Goal: Task Accomplishment & Management: Manage account settings

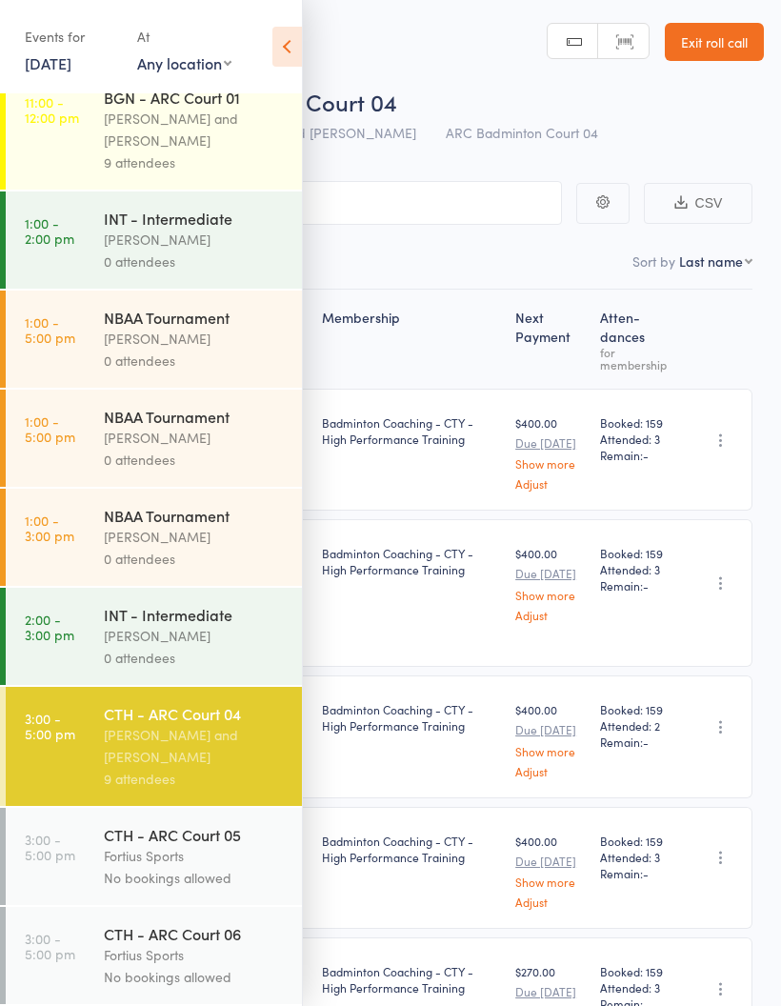
scroll to position [1217, 0]
click at [184, 743] on div "[PERSON_NAME] and [PERSON_NAME]" at bounding box center [195, 746] width 182 height 44
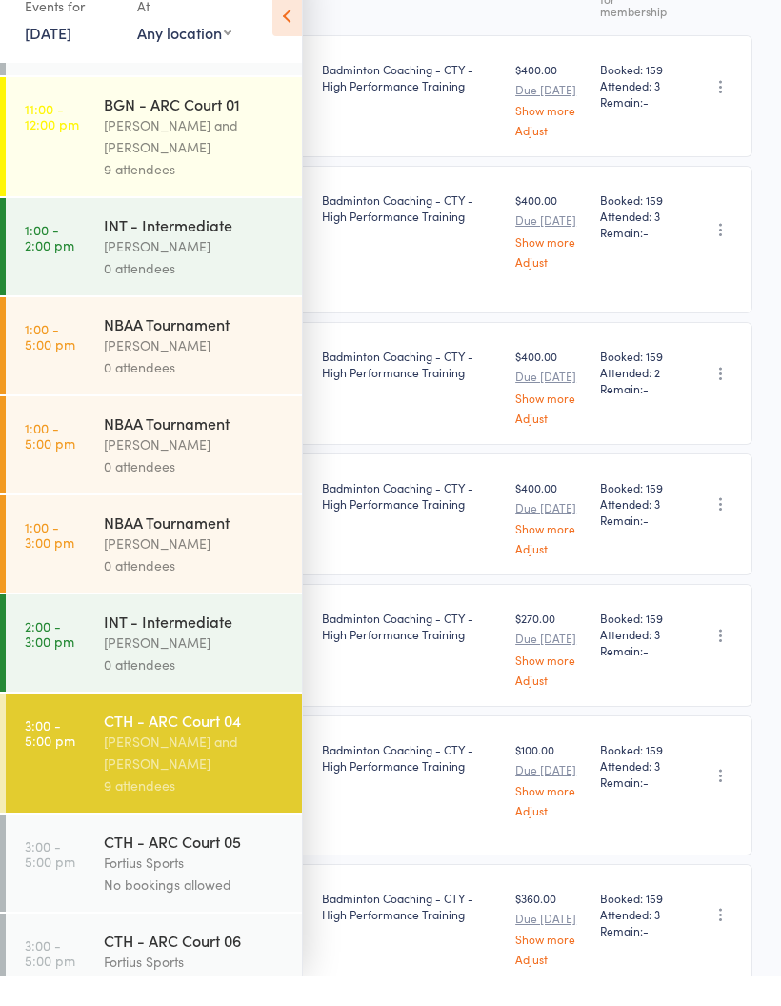
scroll to position [1140, 0]
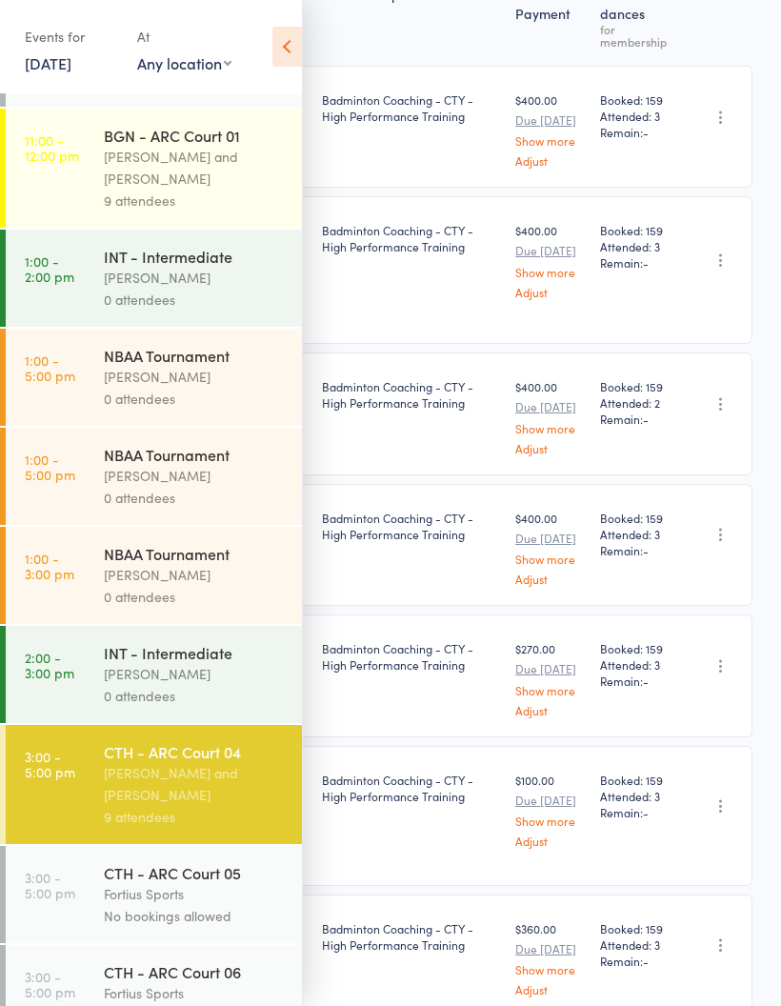
click at [301, 37] on icon at bounding box center [287, 47] width 30 height 40
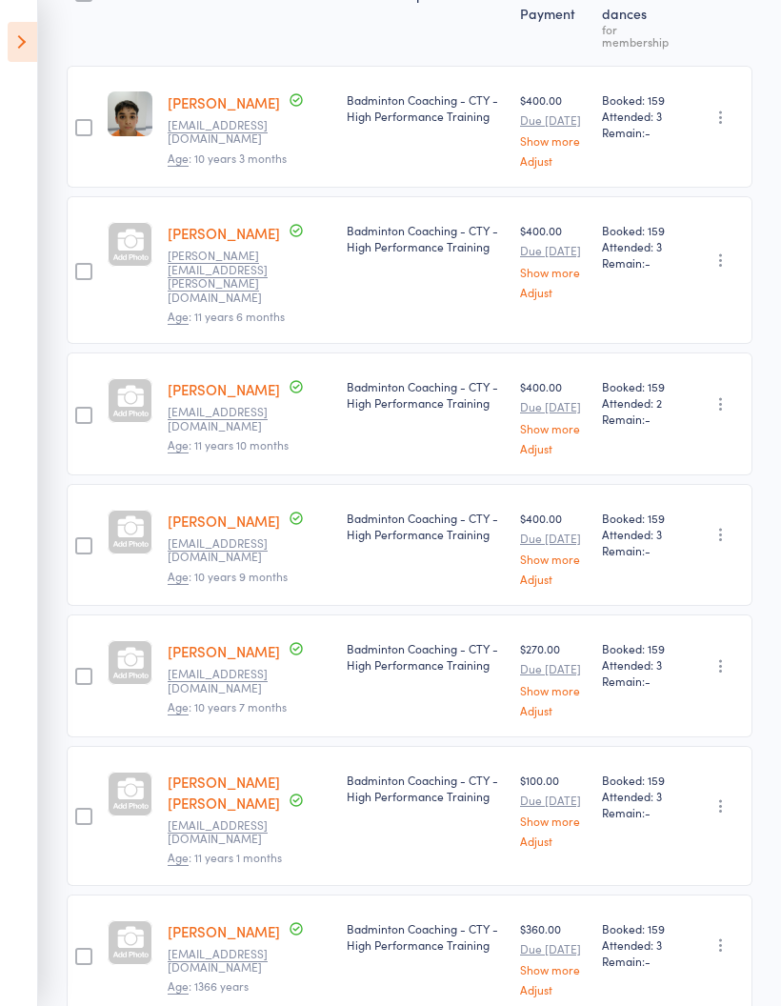
click at [29, 49] on icon at bounding box center [23, 42] width 30 height 40
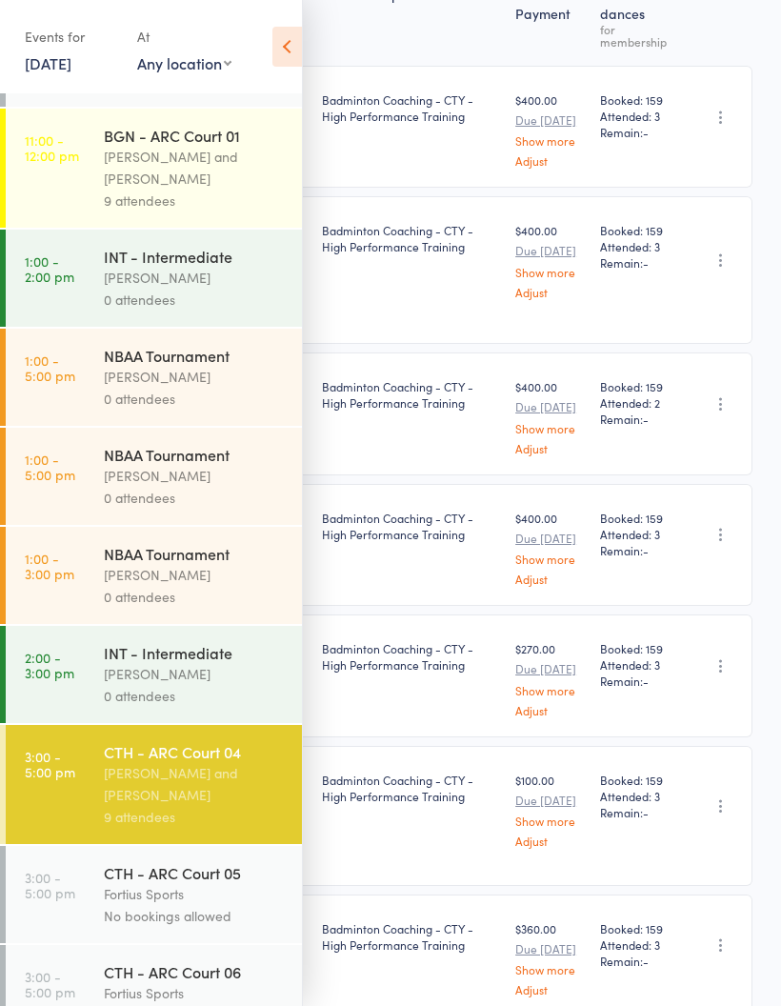
scroll to position [399, 0]
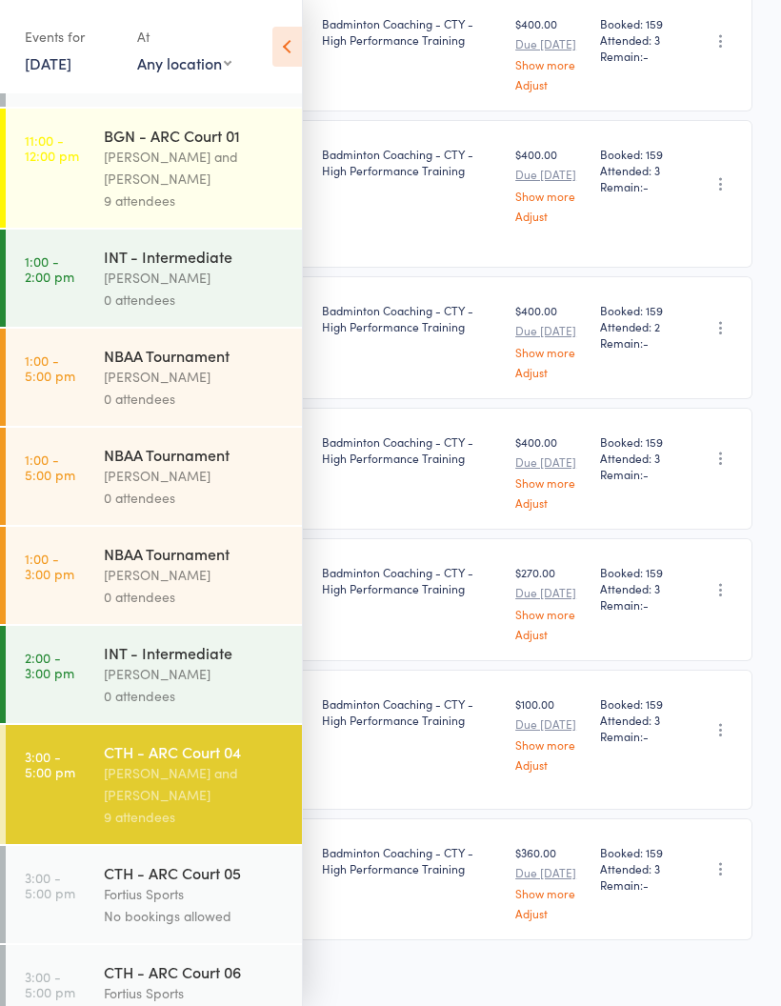
click at [171, 806] on div "[PERSON_NAME] and [PERSON_NAME]" at bounding box center [195, 784] width 182 height 44
click at [284, 34] on icon at bounding box center [287, 47] width 30 height 40
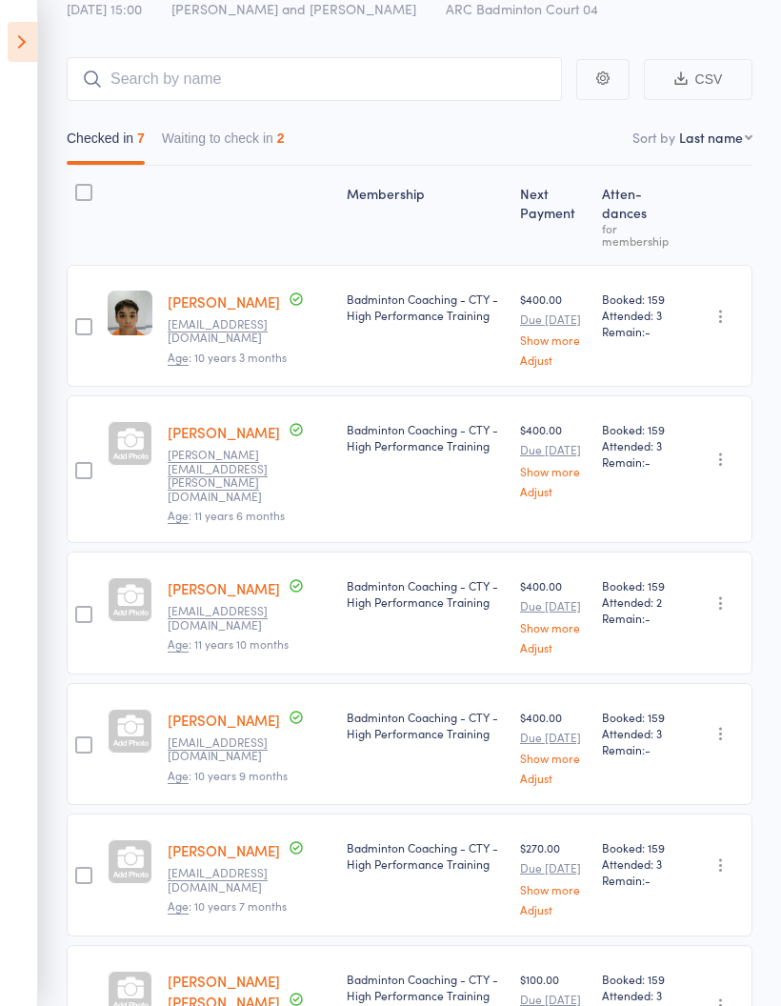
scroll to position [0, 0]
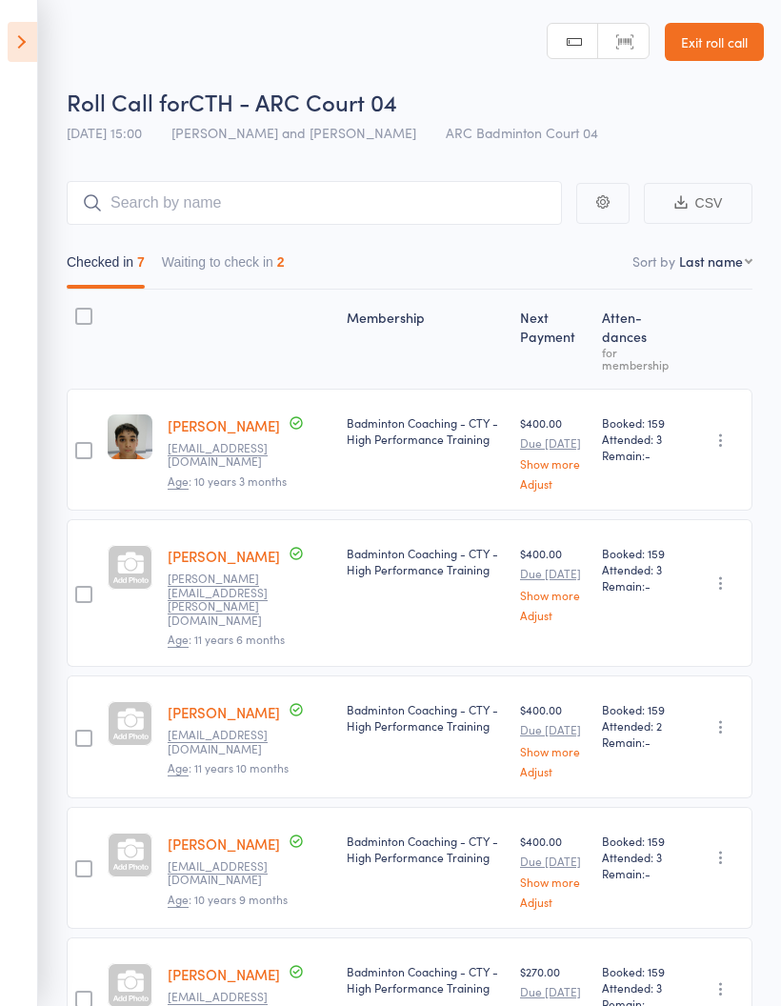
click at [263, 248] on button "Waiting to check in 2" at bounding box center [223, 267] width 123 height 44
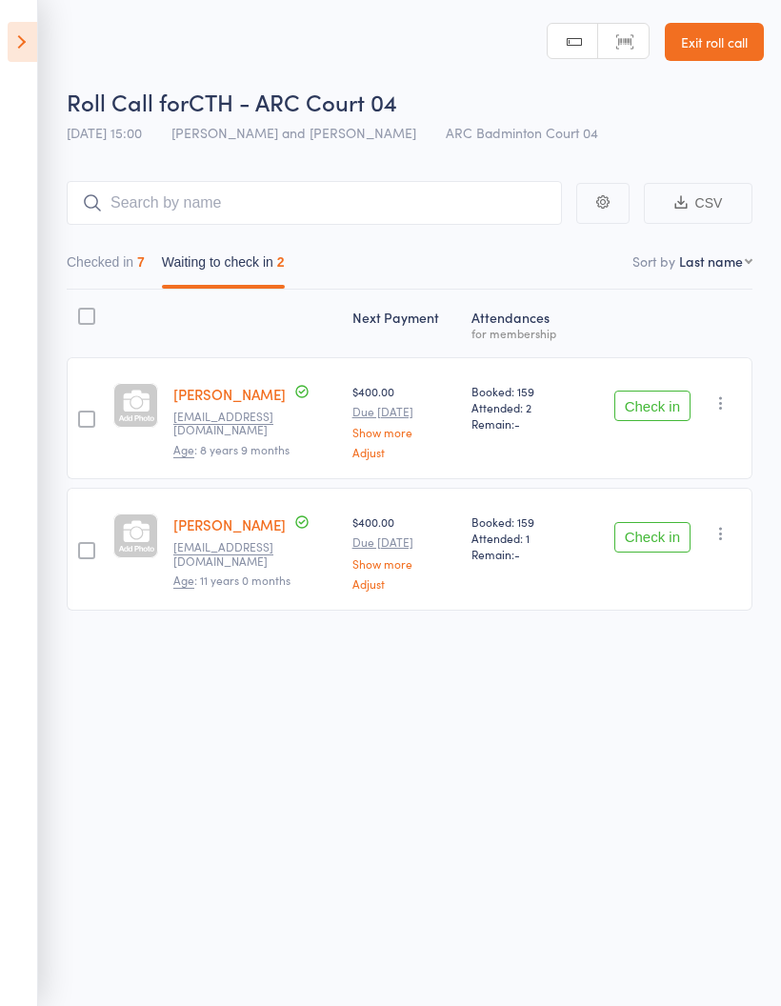
click at [115, 257] on button "Checked in 7" at bounding box center [106, 267] width 78 height 44
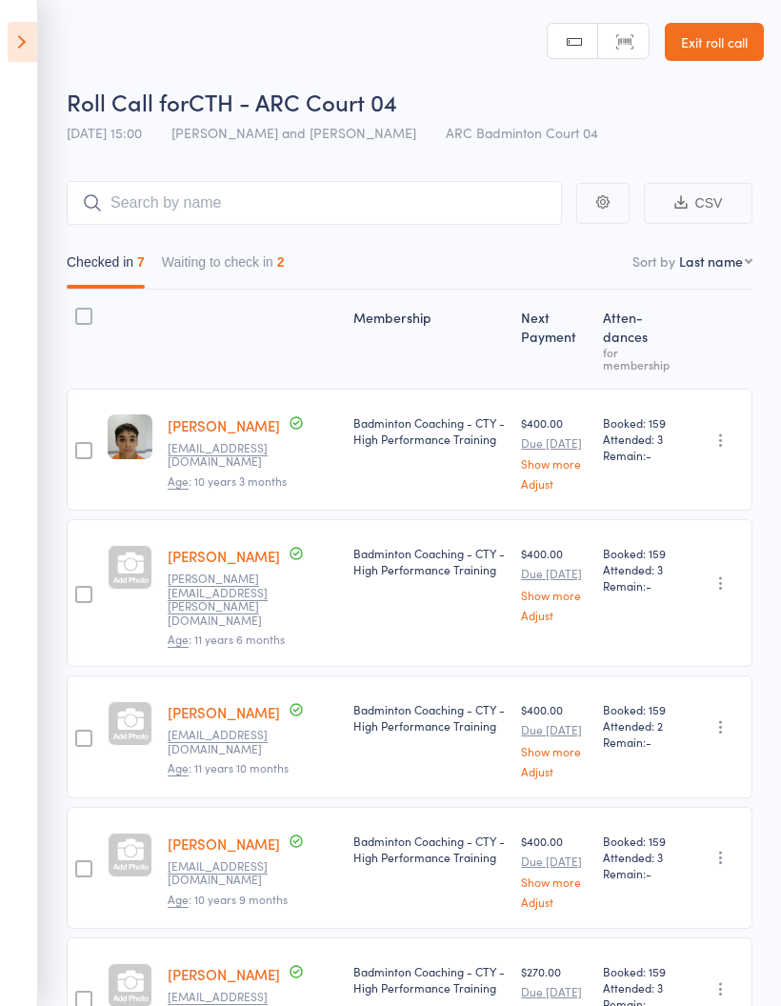
click at [27, 56] on icon at bounding box center [23, 42] width 30 height 40
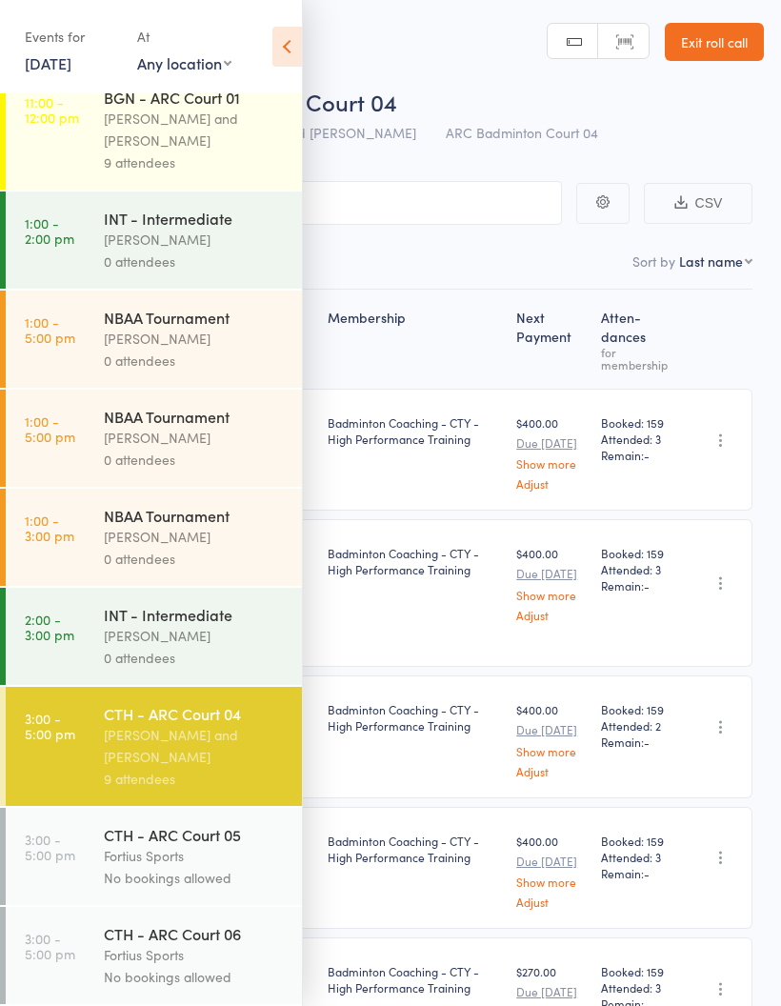
scroll to position [1217, 0]
click at [283, 60] on icon at bounding box center [287, 47] width 30 height 40
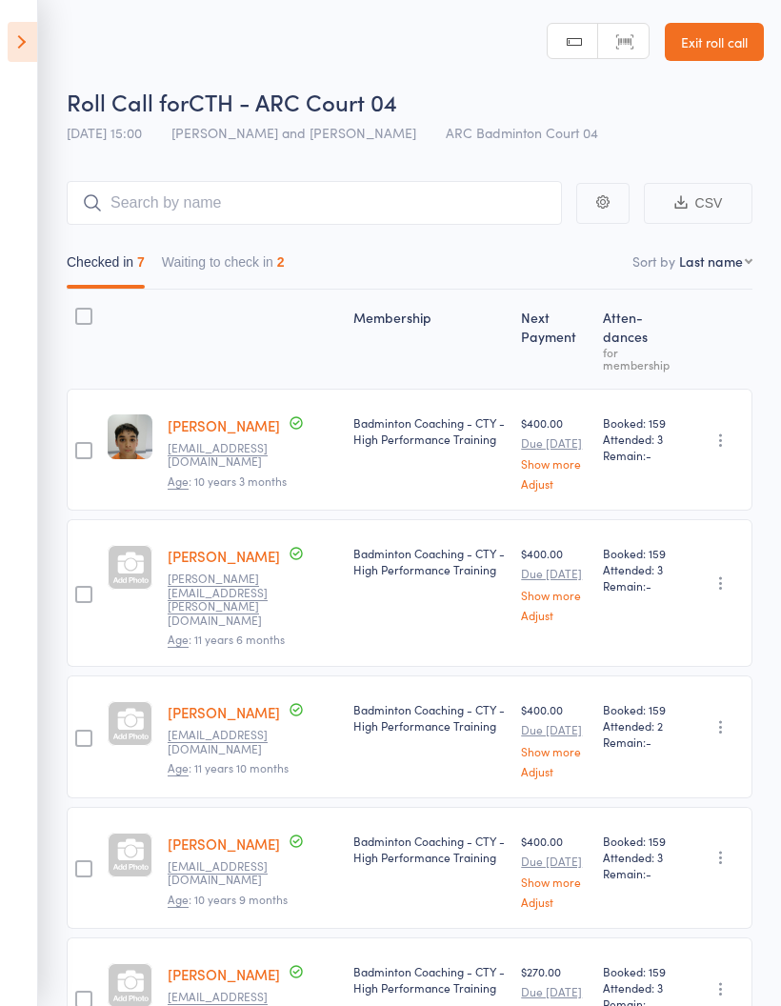
click at [266, 272] on button "Waiting to check in 2" at bounding box center [223, 267] width 123 height 44
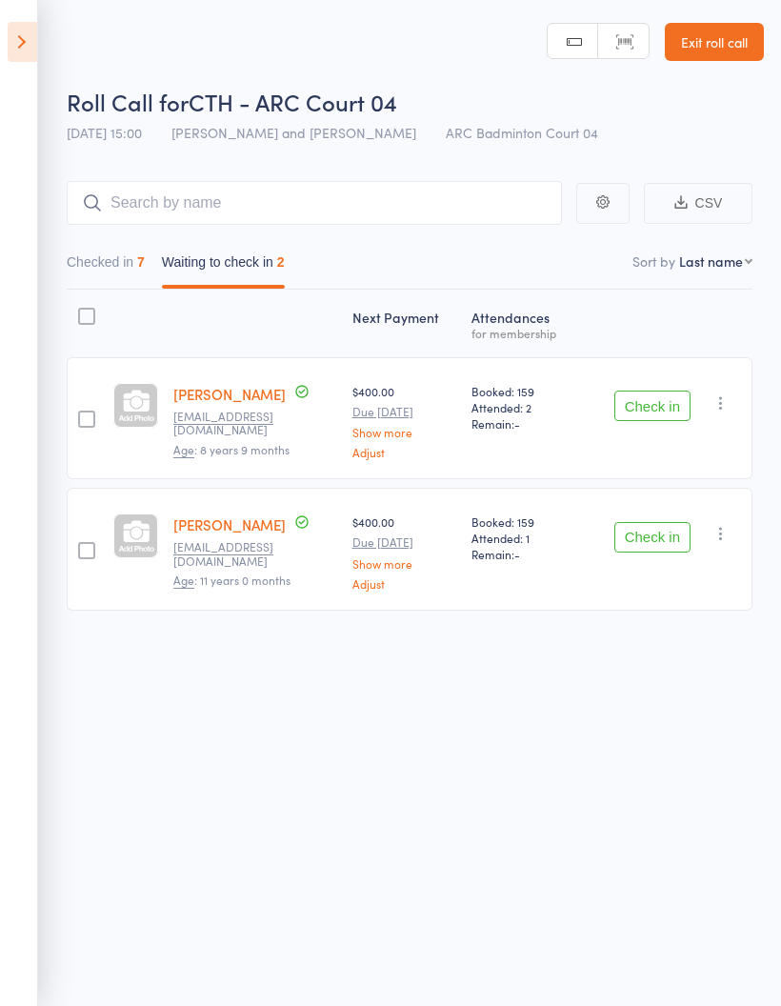
click at [113, 248] on button "Checked in 7" at bounding box center [106, 267] width 78 height 44
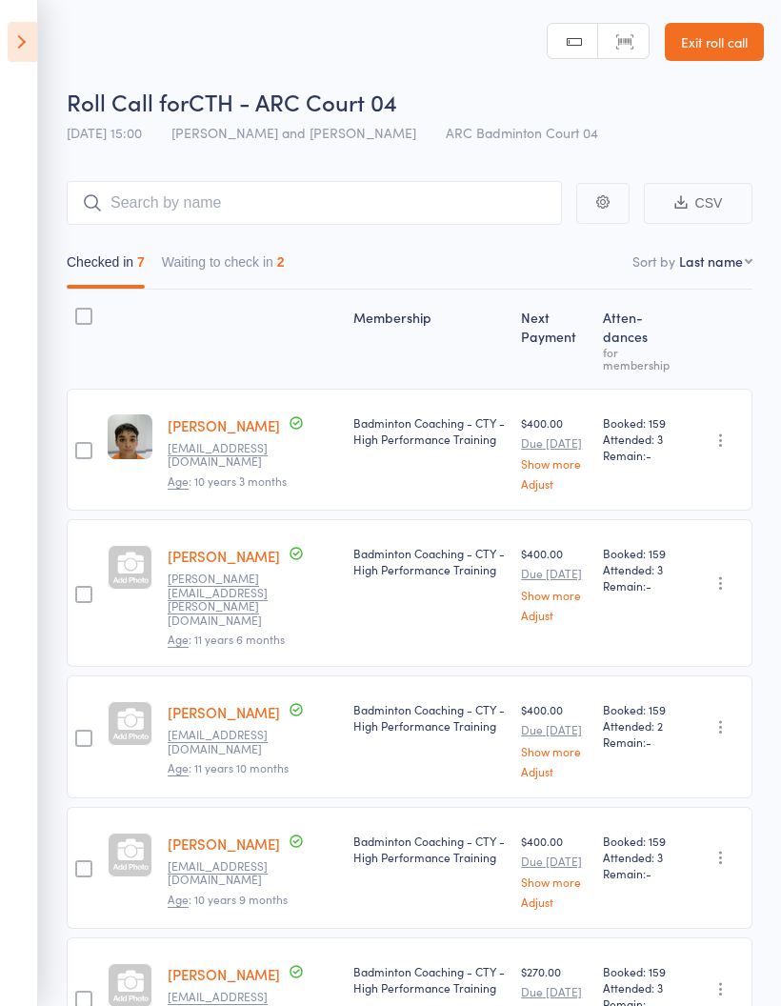
click at [211, 275] on button "Waiting to check in 2" at bounding box center [223, 267] width 123 height 44
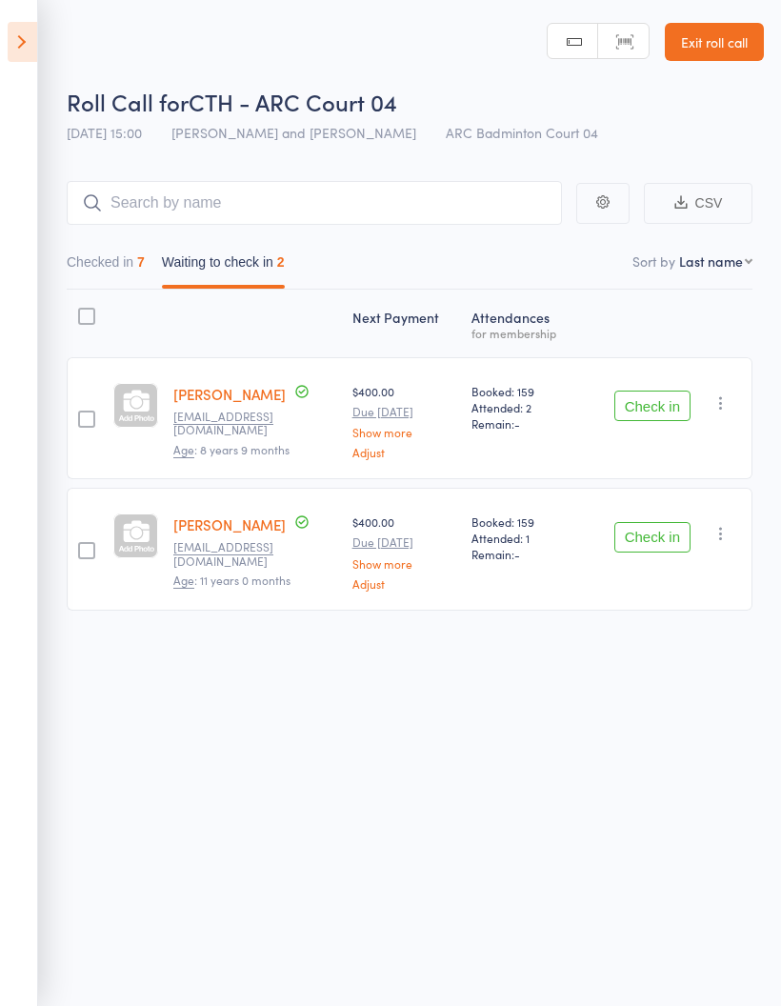
click at [722, 414] on button "button" at bounding box center [721, 403] width 23 height 23
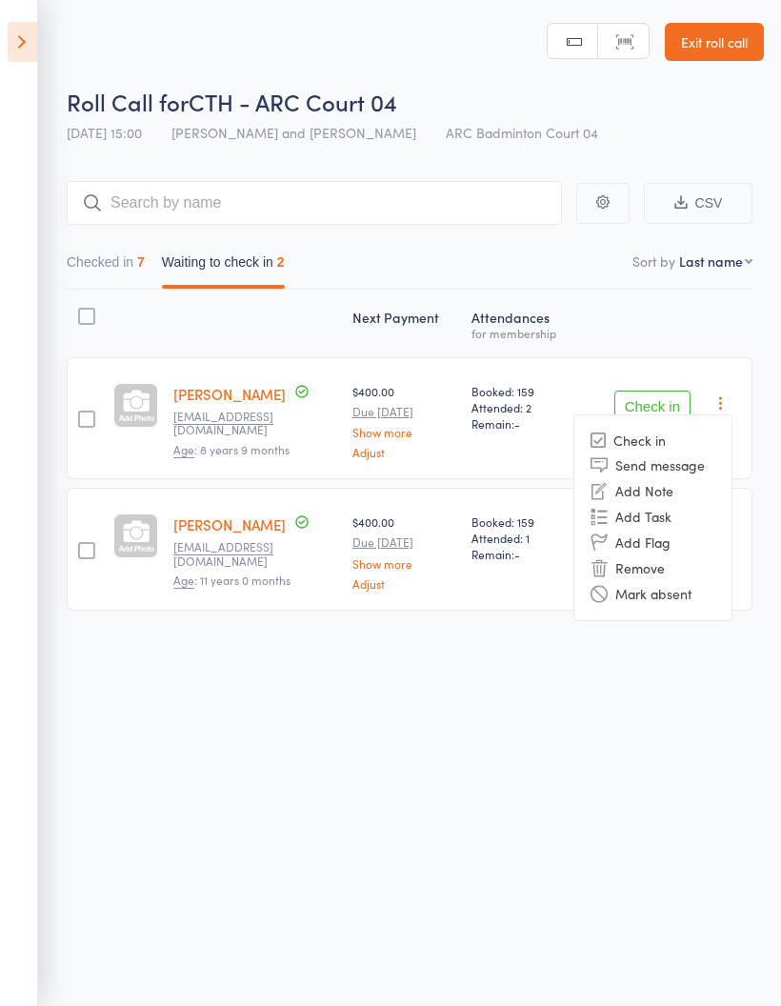
click at [674, 602] on li "Mark absent" at bounding box center [652, 594] width 157 height 26
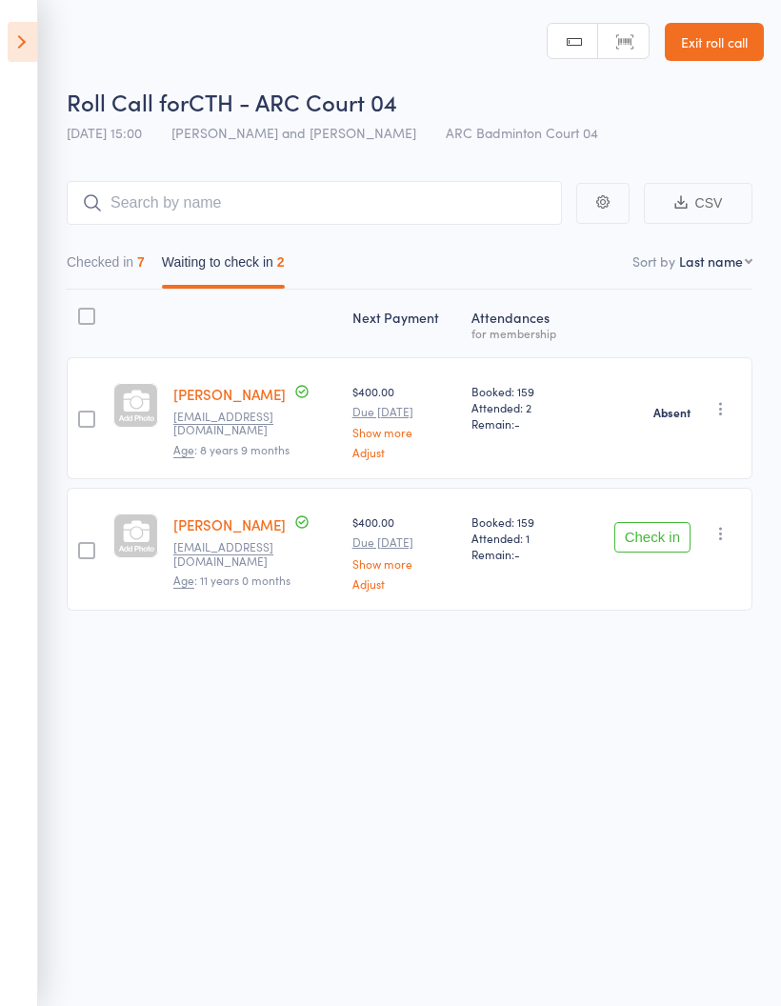
click at [719, 543] on icon "button" at bounding box center [721, 533] width 19 height 19
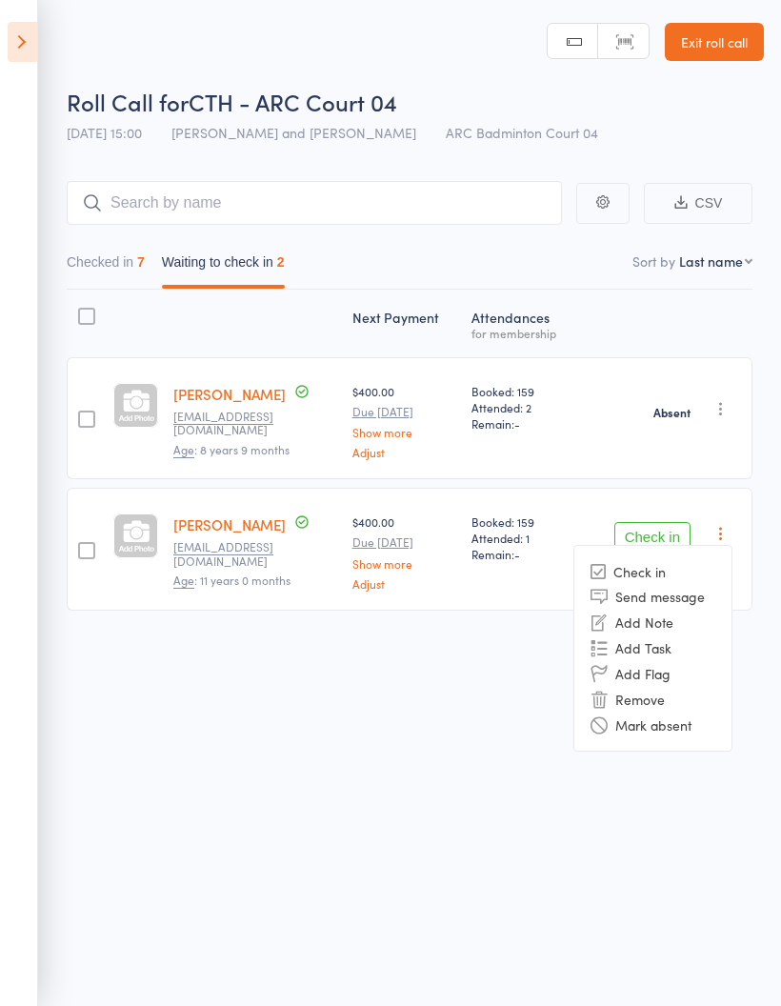
click at [680, 724] on li "Mark absent" at bounding box center [652, 725] width 157 height 26
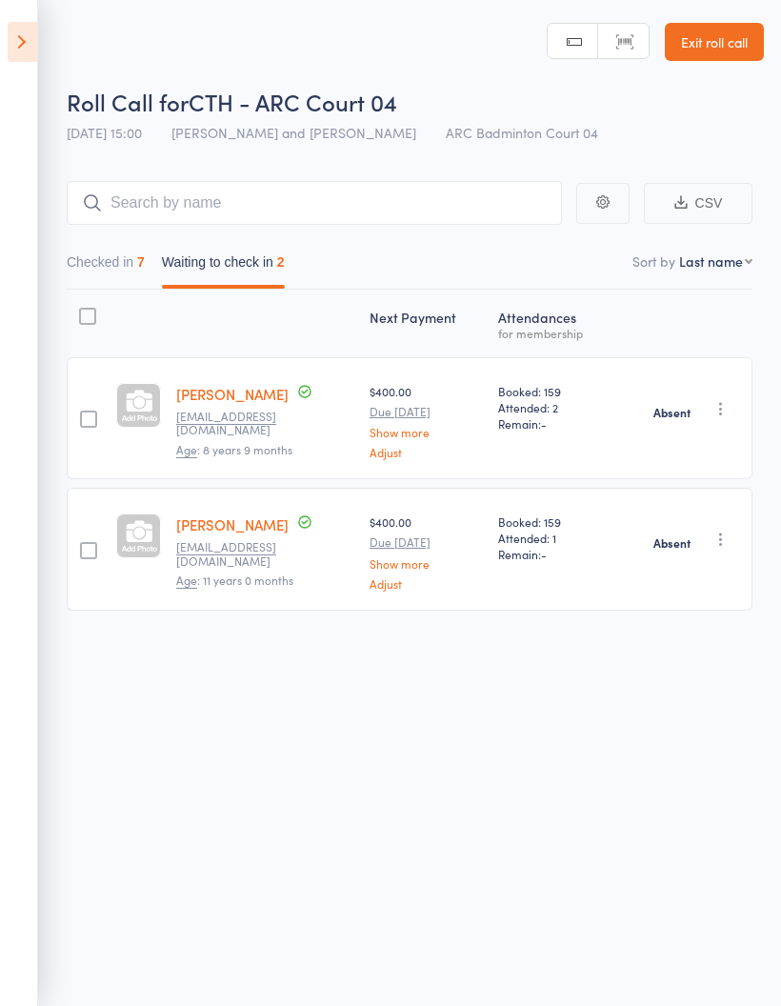
click at [8, 57] on icon at bounding box center [23, 42] width 30 height 40
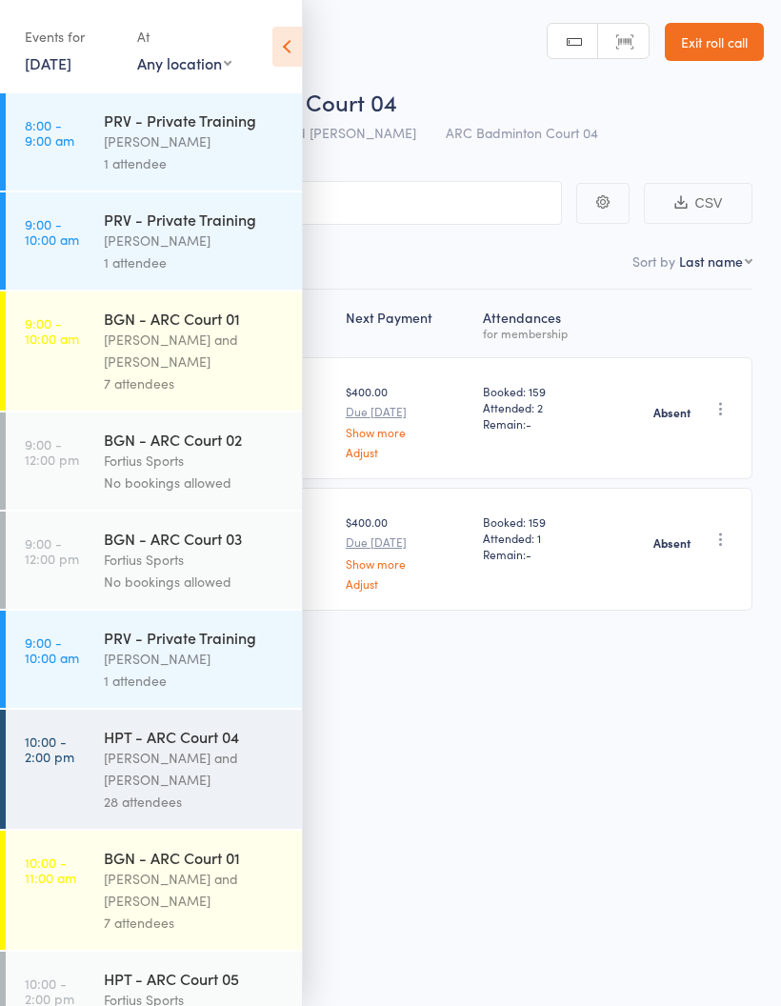
scroll to position [0, 0]
click at [97, 165] on link "8:00 - 9:00 am PRV - Private Training [PERSON_NAME] 1 attendee" at bounding box center [154, 141] width 296 height 97
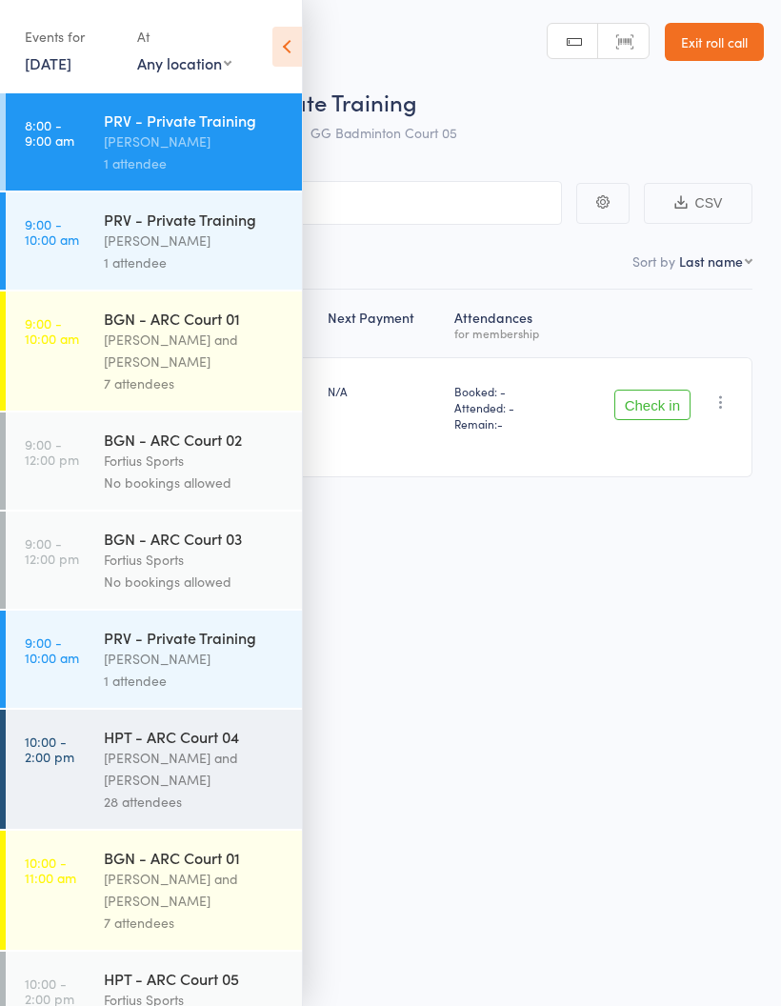
click at [278, 53] on icon at bounding box center [287, 47] width 30 height 40
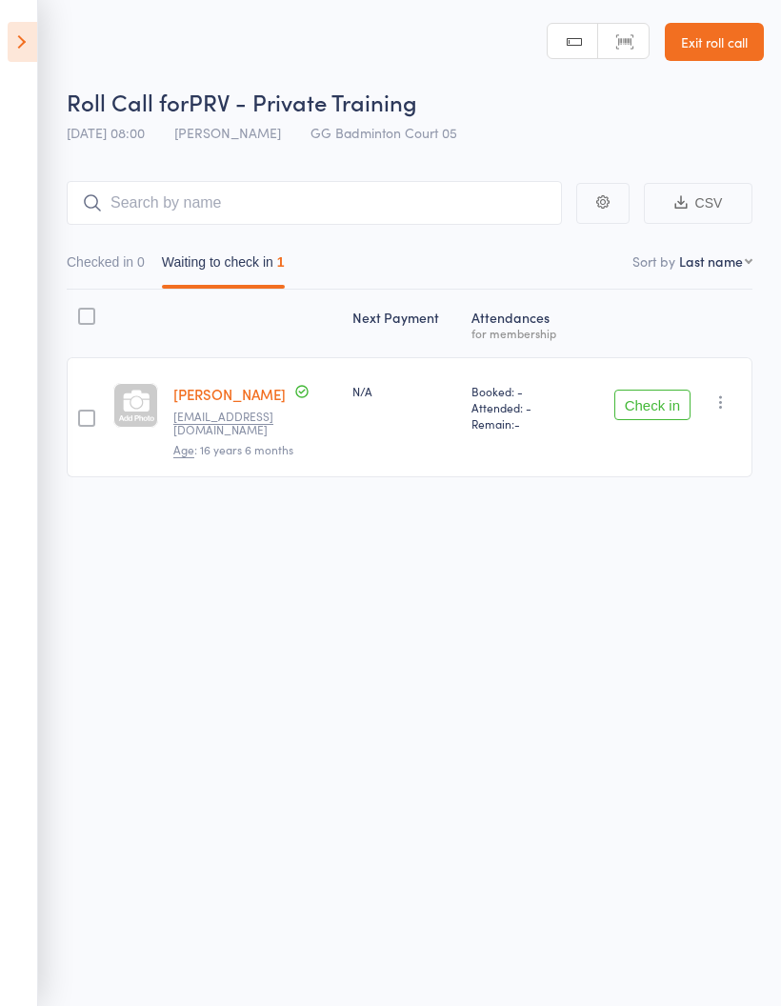
click at [30, 39] on icon at bounding box center [23, 42] width 30 height 40
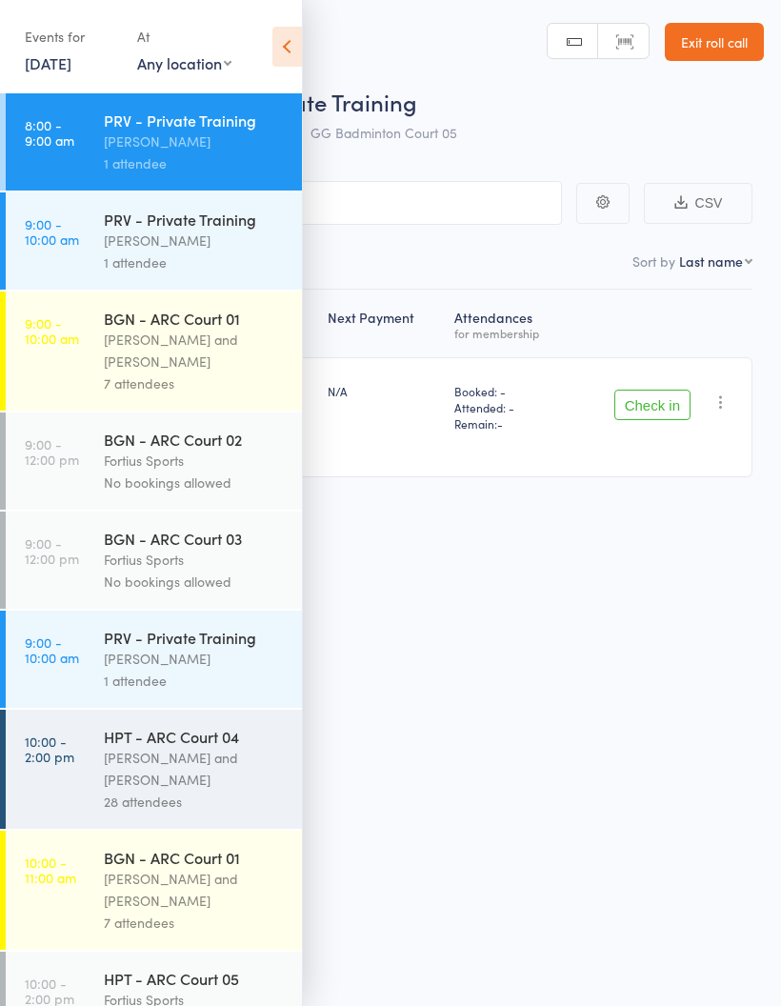
click at [83, 370] on link "9:00 - 10:00 am BGN - ARC Court 01 [PERSON_NAME] and [PERSON_NAME] 7 attendees" at bounding box center [154, 351] width 296 height 119
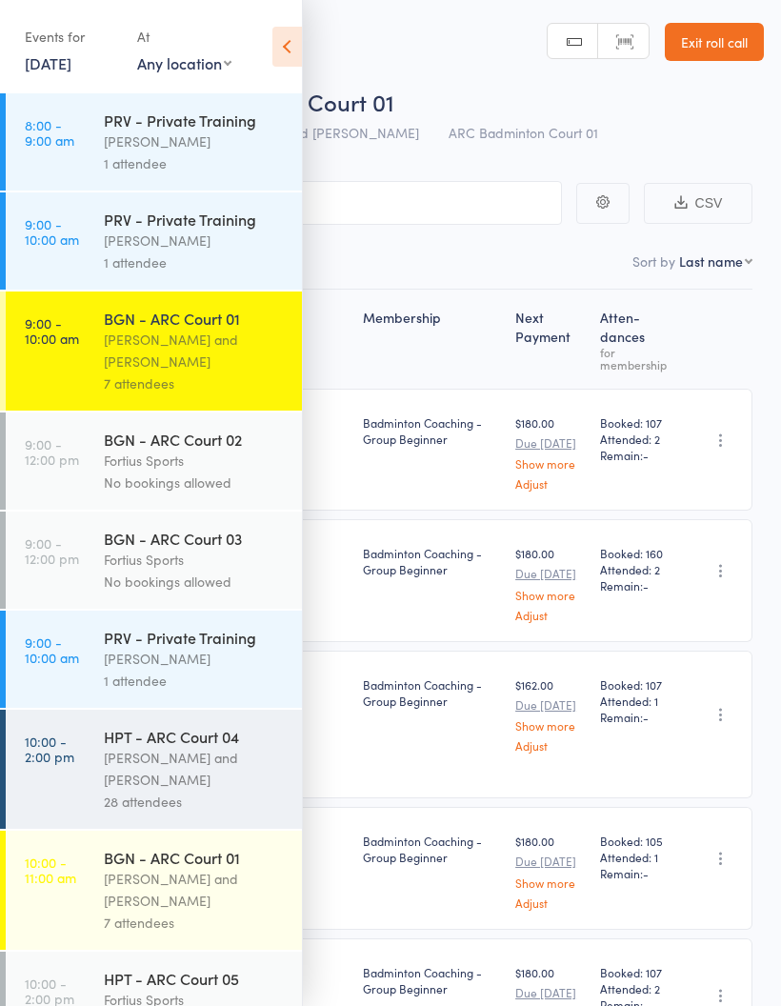
click at [292, 49] on icon at bounding box center [287, 47] width 30 height 40
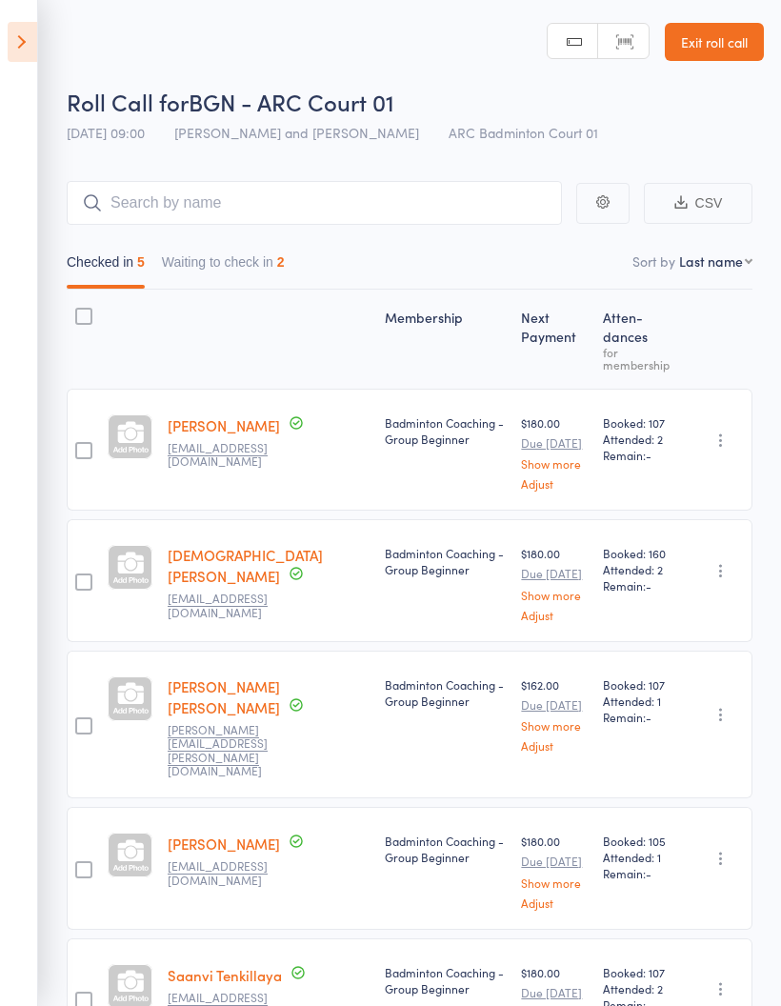
click at [250, 256] on button "Waiting to check in 2" at bounding box center [223, 267] width 123 height 44
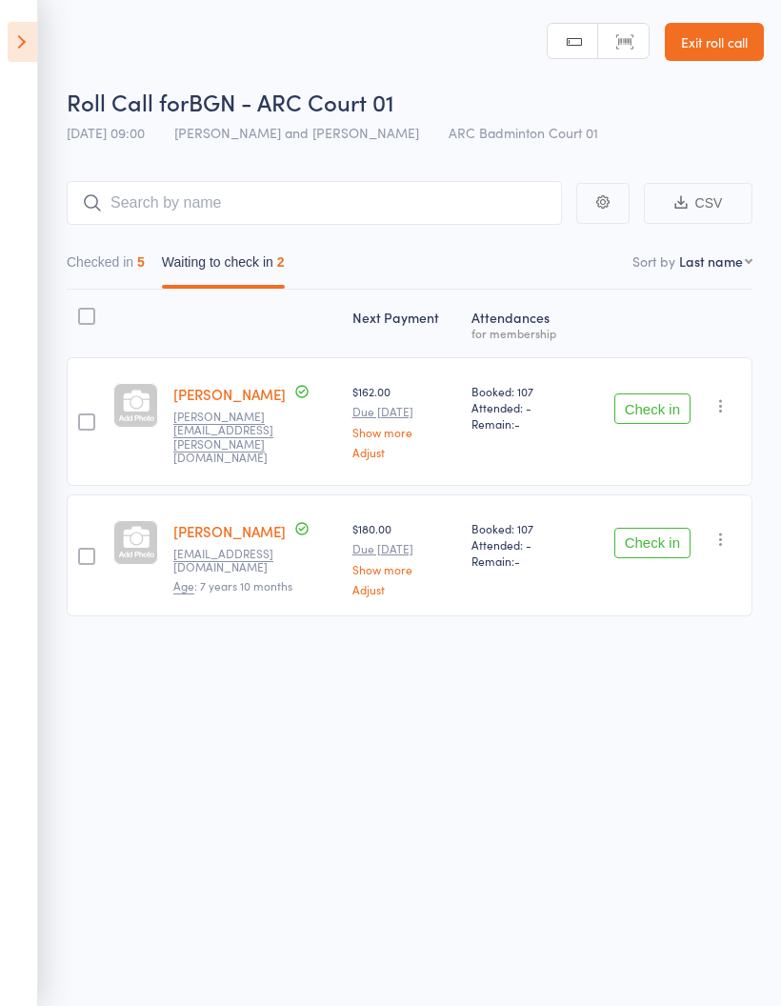
click at [727, 414] on icon "button" at bounding box center [721, 405] width 19 height 19
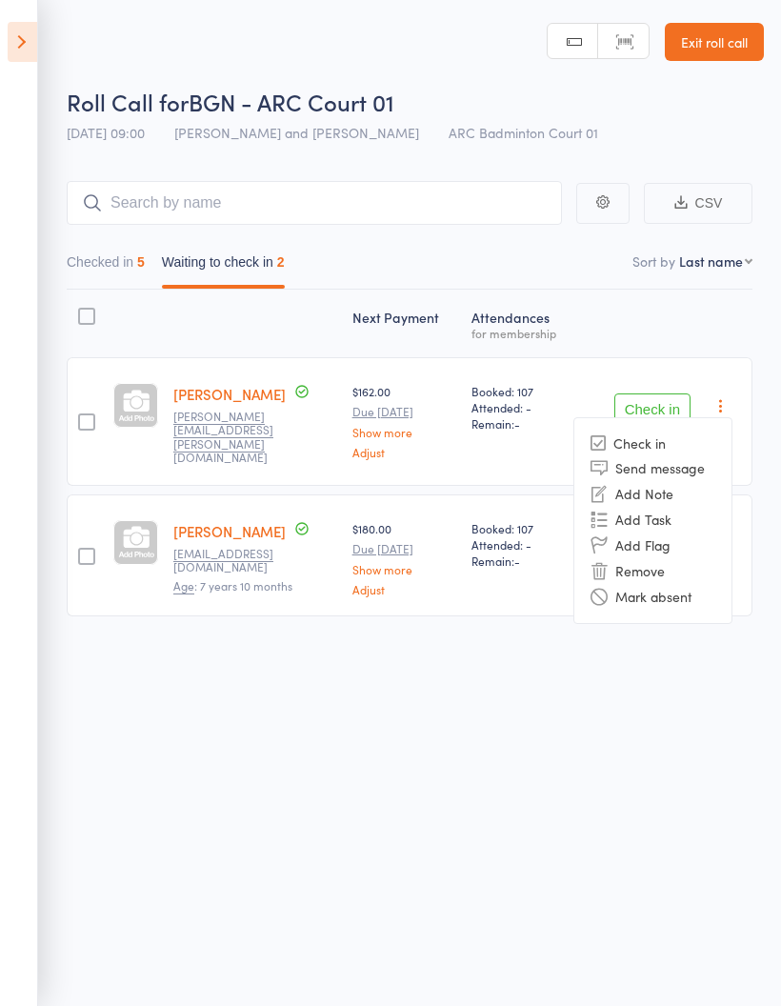
click at [660, 600] on li "Mark absent" at bounding box center [652, 597] width 157 height 26
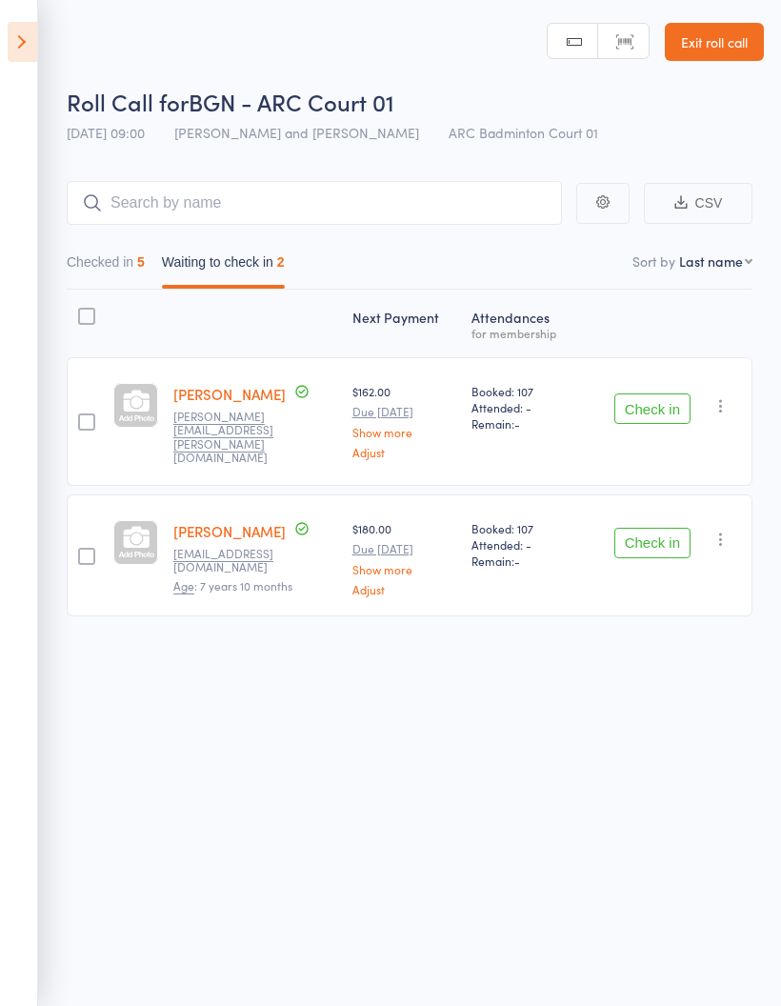
click at [718, 546] on button "button" at bounding box center [721, 539] width 23 height 23
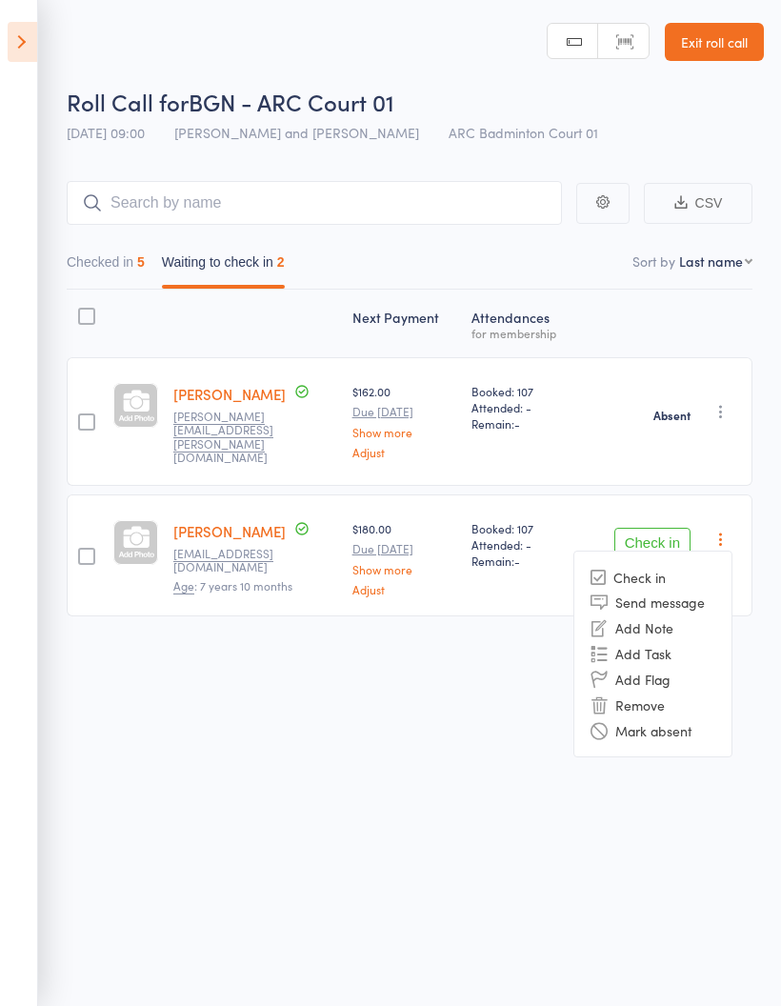
click at [674, 735] on li "Mark absent" at bounding box center [652, 730] width 157 height 26
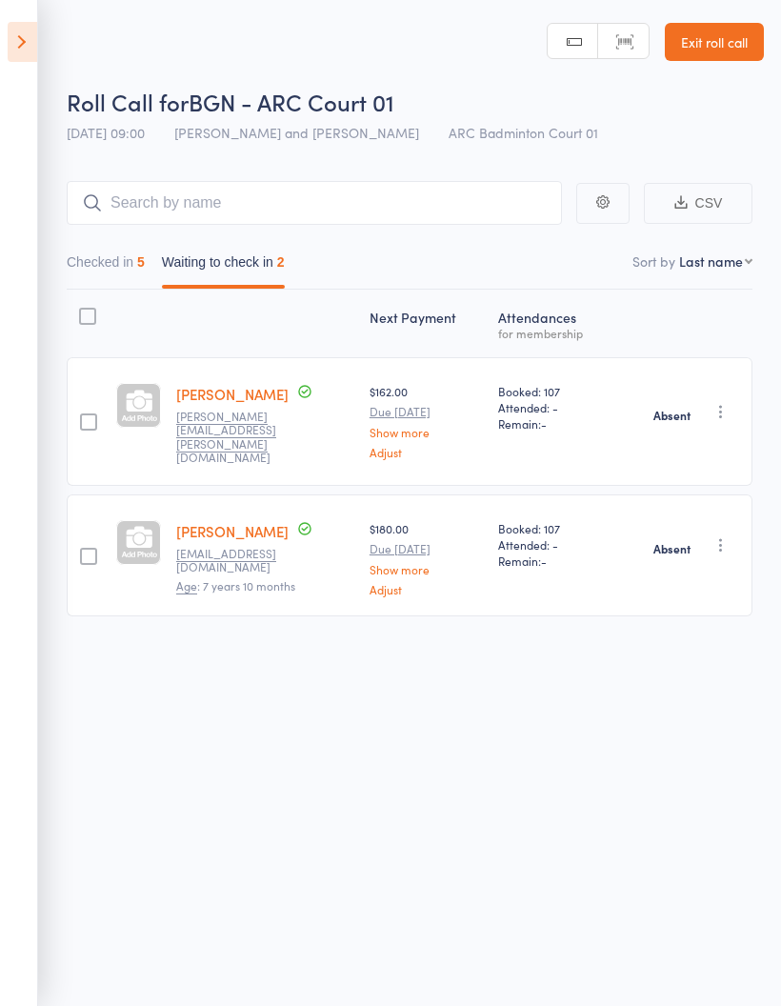
click at [13, 42] on icon at bounding box center [23, 42] width 30 height 40
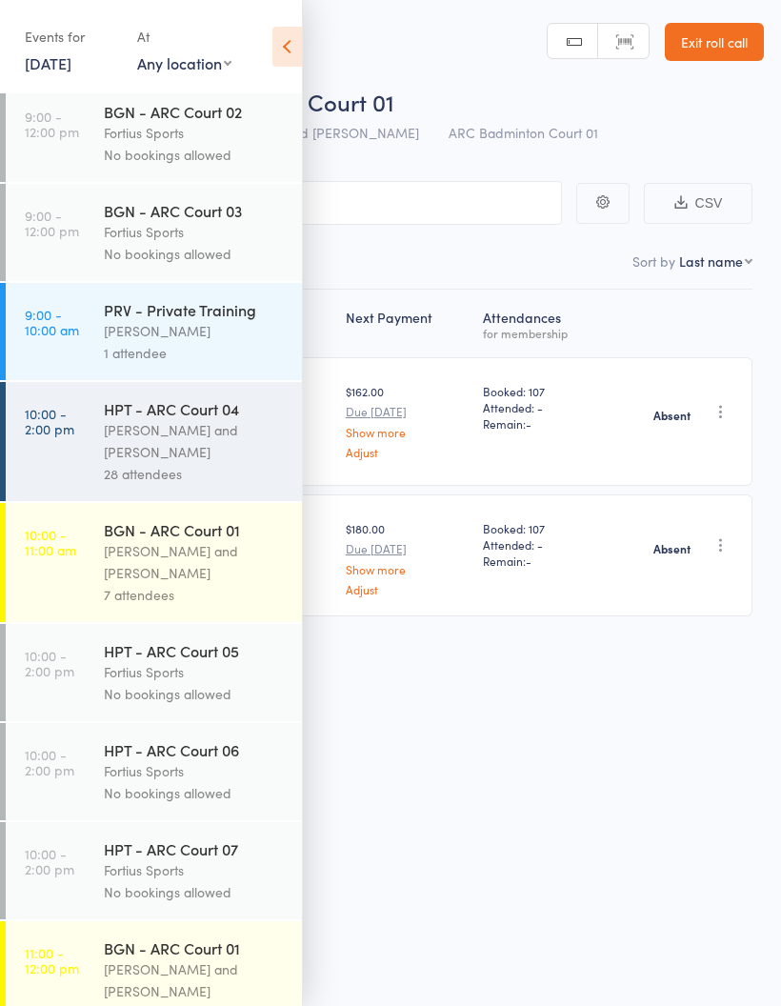
scroll to position [372, 0]
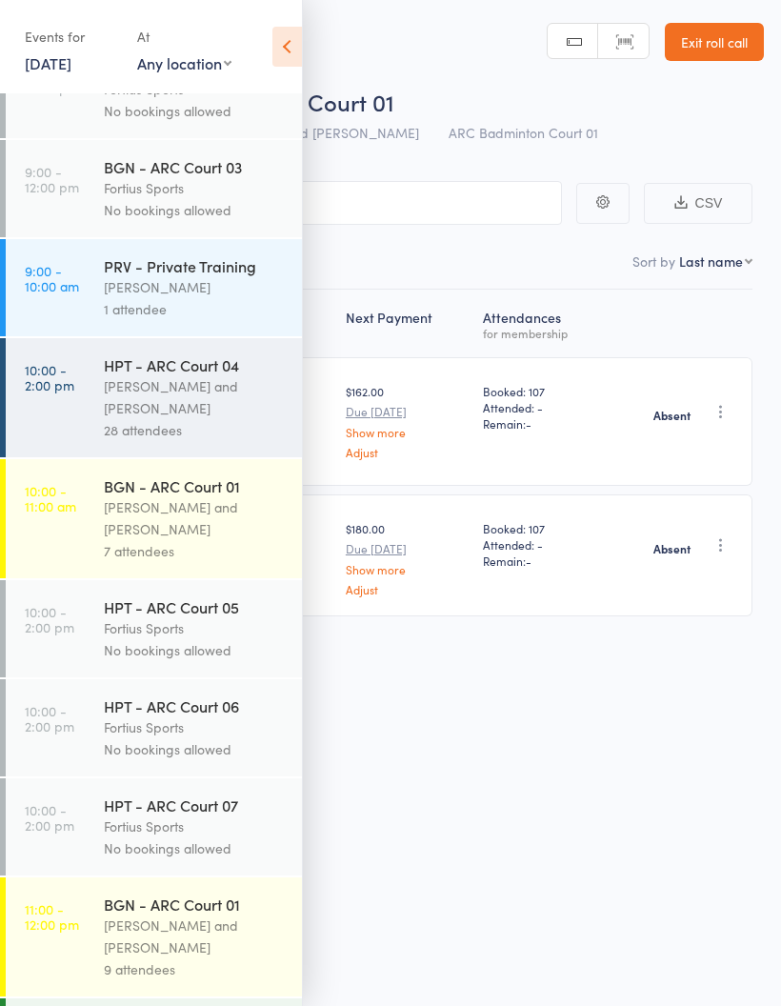
click at [47, 433] on link "10:00 - 2:00 pm HPT - ARC Court 04 [PERSON_NAME] and Heymard Humblers 28 attend…" at bounding box center [154, 397] width 296 height 119
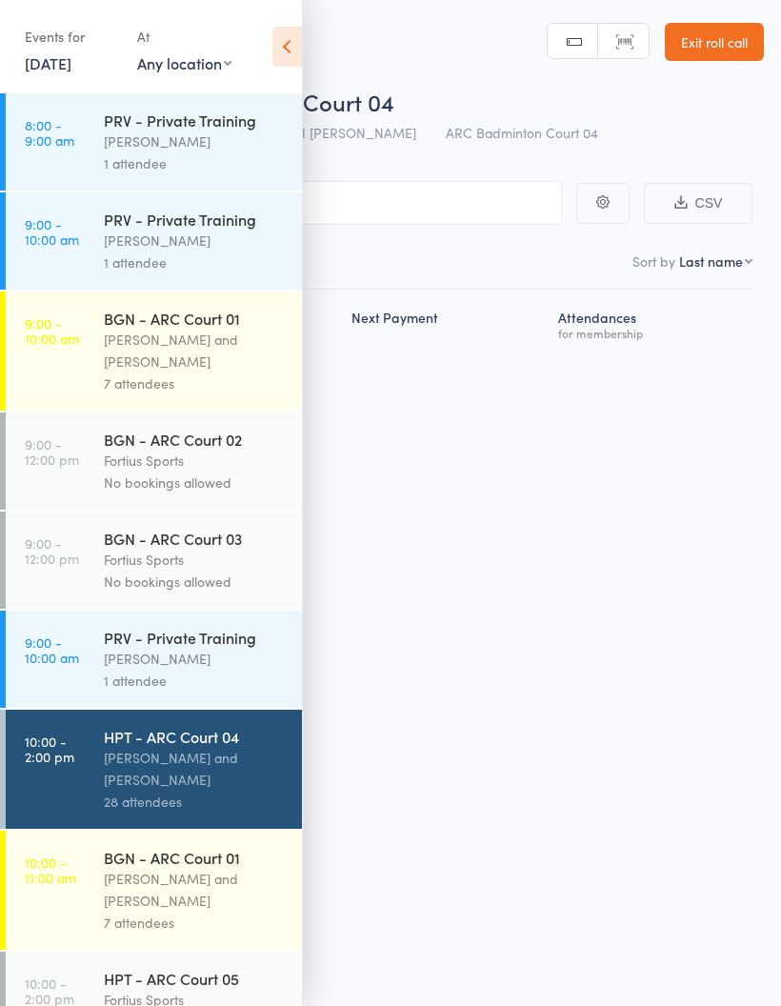
click at [291, 54] on icon at bounding box center [287, 47] width 30 height 40
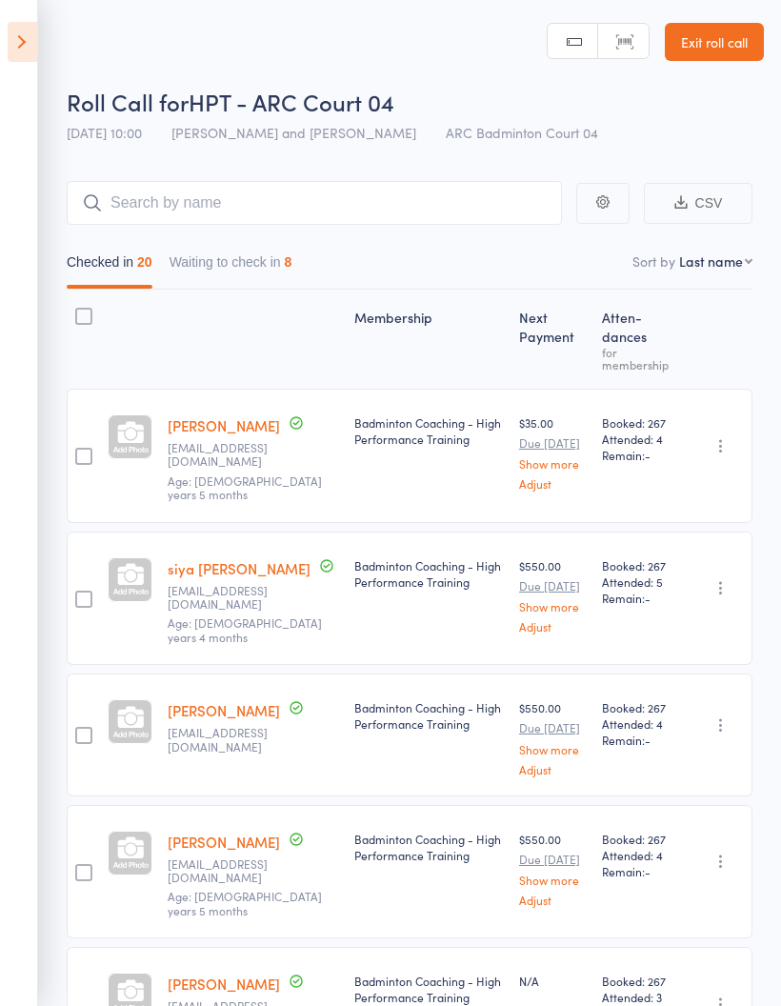
click at [264, 271] on button "Waiting to check in 8" at bounding box center [231, 267] width 123 height 44
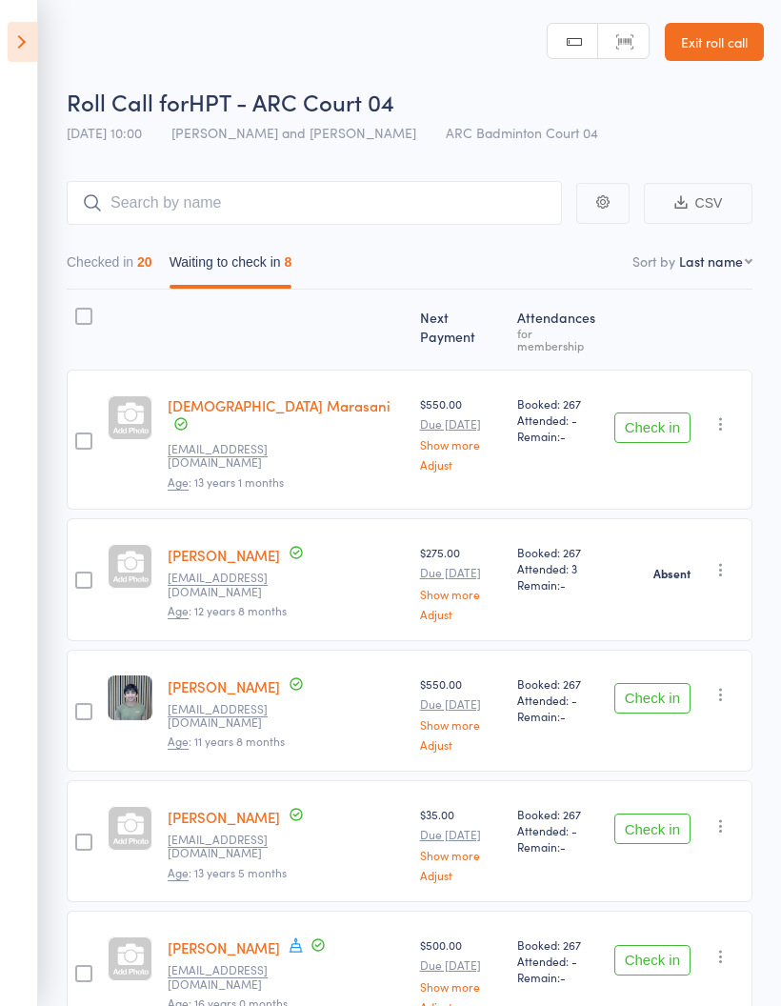
click at [719, 415] on button "button" at bounding box center [721, 424] width 23 height 23
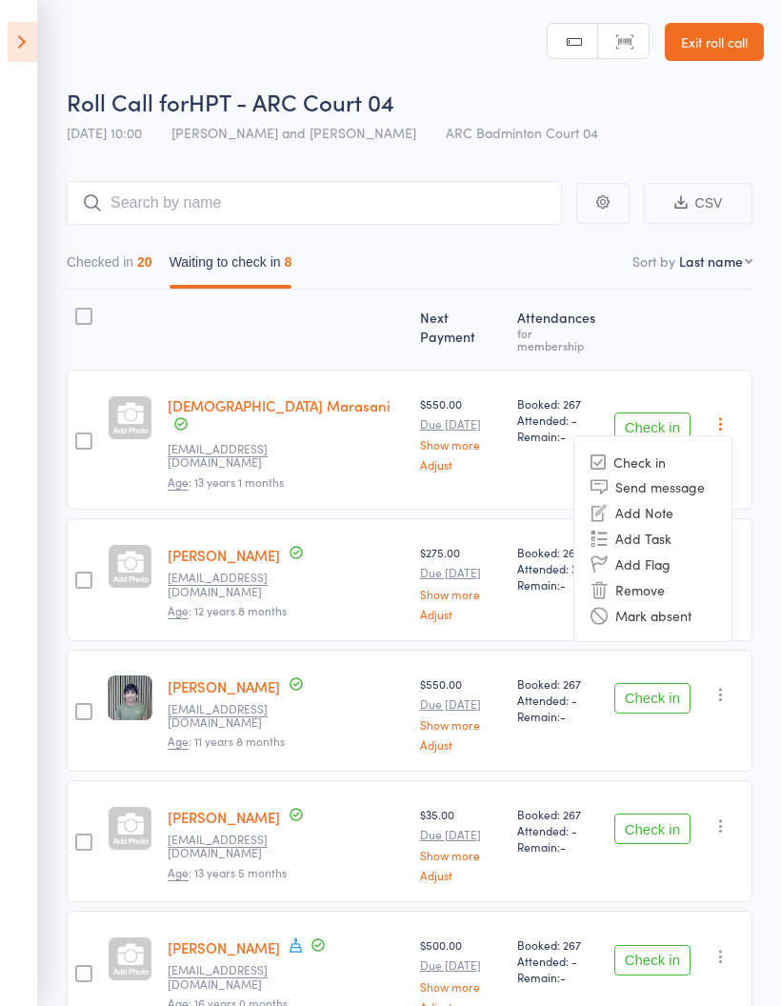
click at [689, 602] on li "Mark absent" at bounding box center [652, 615] width 157 height 26
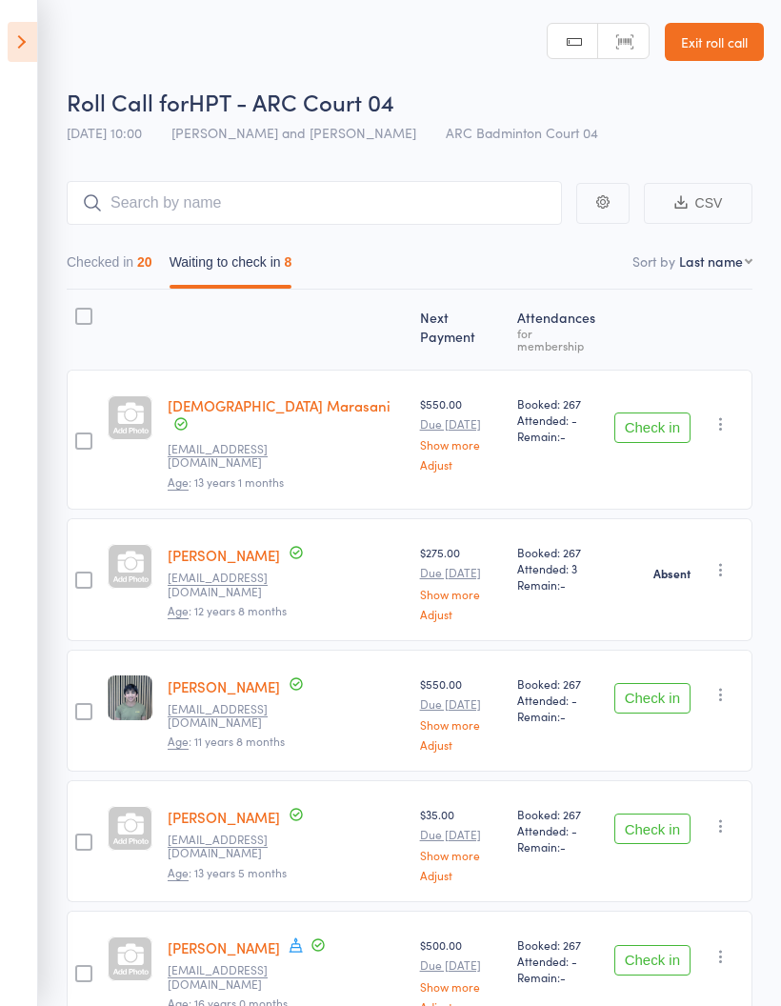
click at [726, 560] on icon "button" at bounding box center [721, 569] width 19 height 19
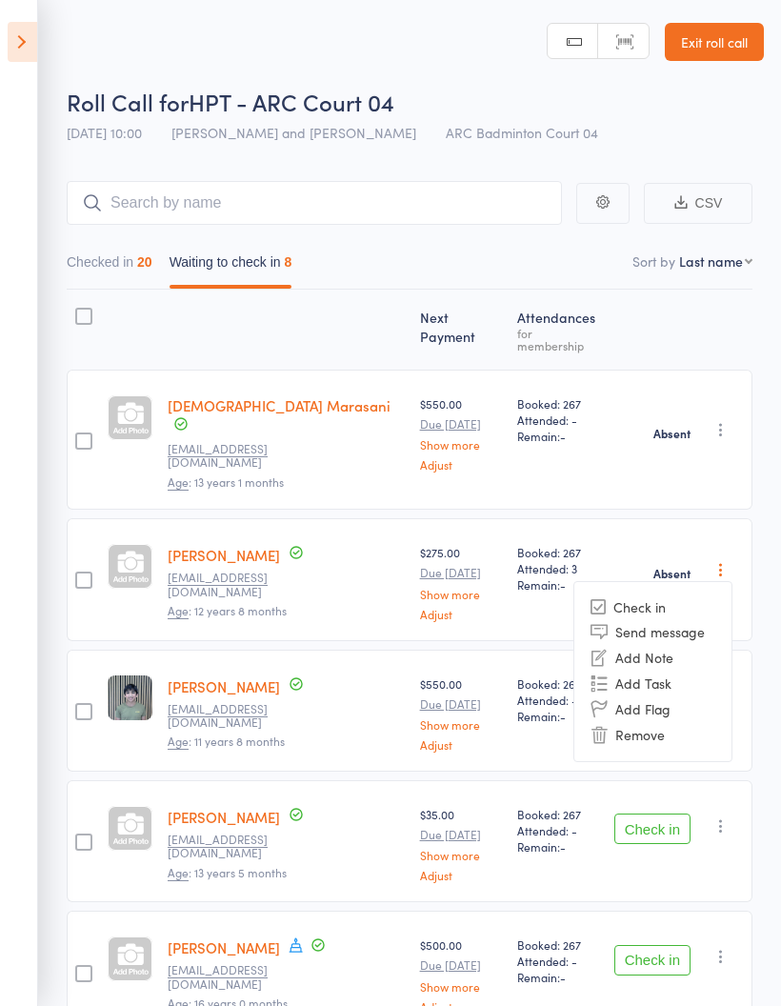
click at [751, 518] on div "Absent Check in Send message Add Note Add Task Add Flag Remove" at bounding box center [680, 579] width 146 height 122
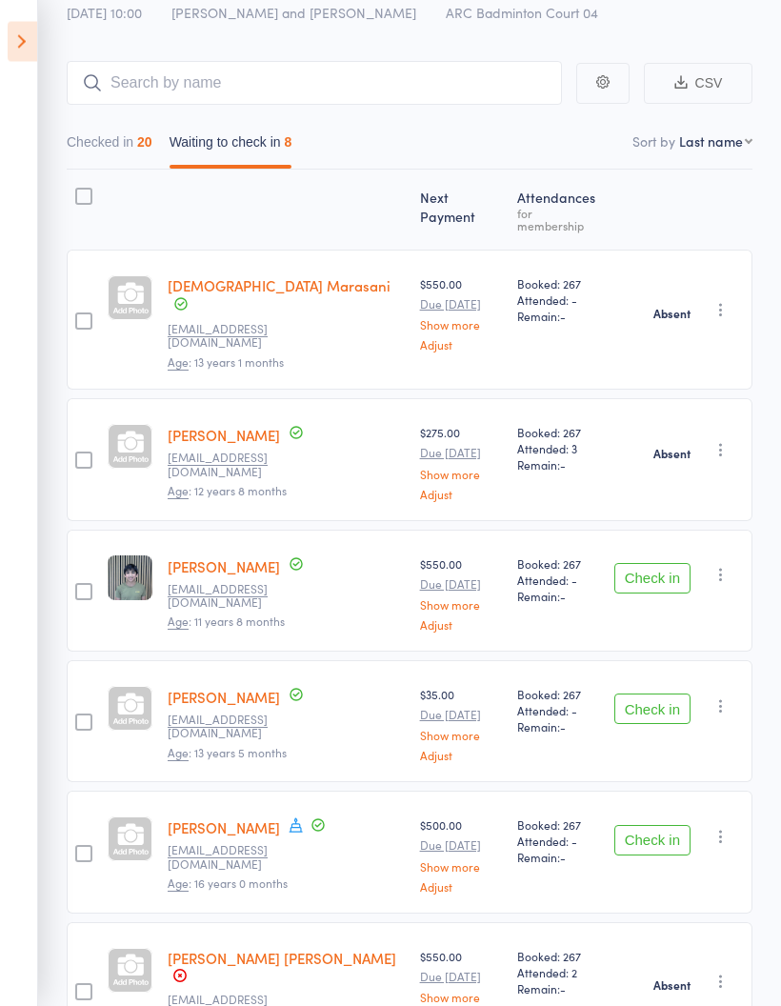
scroll to position [120, 0]
click at [75, 621] on div at bounding box center [83, 591] width 33 height 122
click at [723, 563] on button "button" at bounding box center [721, 574] width 23 height 23
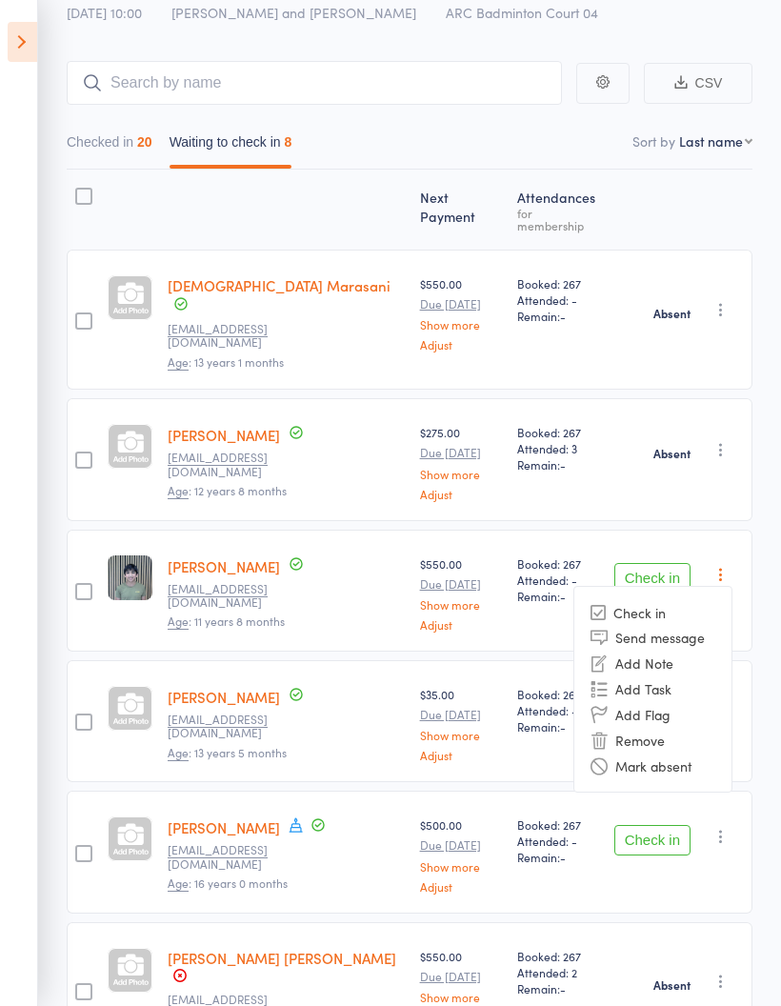
click at [684, 753] on li "Mark absent" at bounding box center [652, 766] width 157 height 26
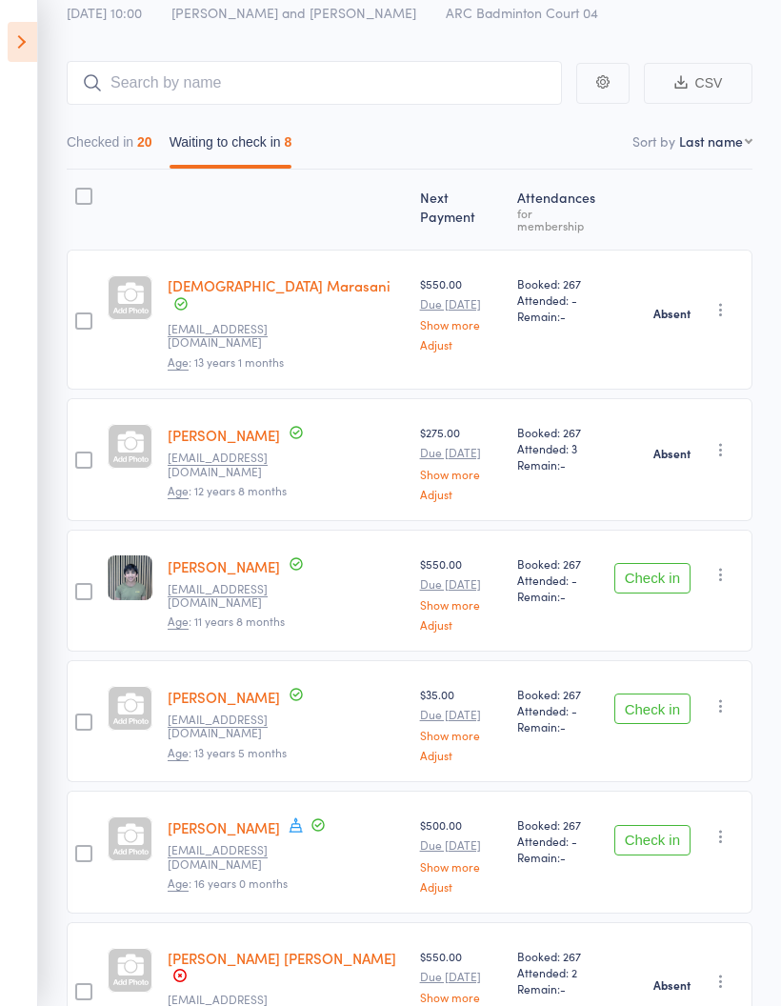
click at [724, 696] on icon "button" at bounding box center [721, 705] width 19 height 19
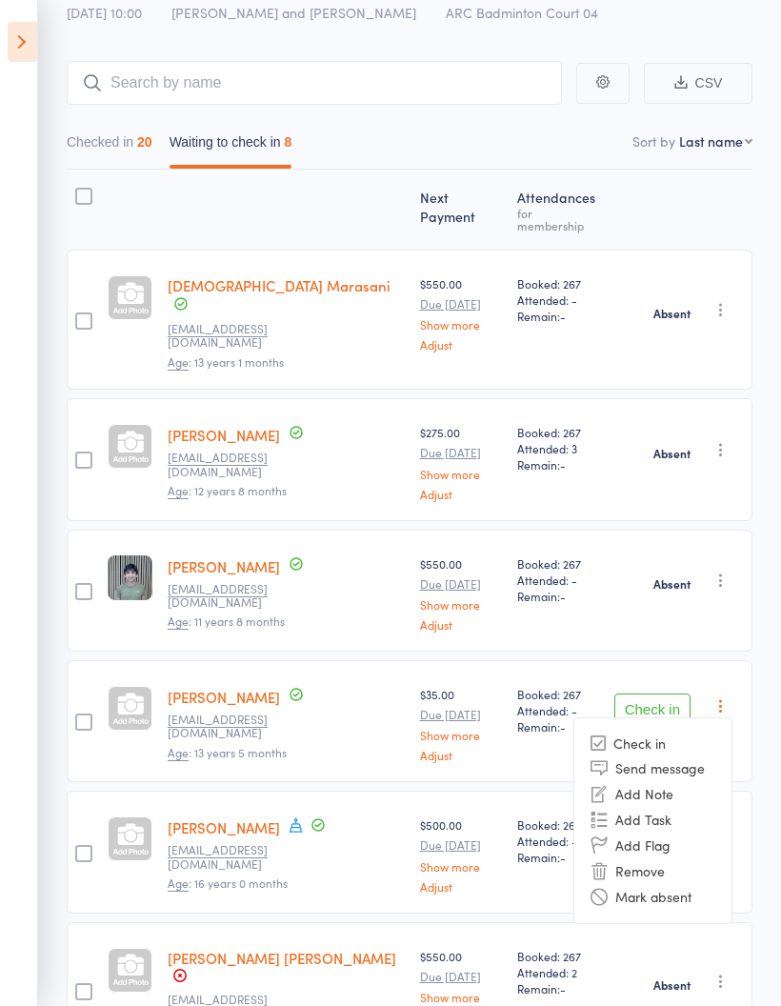
click at [661, 884] on li "Mark absent" at bounding box center [652, 897] width 157 height 26
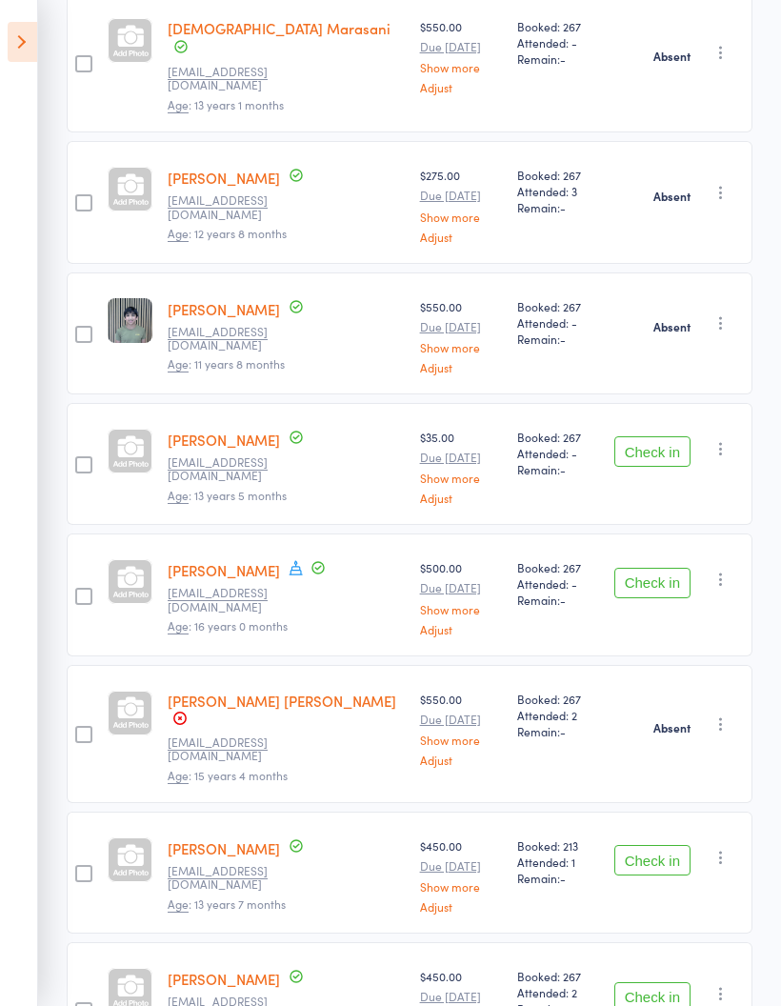
scroll to position [474, 0]
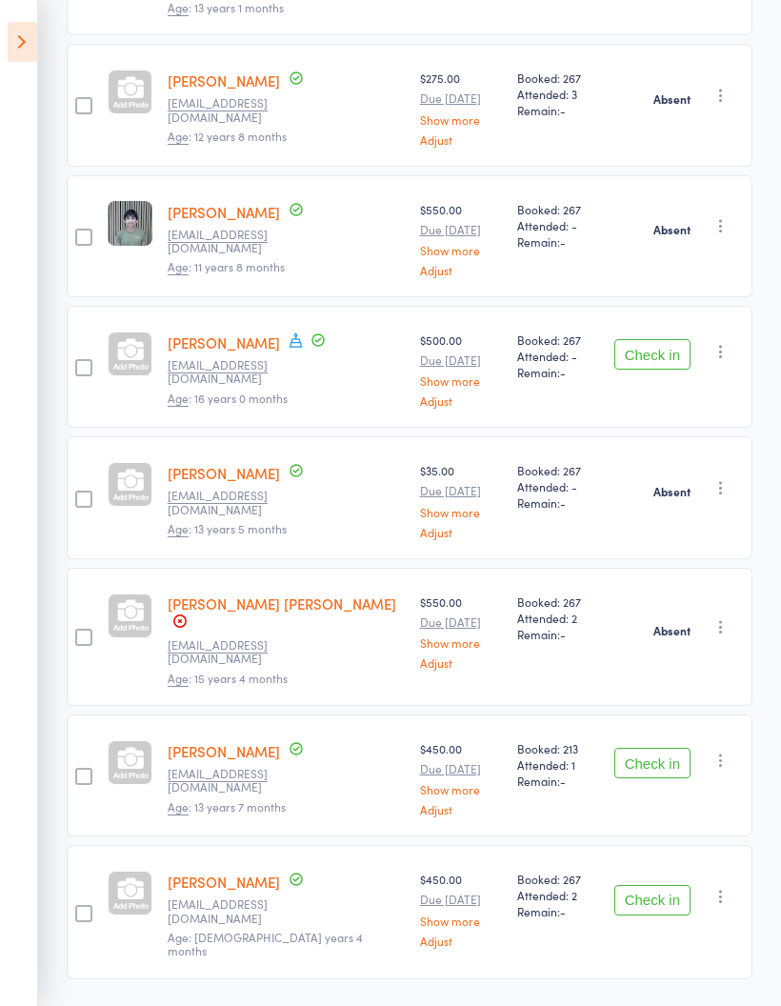
click at [725, 478] on icon "button" at bounding box center [721, 487] width 19 height 19
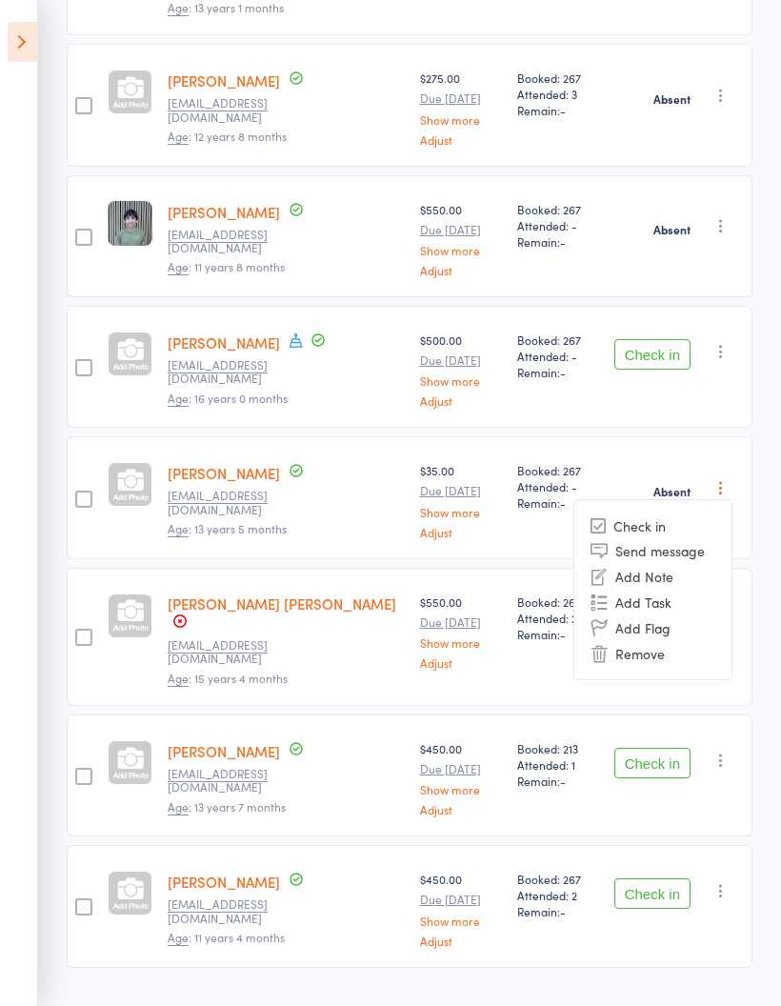
click at [725, 340] on button "button" at bounding box center [721, 351] width 23 height 23
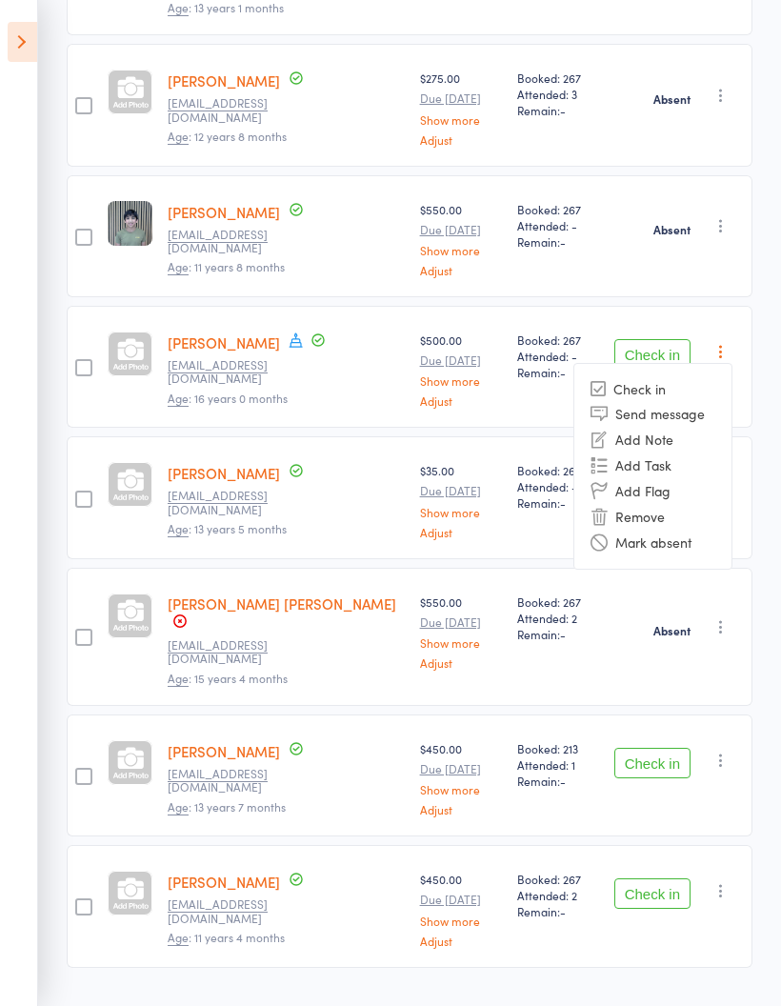
click at [688, 530] on li "Mark absent" at bounding box center [652, 543] width 157 height 26
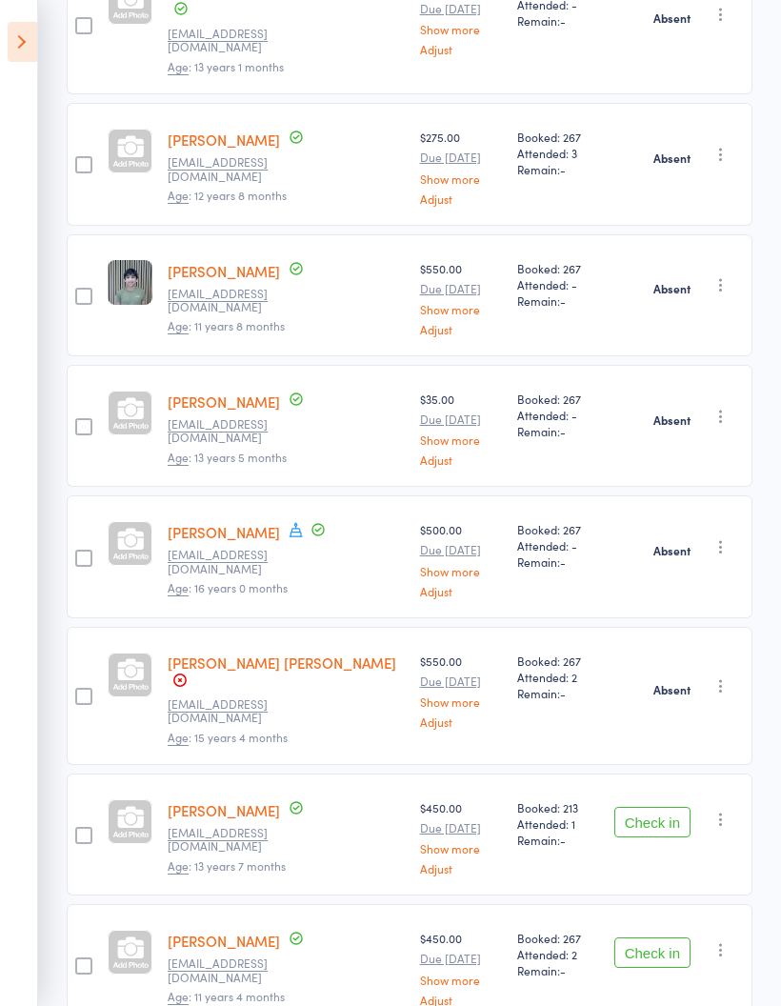
scroll to position [398, 0]
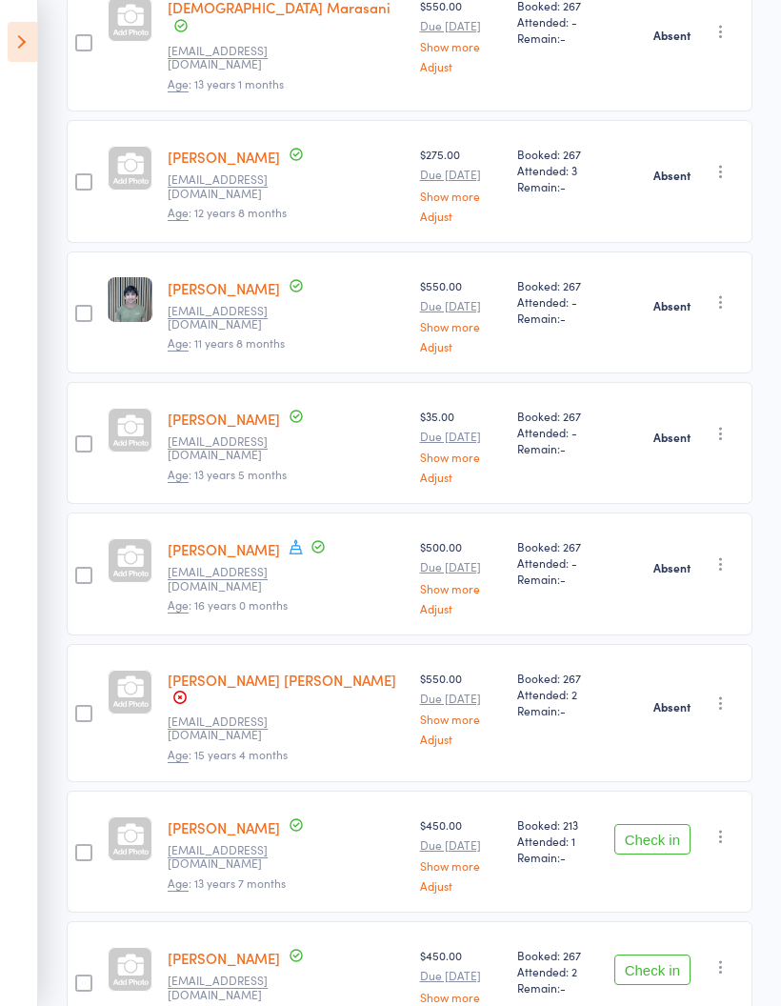
click at [727, 827] on icon "button" at bounding box center [721, 836] width 19 height 19
click at [730, 827] on icon "button" at bounding box center [721, 836] width 19 height 19
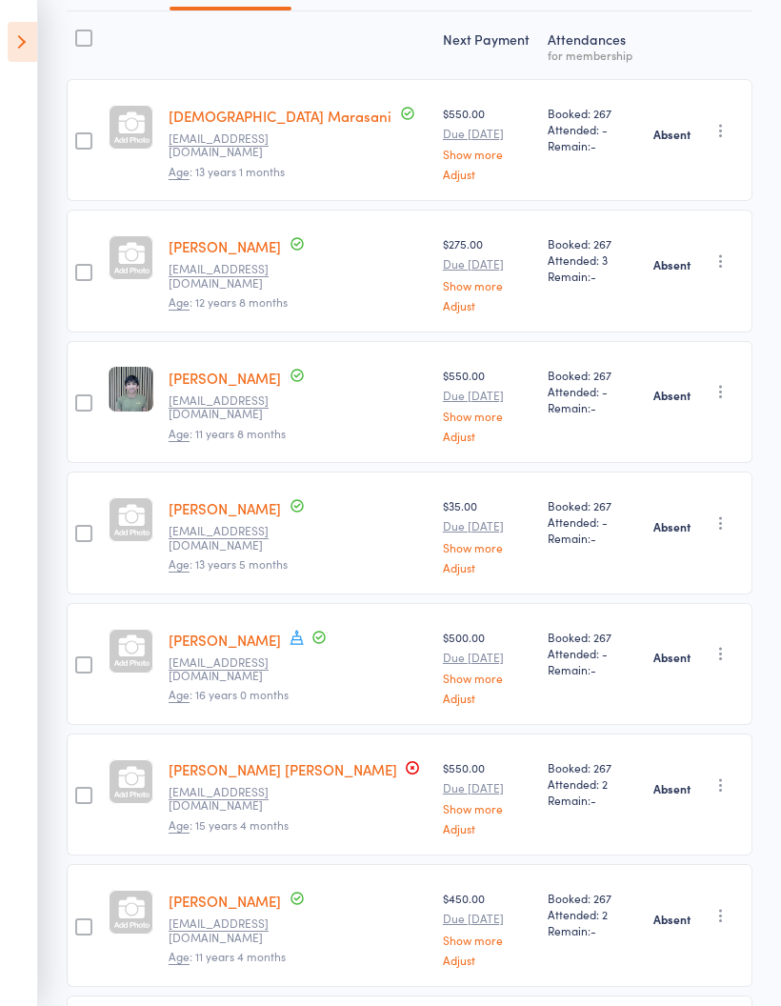
scroll to position [0, 0]
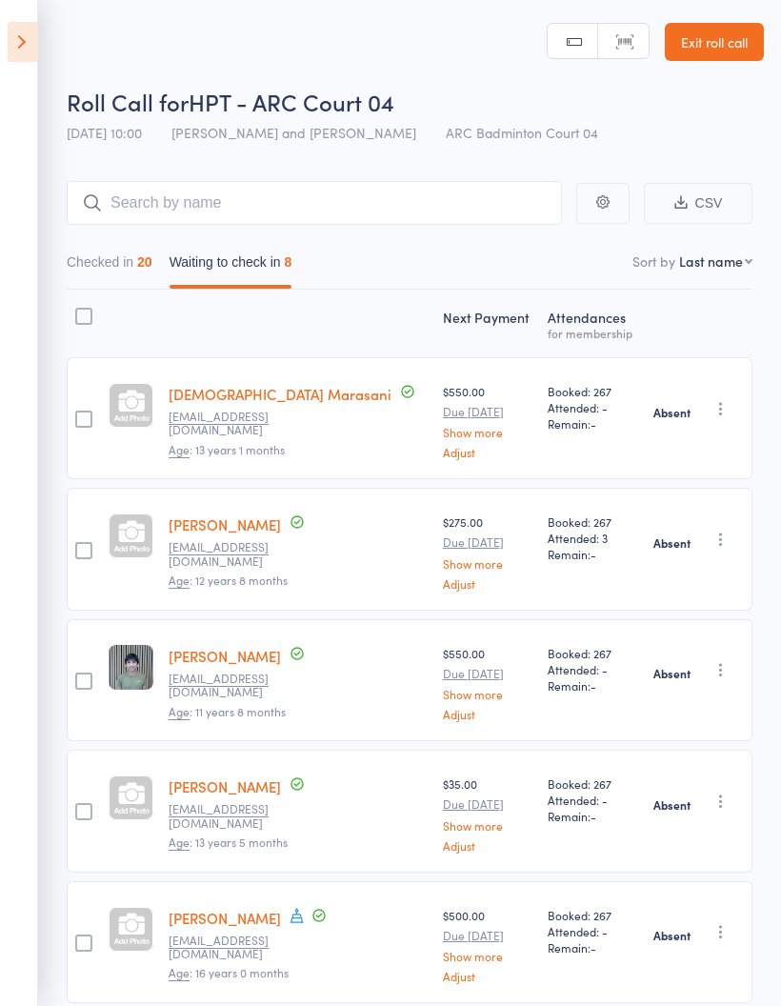
click at [32, 44] on icon at bounding box center [23, 42] width 30 height 40
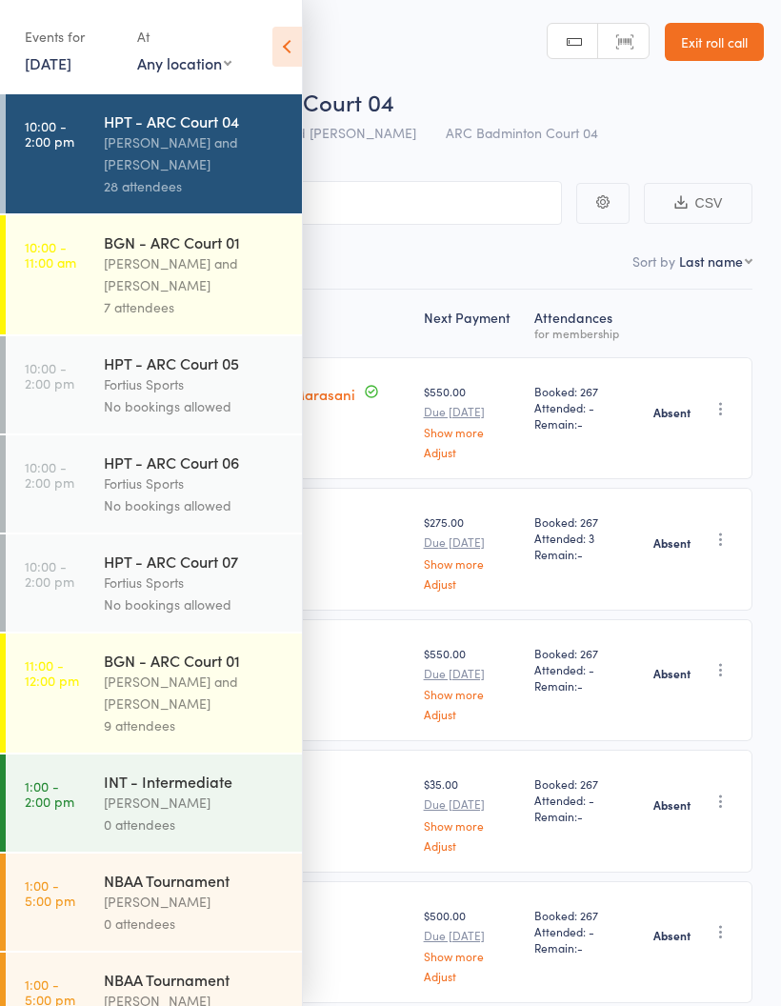
scroll to position [616, 0]
click at [101, 292] on link "10:00 - 11:00 am BGN - ARC Court 01 [PERSON_NAME] and [PERSON_NAME] 7 attendees" at bounding box center [154, 273] width 296 height 119
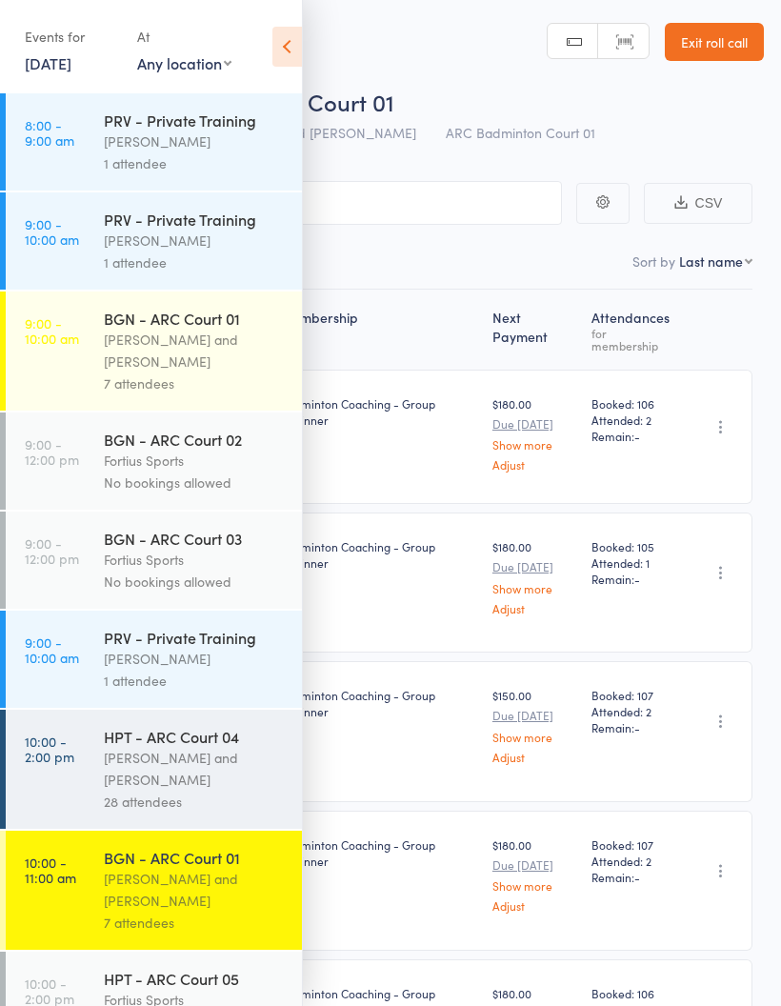
click at [292, 50] on icon at bounding box center [287, 47] width 30 height 40
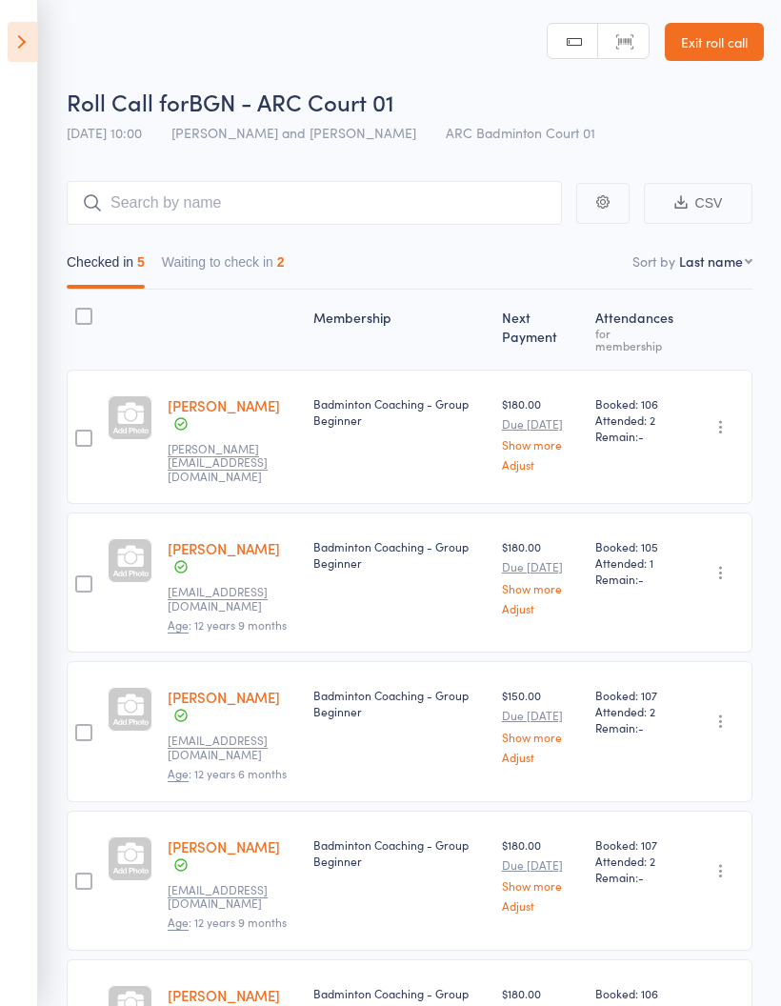
click at [218, 286] on button "Waiting to check in 2" at bounding box center [223, 267] width 123 height 44
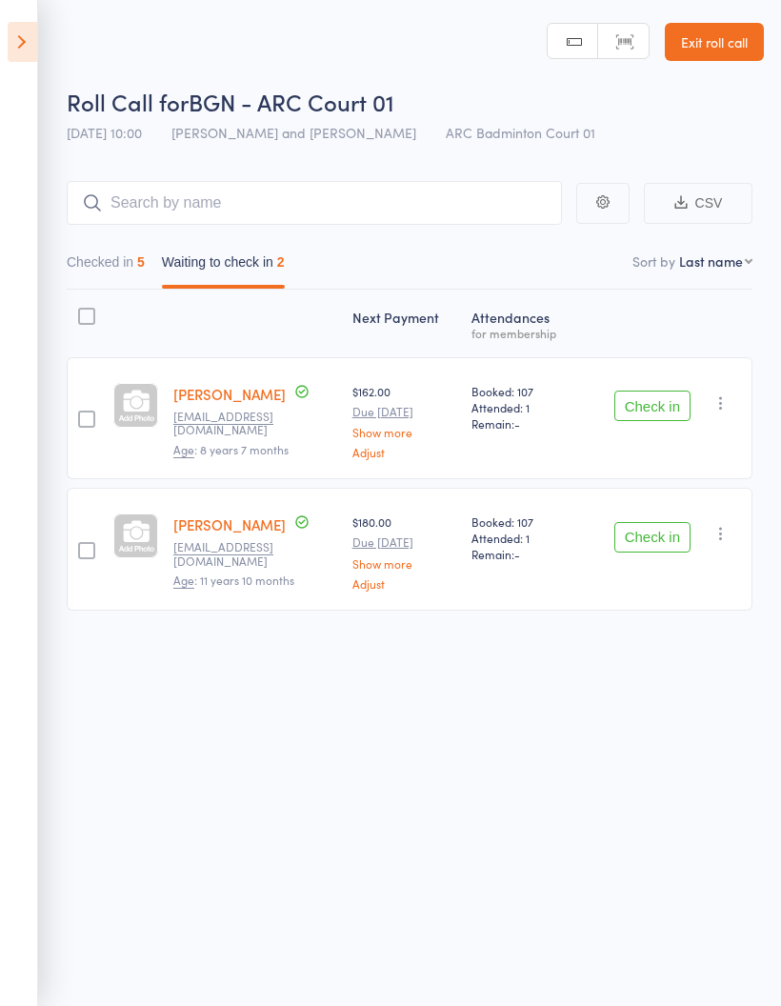
click at [731, 404] on icon "button" at bounding box center [721, 402] width 19 height 19
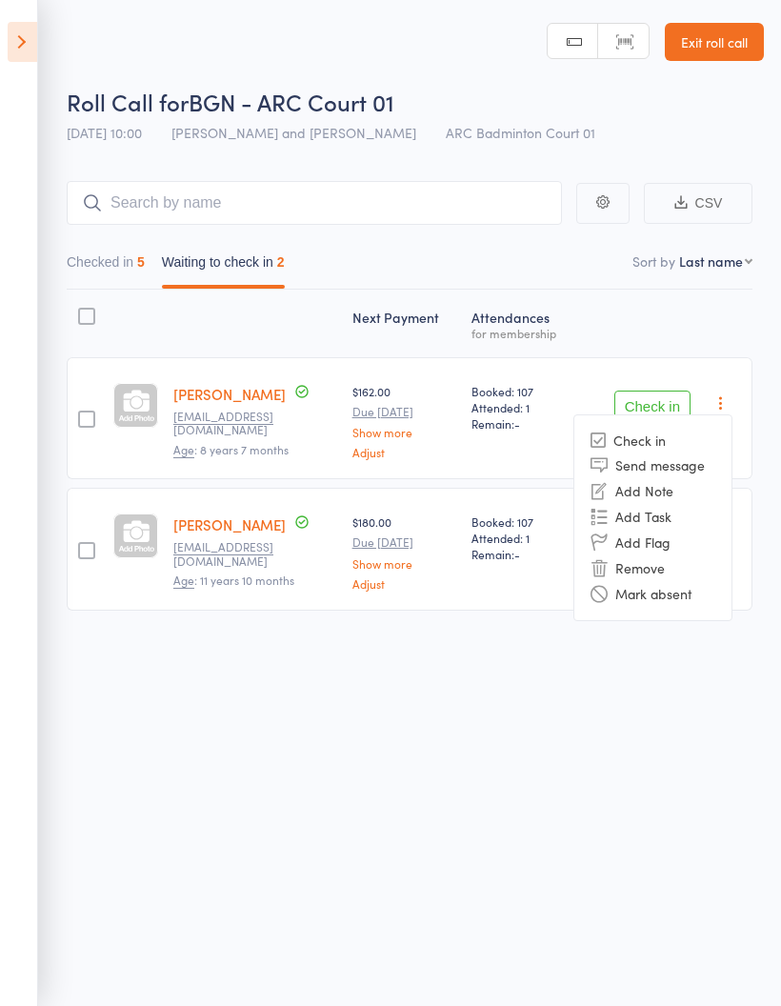
click at [691, 598] on li "Mark absent" at bounding box center [652, 594] width 157 height 26
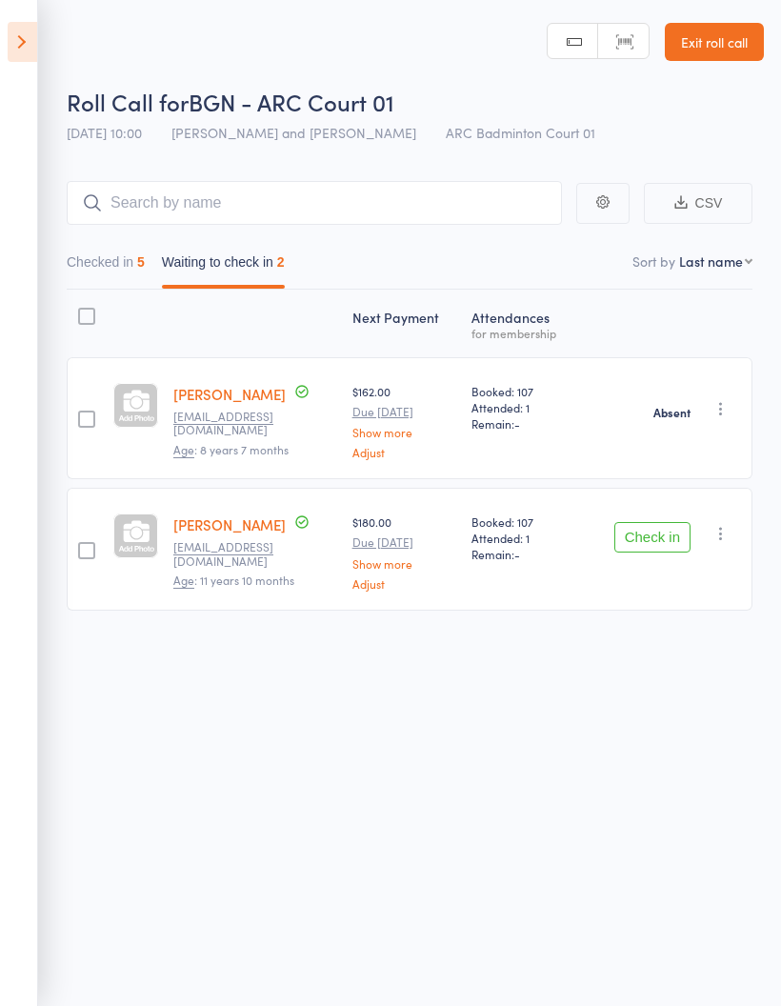
click at [728, 538] on icon "button" at bounding box center [721, 533] width 19 height 19
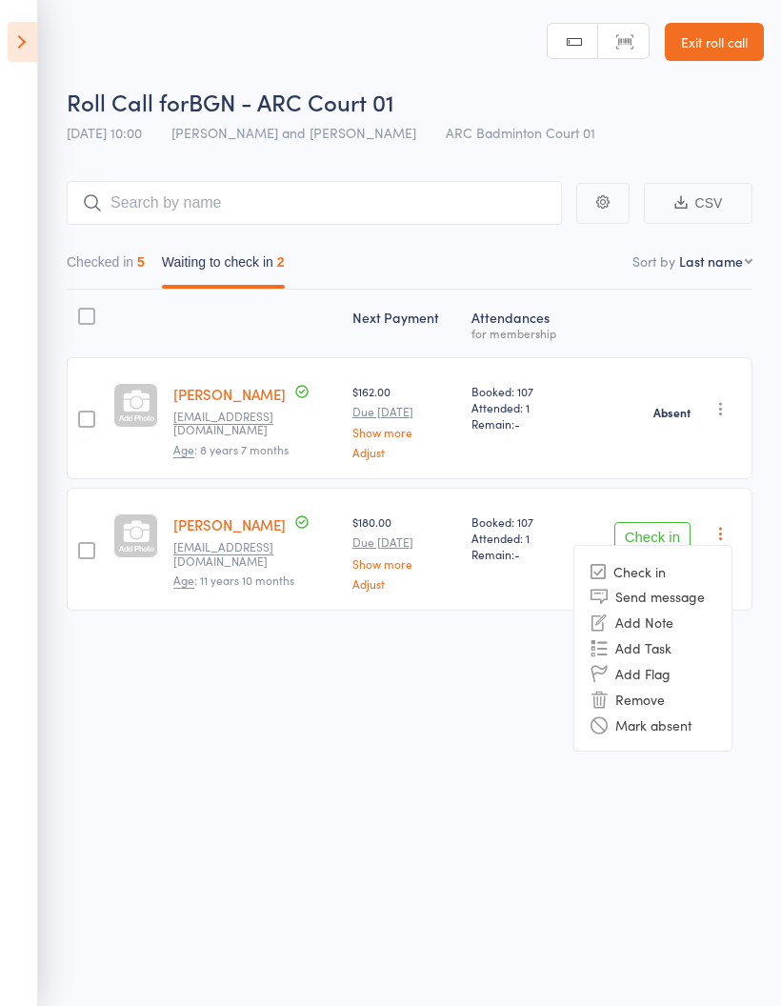
click at [673, 728] on li "Mark absent" at bounding box center [652, 725] width 157 height 26
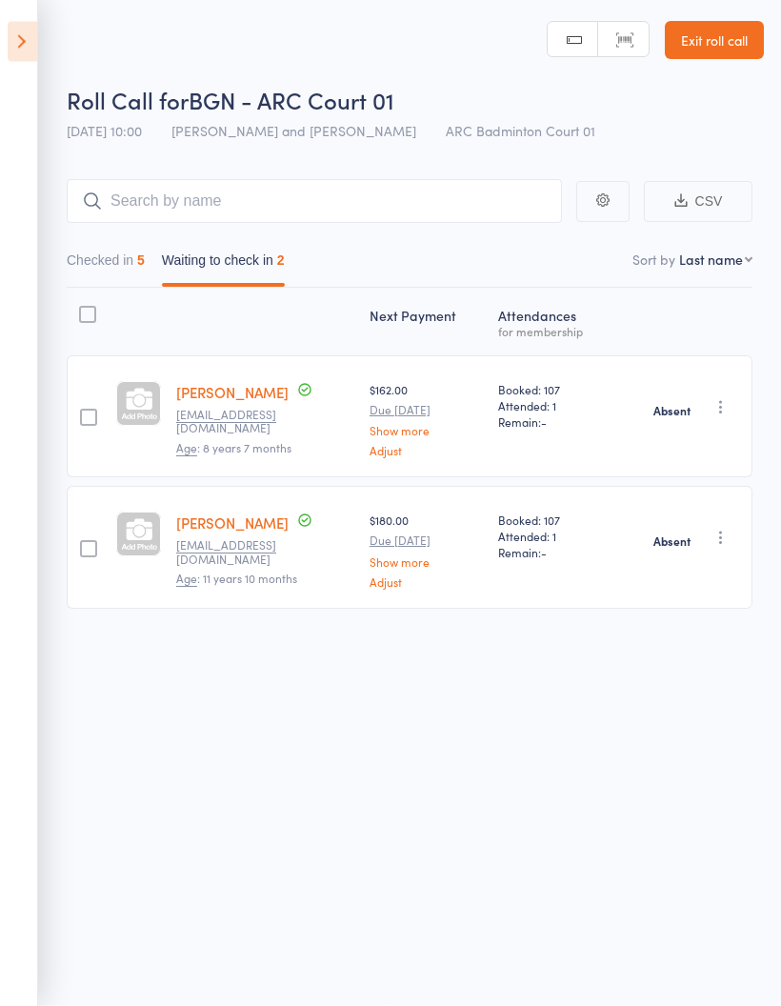
scroll to position [13, 0]
click at [23, 39] on icon at bounding box center [23, 42] width 30 height 40
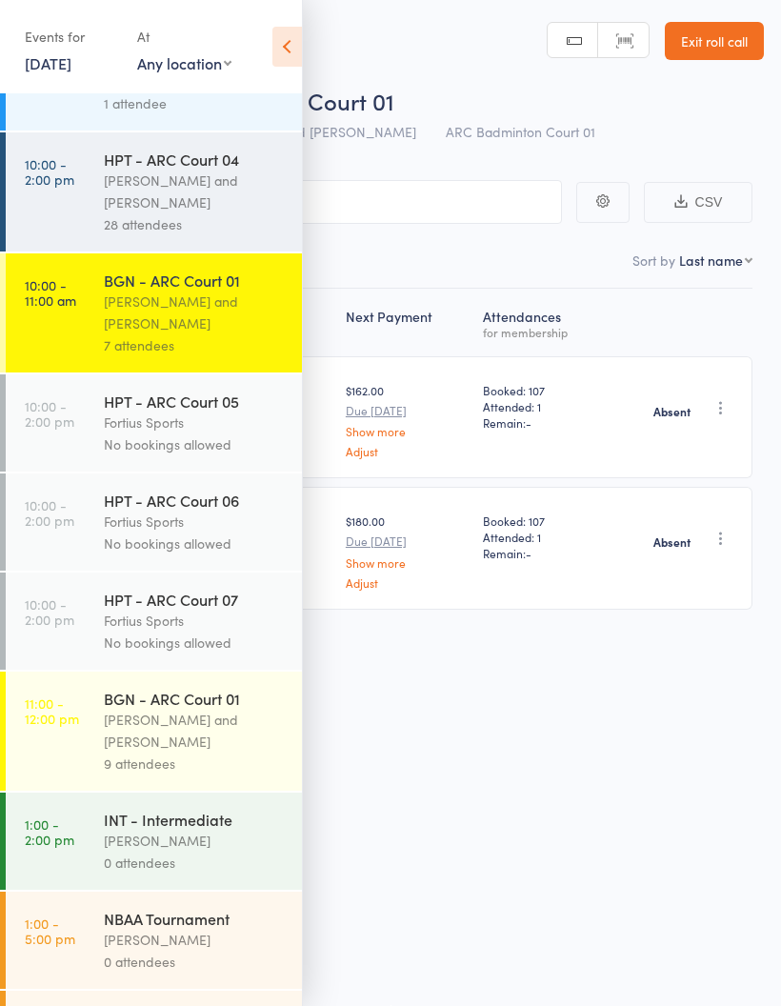
scroll to position [578, 0]
click at [57, 307] on time "10:00 - 11:00 am" at bounding box center [50, 291] width 51 height 30
click at [141, 349] on div "7 attendees" at bounding box center [195, 344] width 182 height 22
click at [42, 292] on time "10:00 - 11:00 am" at bounding box center [50, 291] width 51 height 30
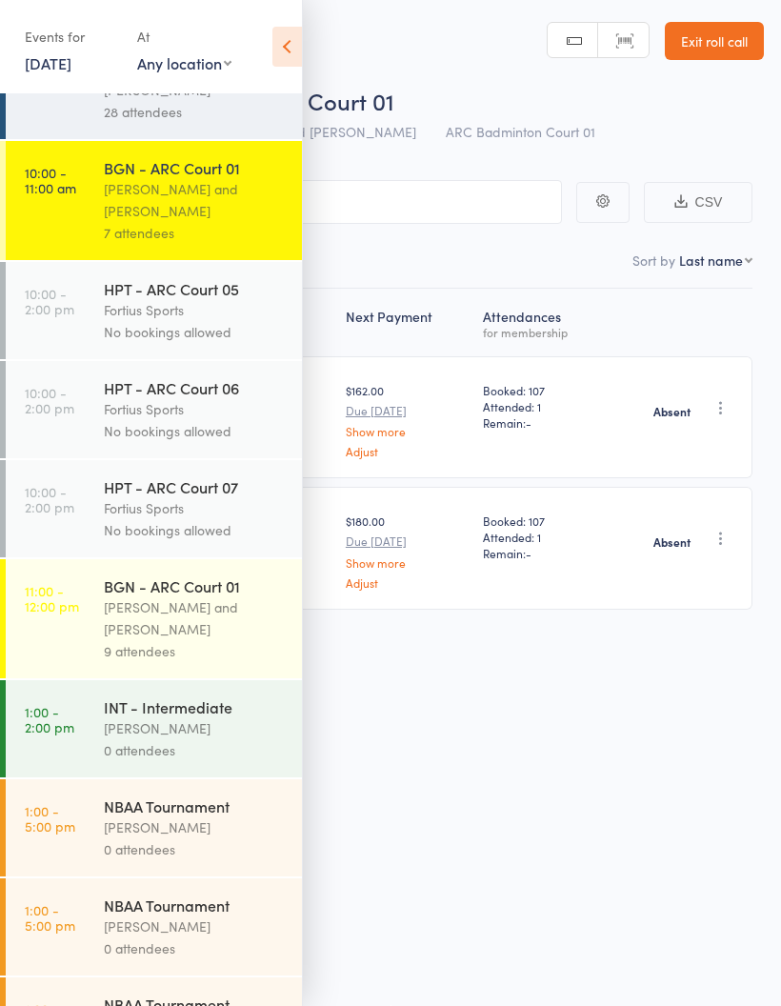
scroll to position [697, 0]
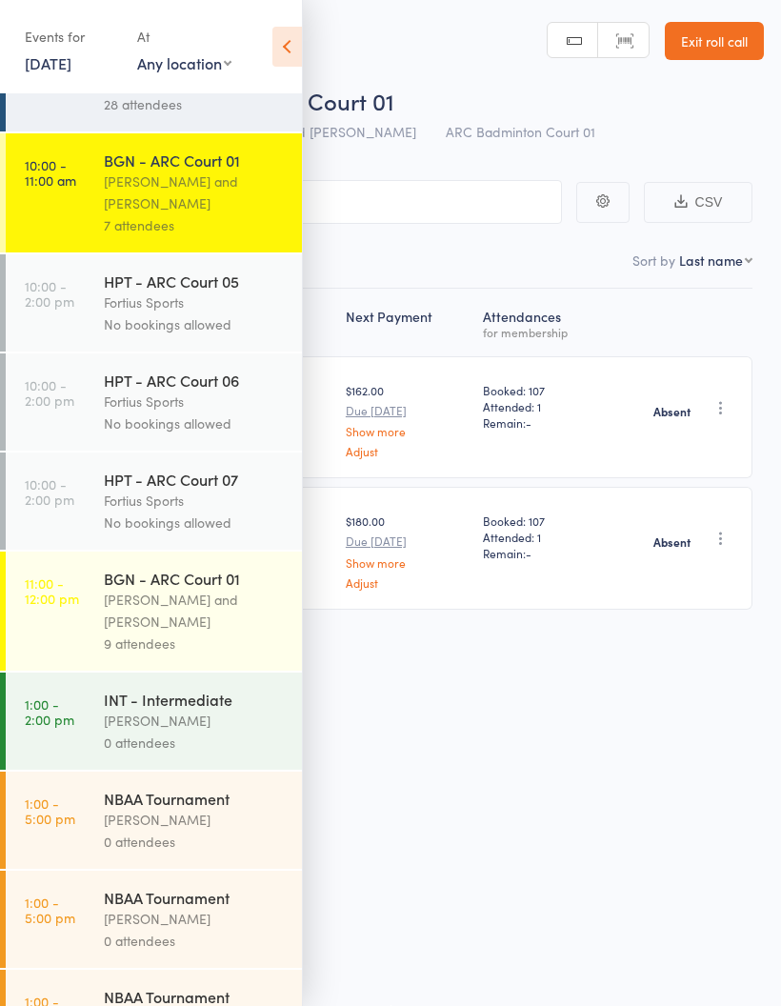
click at [174, 214] on div "[PERSON_NAME] and [PERSON_NAME]" at bounding box center [195, 193] width 182 height 44
click at [297, 49] on icon at bounding box center [287, 47] width 30 height 40
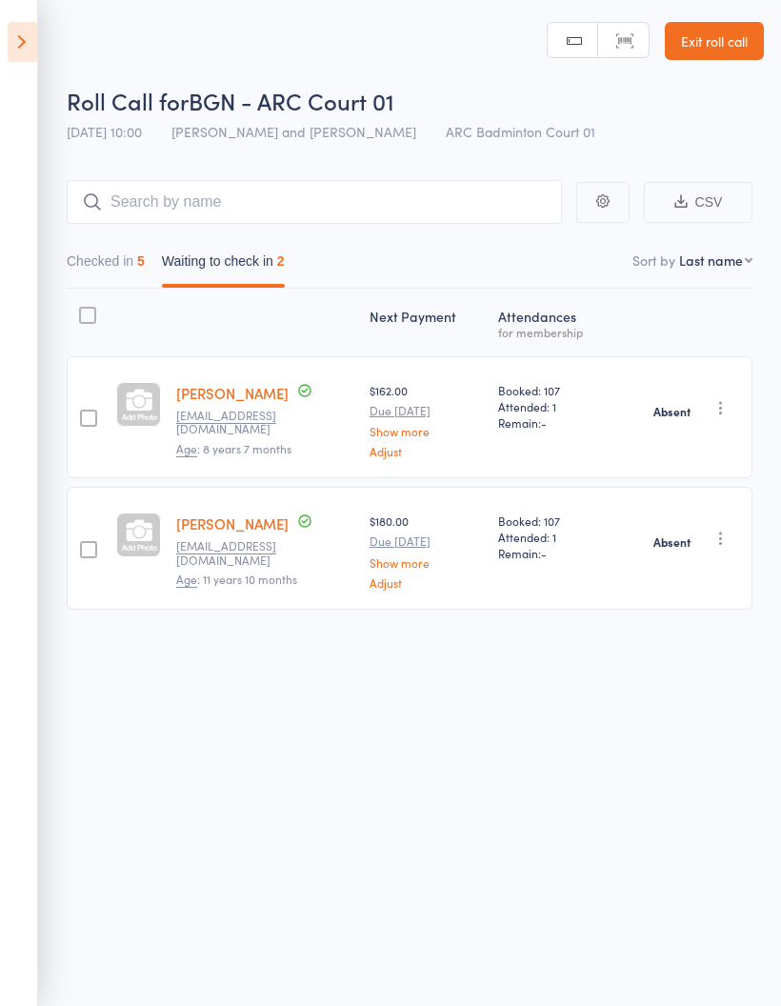
click at [29, 59] on icon at bounding box center [23, 42] width 30 height 40
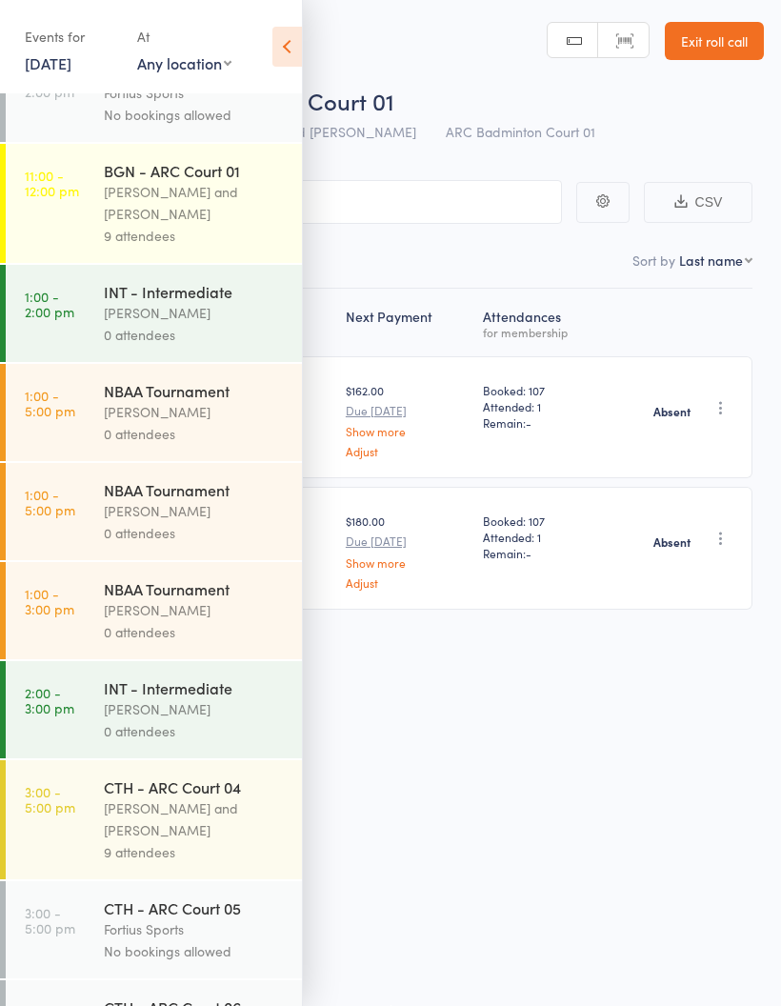
scroll to position [1101, 0]
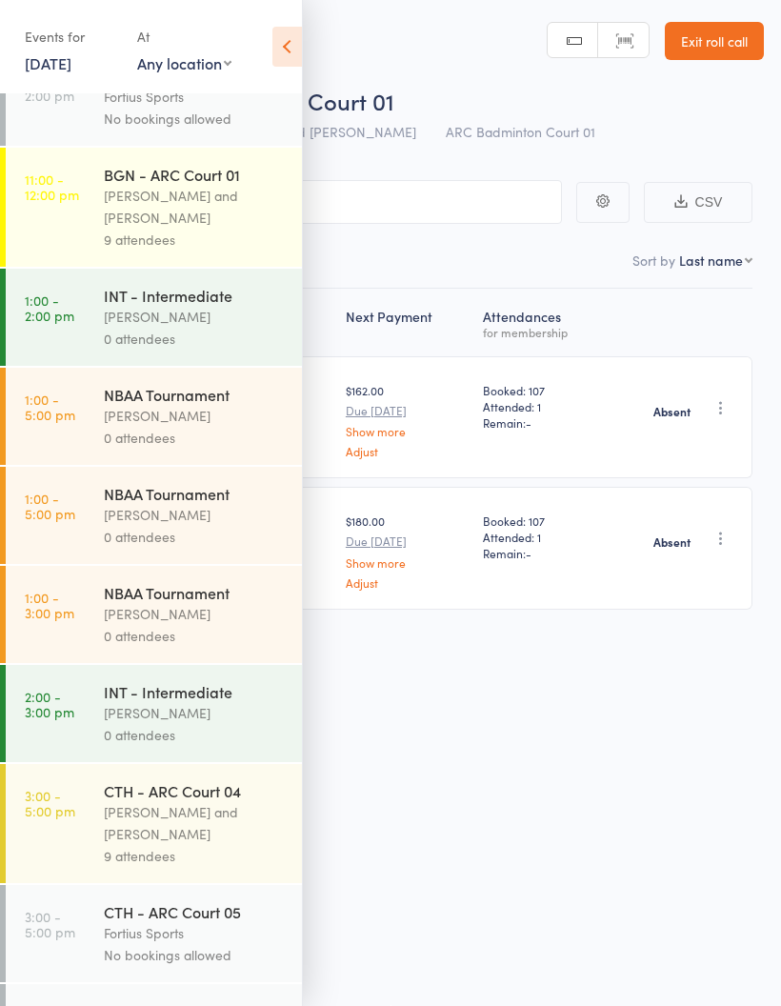
click at [184, 219] on div "[PERSON_NAME] and [PERSON_NAME]" at bounding box center [195, 207] width 182 height 44
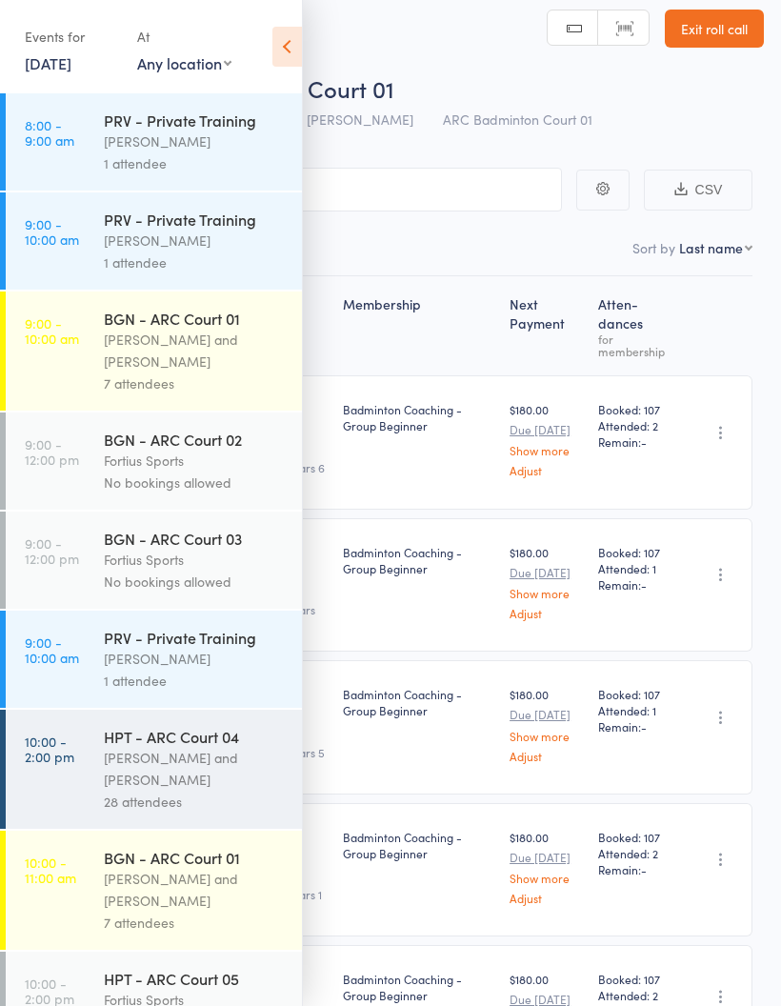
click at [294, 60] on icon at bounding box center [287, 47] width 30 height 40
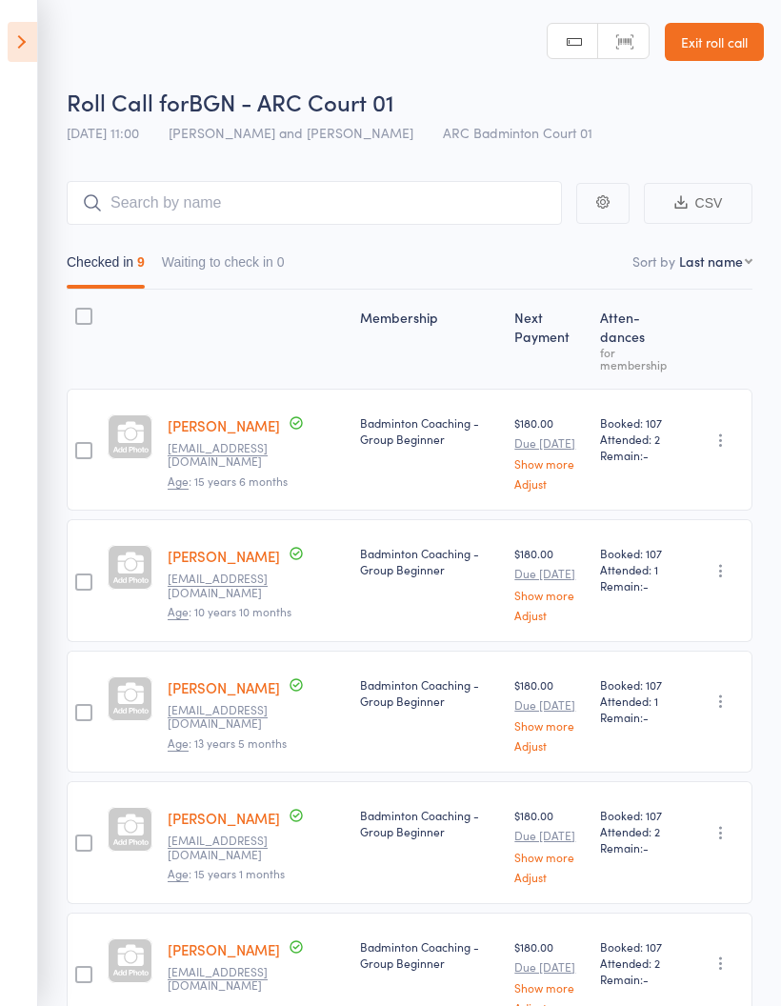
click at [19, 51] on icon at bounding box center [23, 42] width 30 height 40
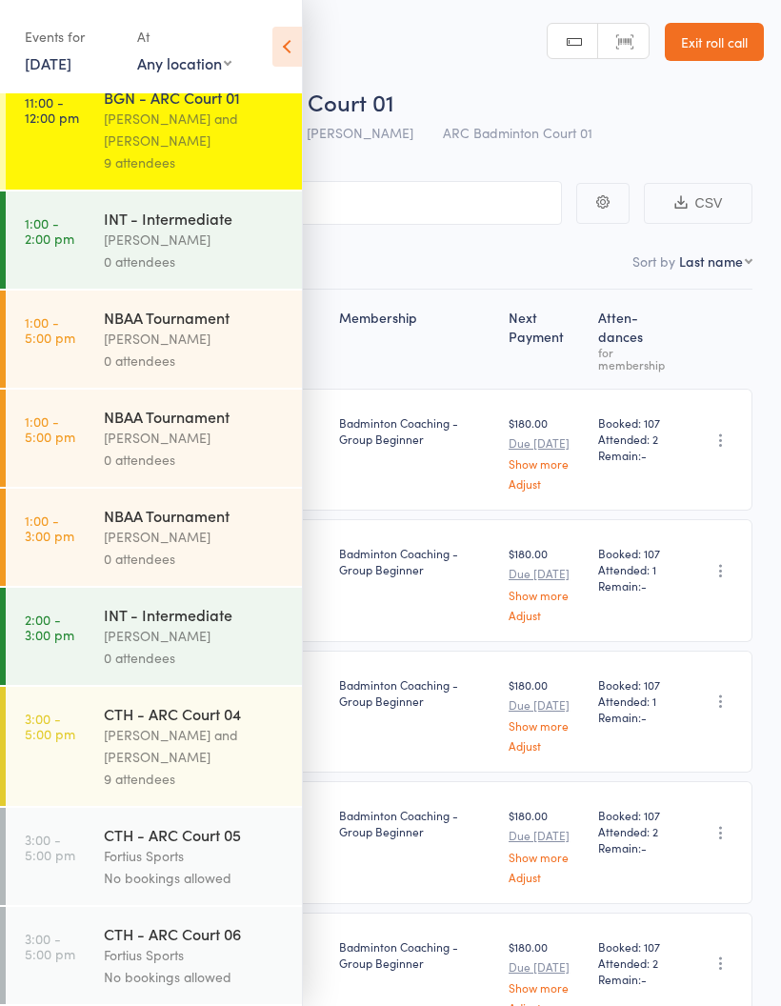
scroll to position [1217, 0]
click at [92, 750] on link "3:00 - 5:00 pm CTH - ARC Court 04 [PERSON_NAME] and Heymard Humblers 9 attendees" at bounding box center [154, 746] width 296 height 119
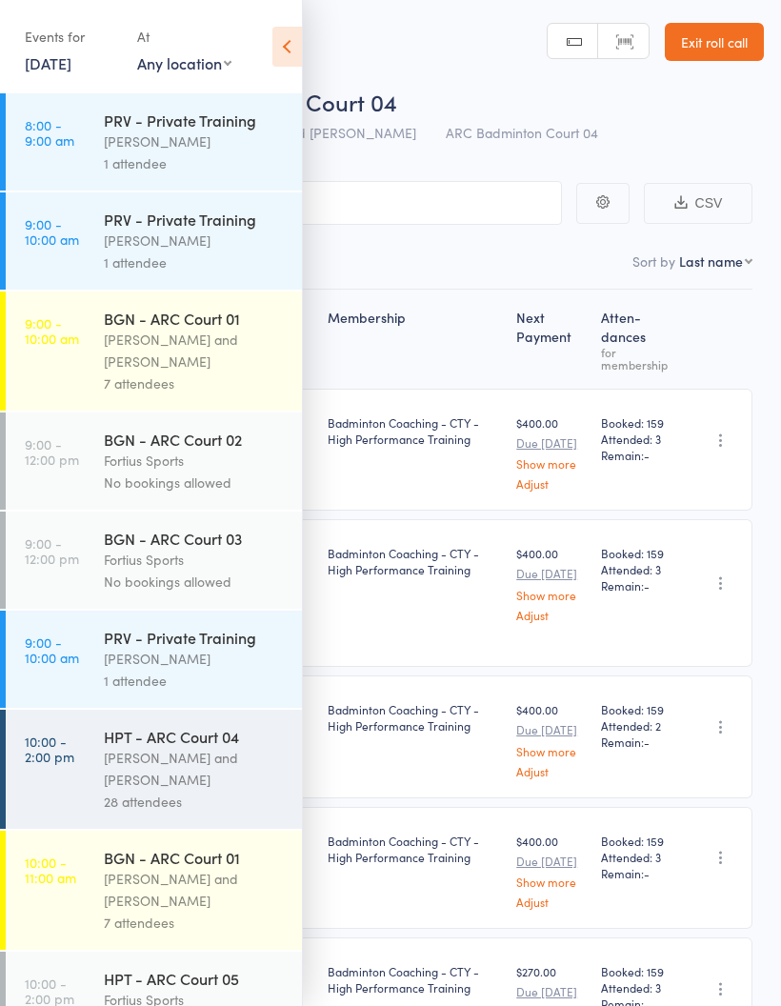
click at [292, 53] on icon at bounding box center [287, 47] width 30 height 40
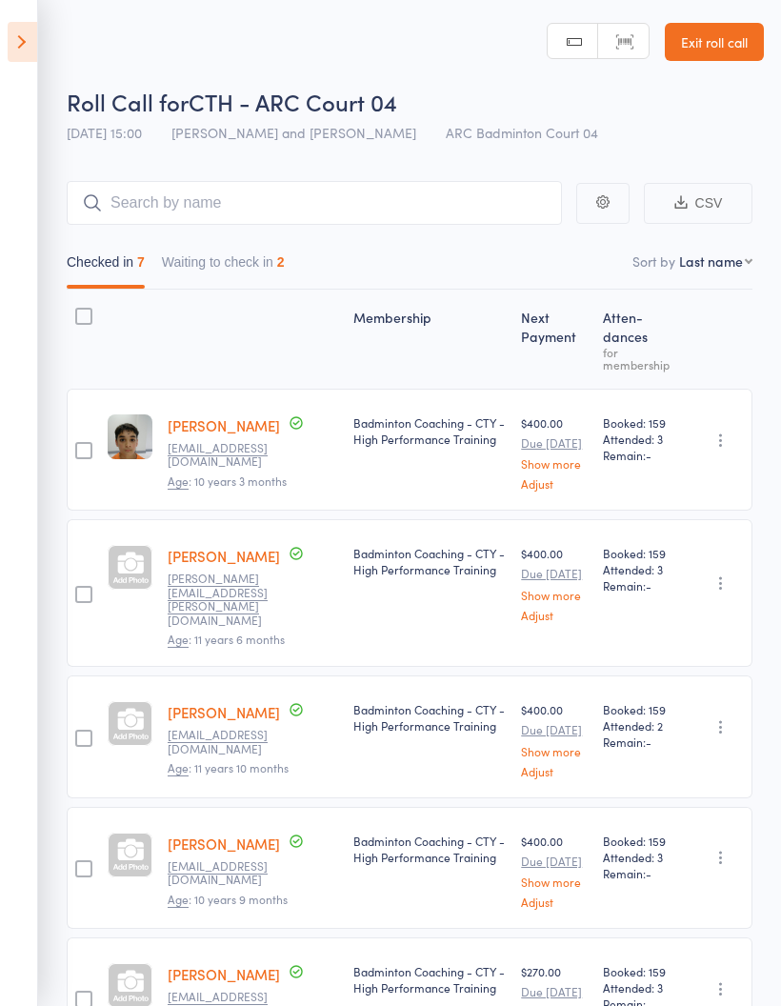
click at [247, 259] on button "Waiting to check in 2" at bounding box center [223, 267] width 123 height 44
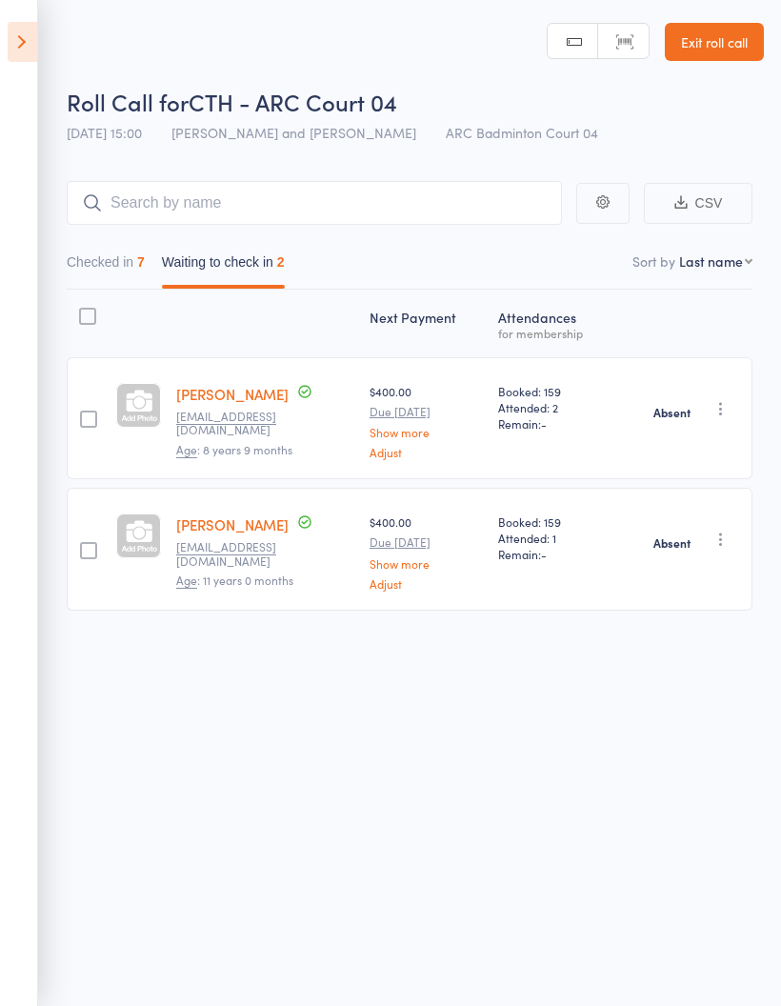
click at [122, 268] on button "Checked in 7" at bounding box center [106, 267] width 78 height 44
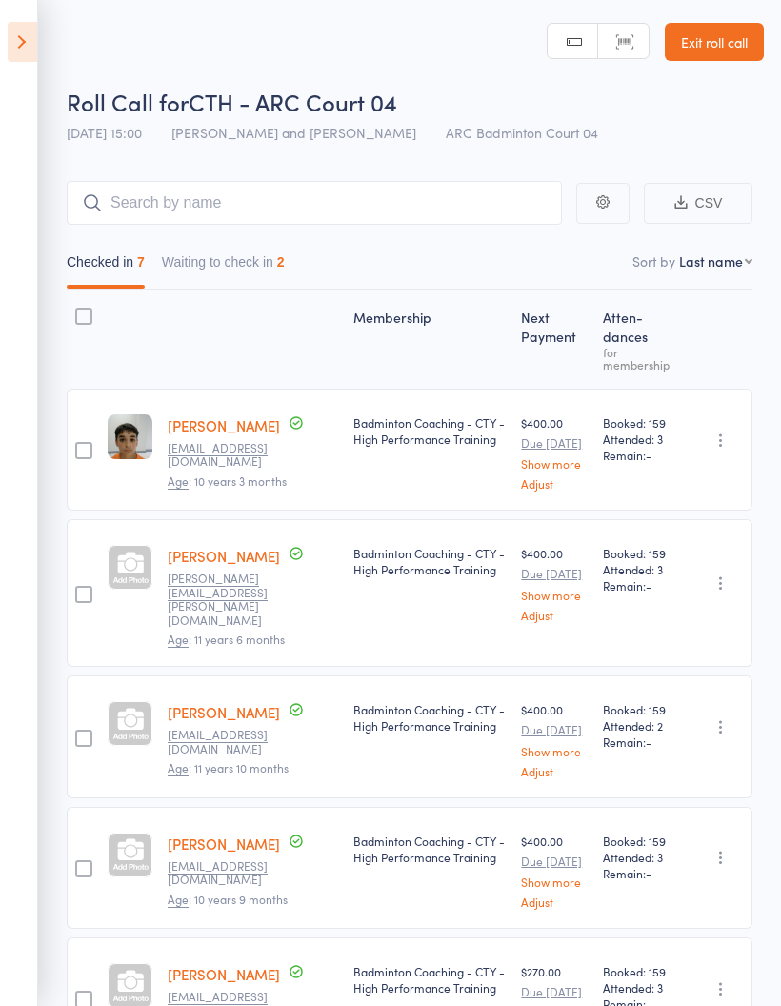
click at [35, 37] on icon at bounding box center [23, 42] width 30 height 40
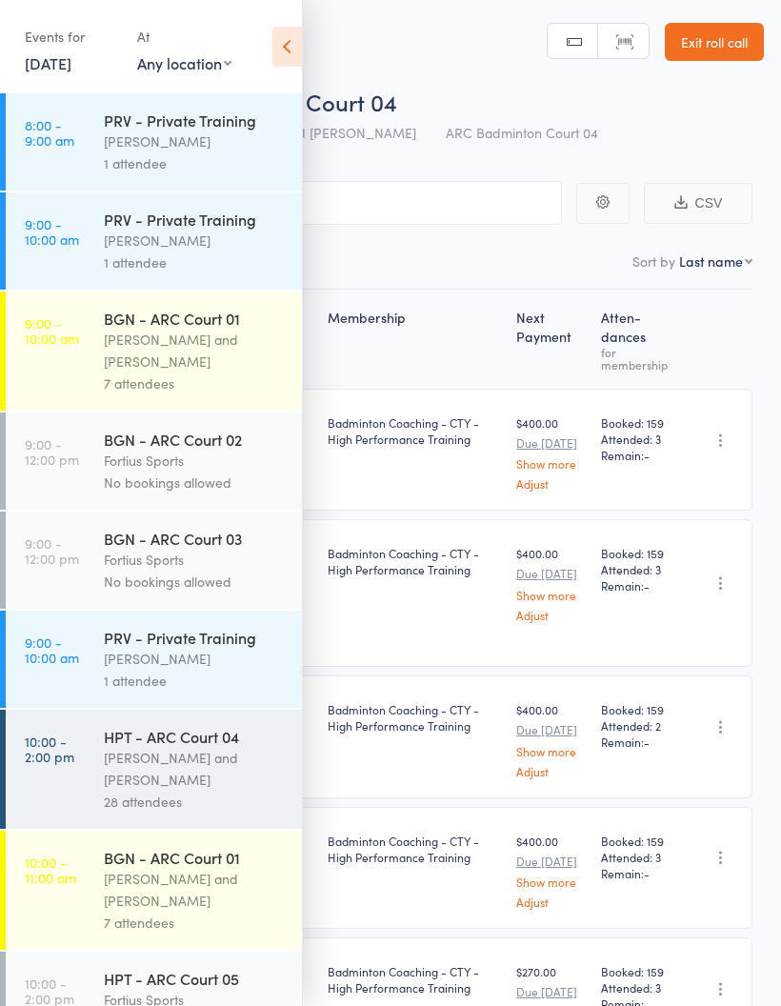
click at [50, 372] on link "9:00 - 10:00 am BGN - ARC Court 01 [PERSON_NAME] and [PERSON_NAME] 7 attendees" at bounding box center [154, 351] width 296 height 119
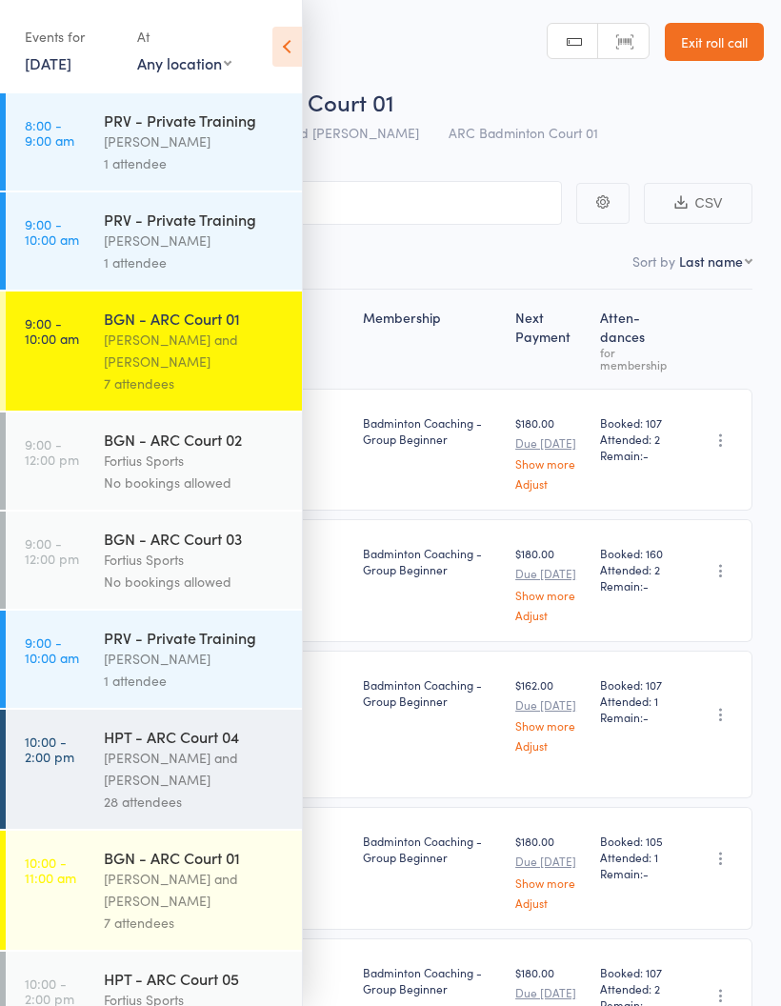
click at [287, 49] on icon at bounding box center [287, 47] width 30 height 40
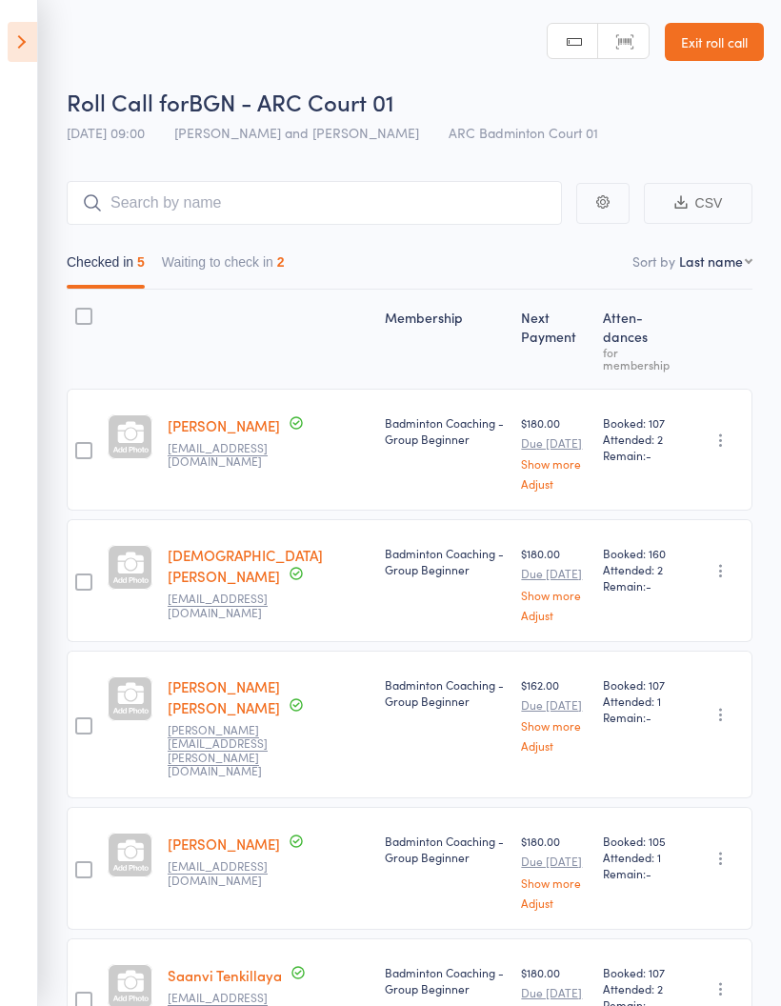
click at [206, 278] on button "Waiting to check in 2" at bounding box center [223, 267] width 123 height 44
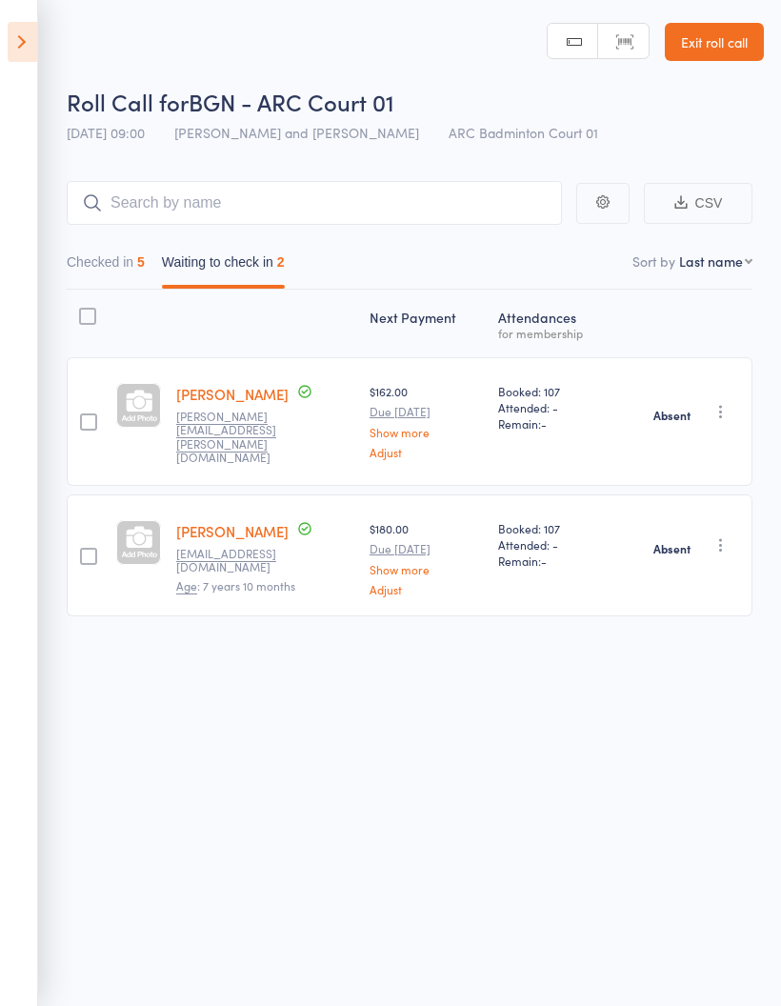
click at [26, 18] on aside "Events for [DATE] [DATE] [DATE] Sun Mon Tue Wed Thu Fri Sat 31 27 28 29 30 31 0…" at bounding box center [19, 503] width 38 height 1006
click at [17, 50] on icon at bounding box center [23, 42] width 30 height 40
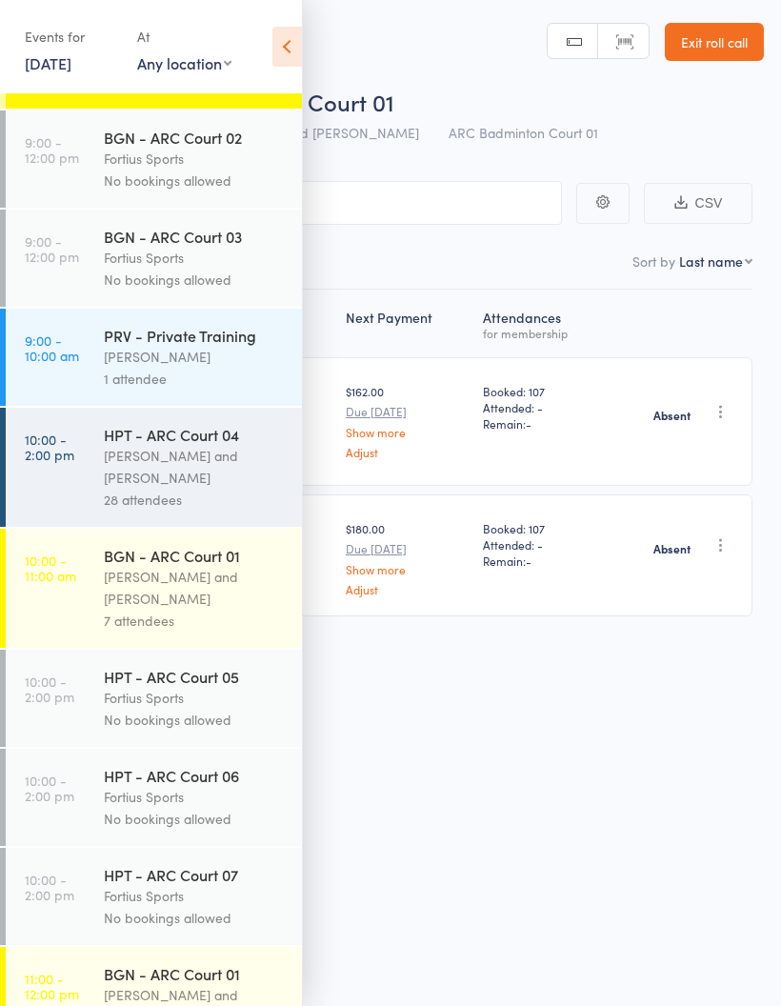
scroll to position [374, 0]
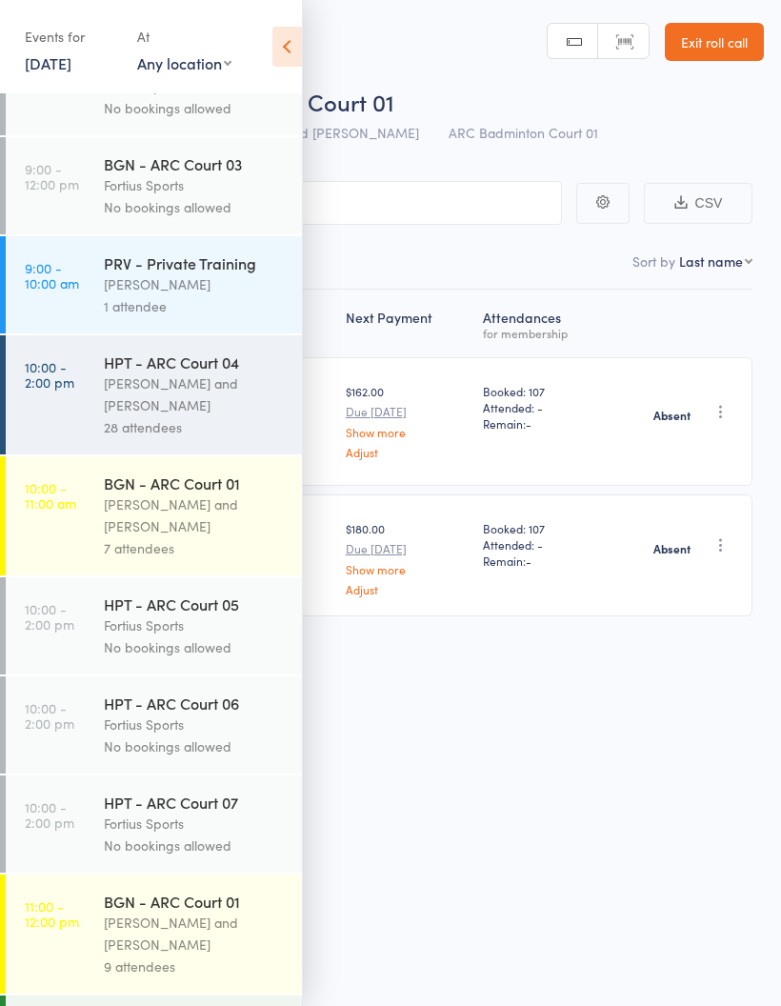
click at [37, 405] on link "10:00 - 2:00 pm HPT - ARC Court 04 [PERSON_NAME] and Heymard Humblers 28 attend…" at bounding box center [154, 394] width 296 height 119
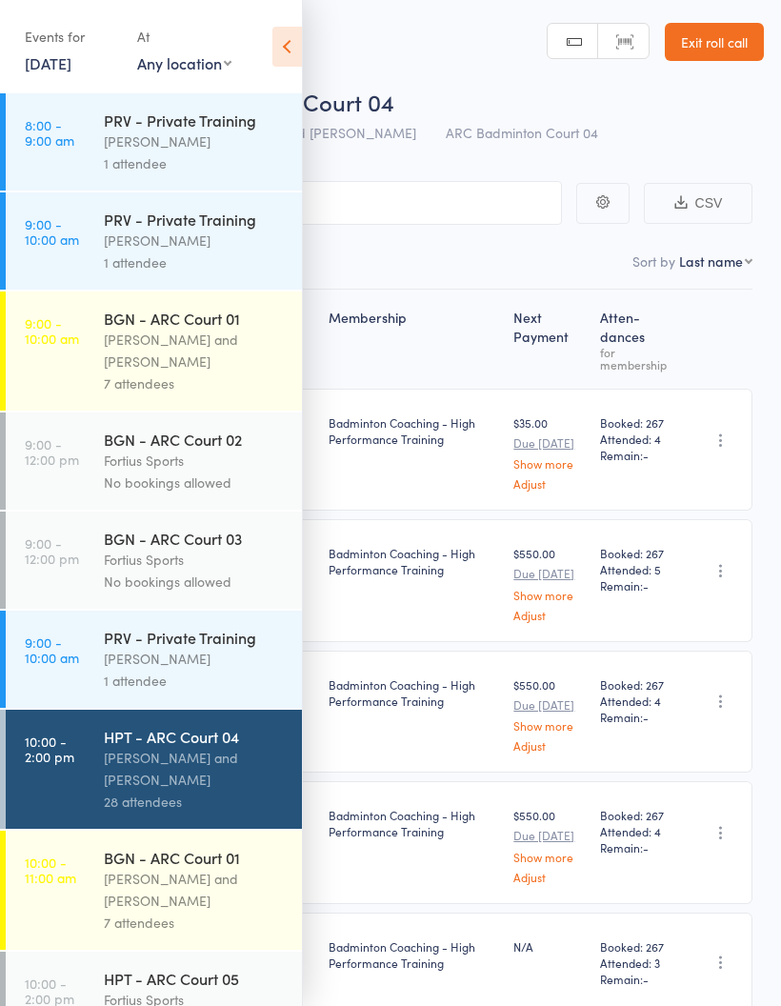
click at [285, 50] on icon at bounding box center [287, 47] width 30 height 40
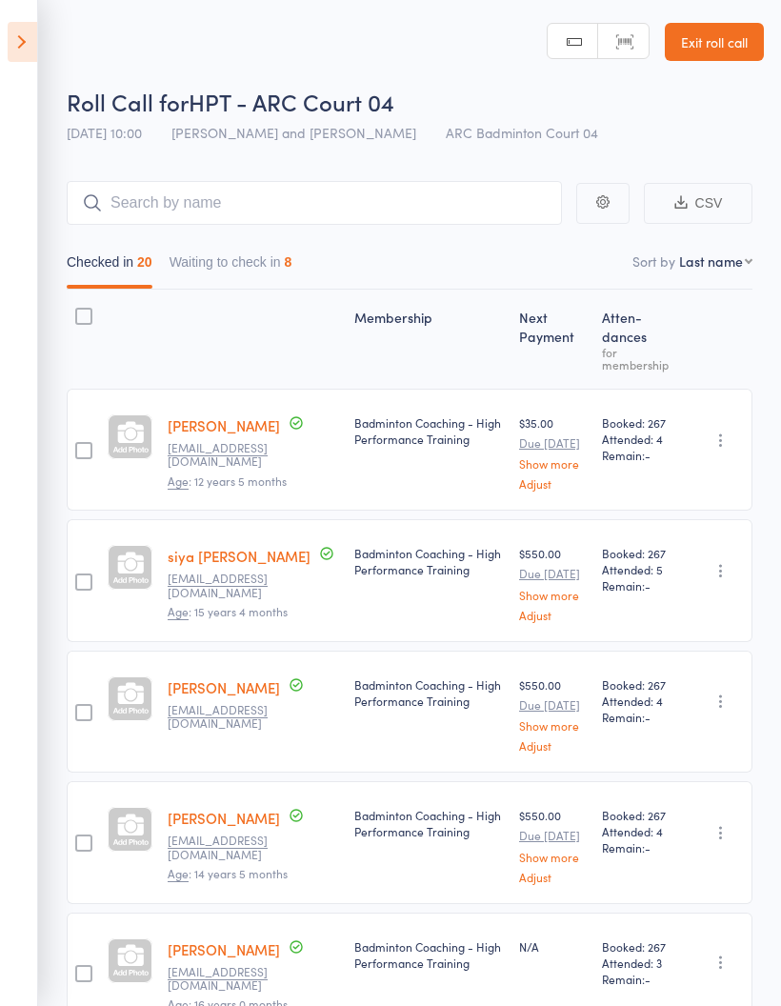
click at [212, 268] on button "Waiting to check in 8" at bounding box center [231, 267] width 123 height 44
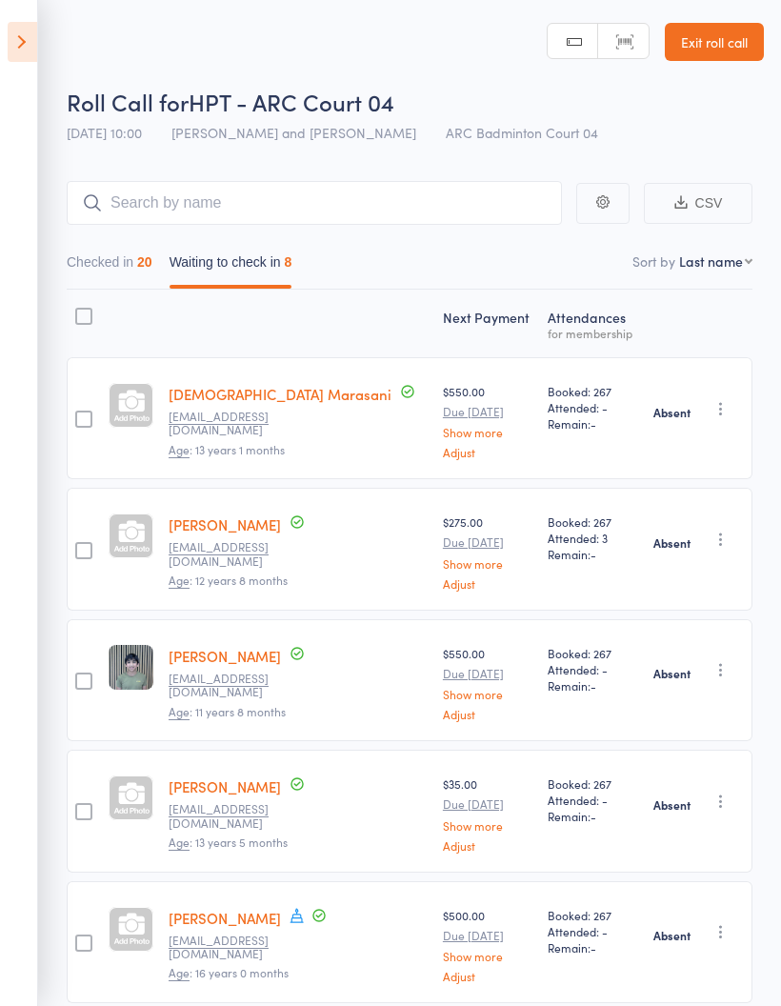
click at [74, 255] on button "Checked in 20" at bounding box center [110, 267] width 86 height 44
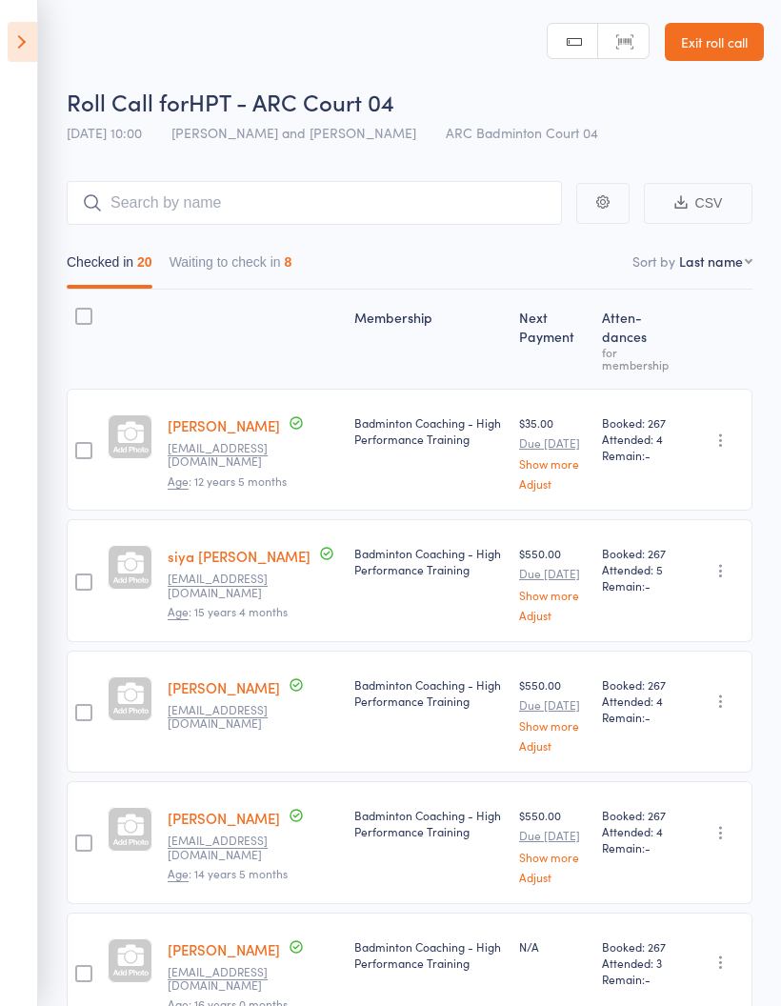
click at [10, 45] on icon at bounding box center [23, 42] width 30 height 40
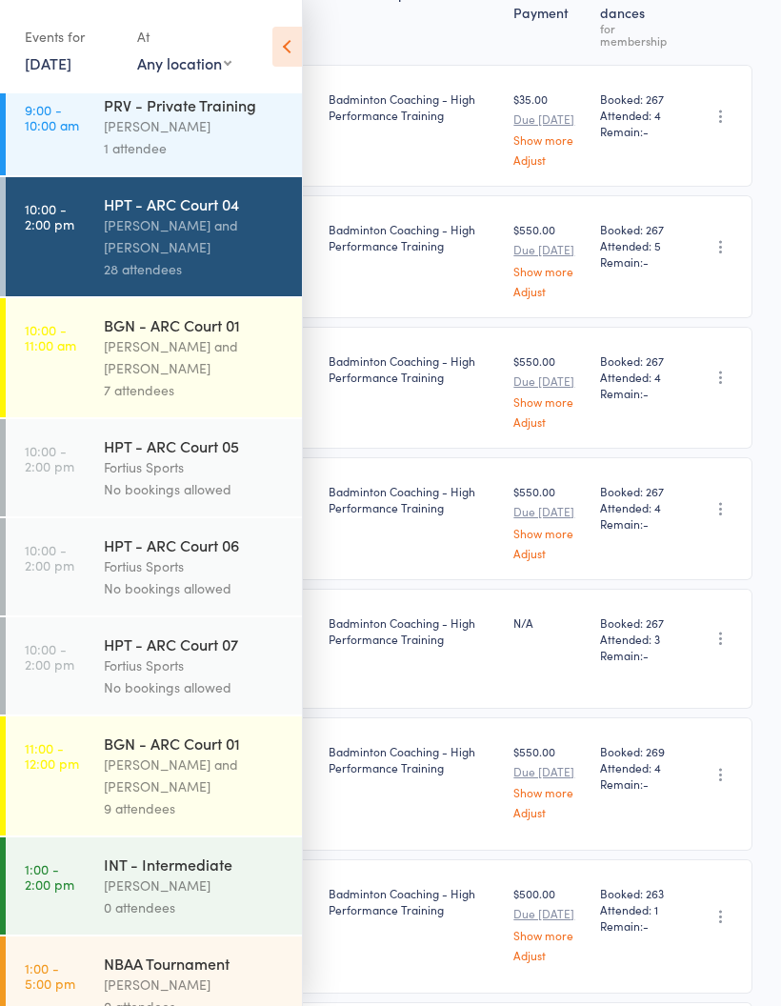
scroll to position [542, 0]
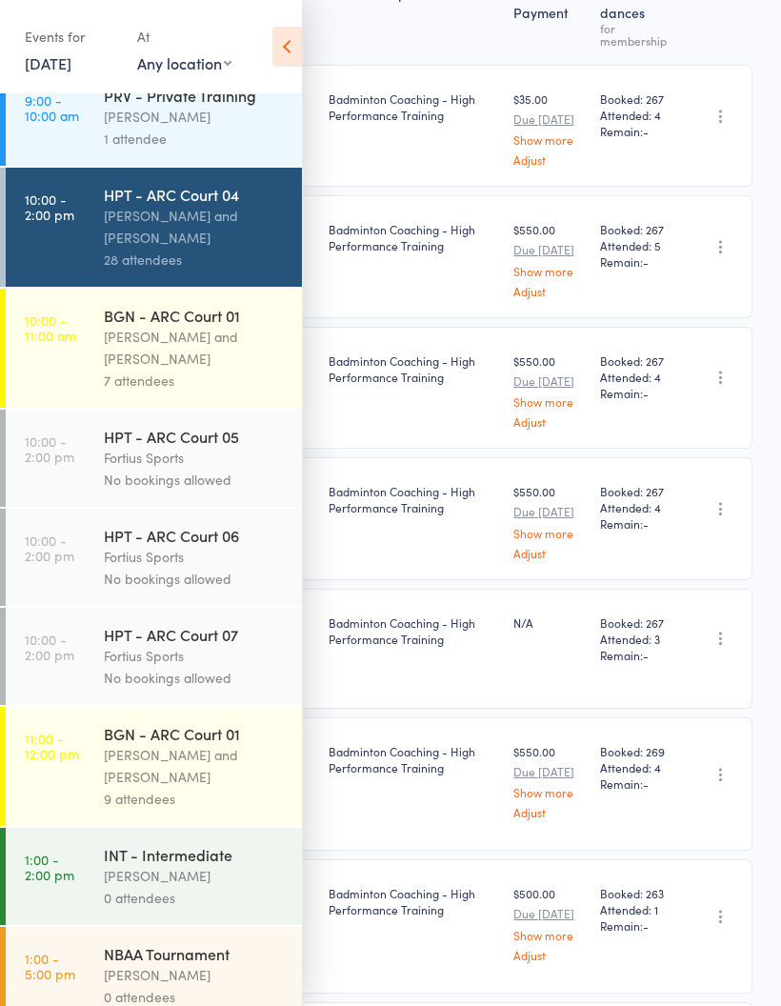
click at [86, 357] on link "10:00 - 11:00 am BGN - ARC Court 01 [PERSON_NAME] and [PERSON_NAME] 7 attendees" at bounding box center [154, 348] width 296 height 119
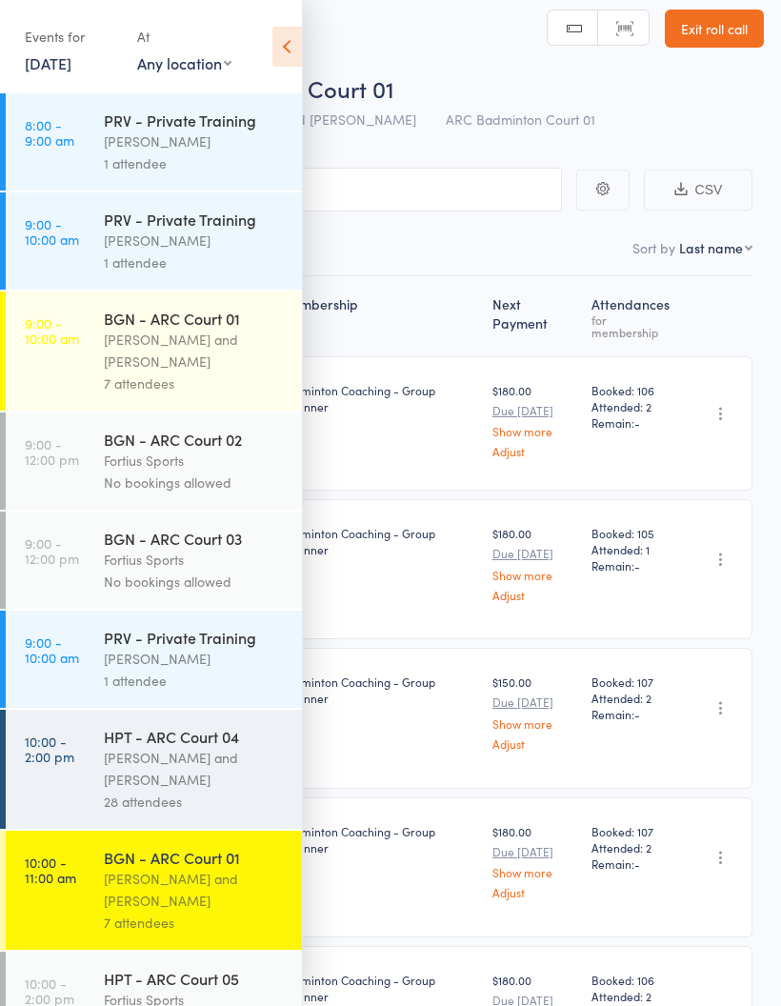
click at [280, 48] on icon at bounding box center [287, 47] width 30 height 40
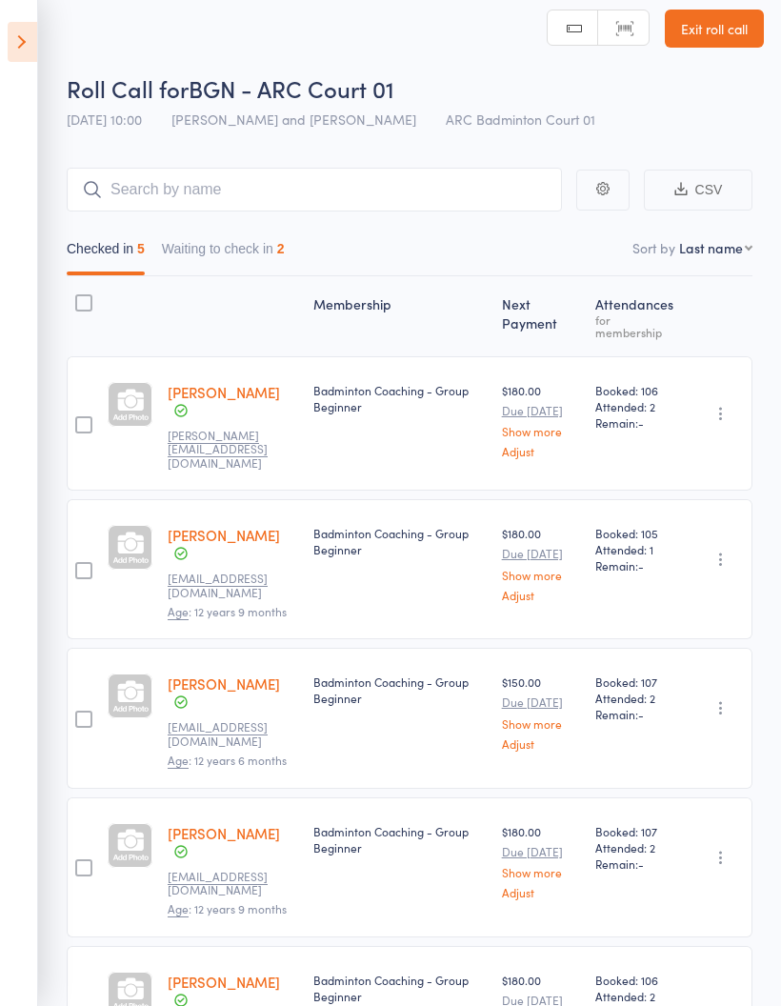
click at [218, 266] on button "Waiting to check in 2" at bounding box center [223, 253] width 123 height 44
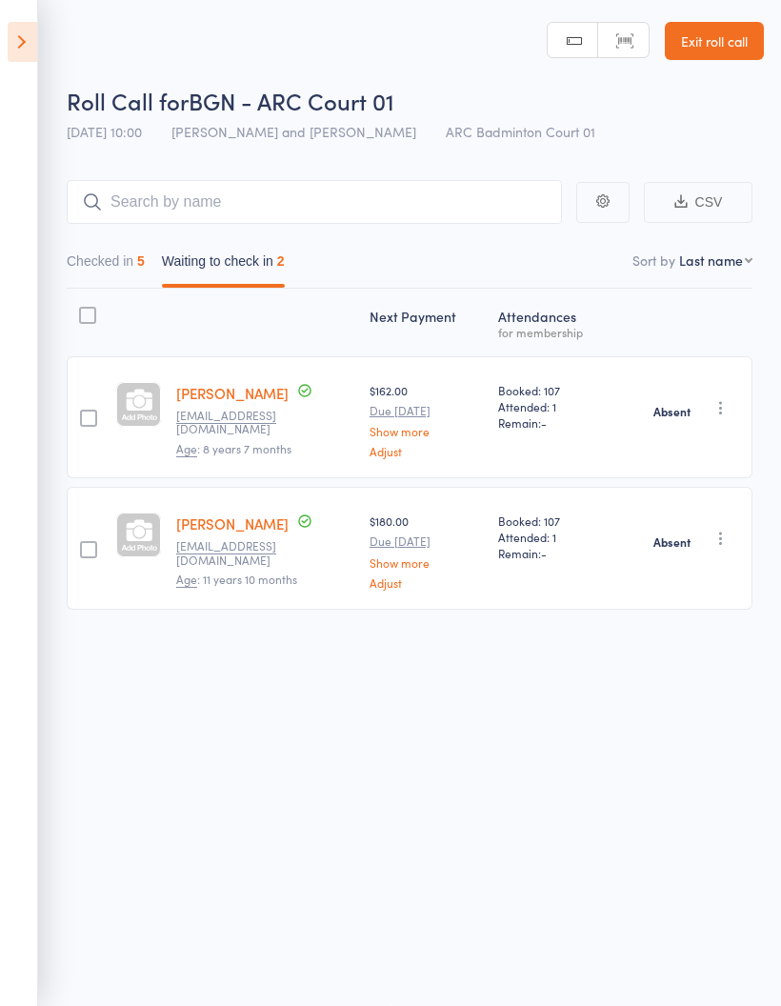
click at [87, 257] on button "Checked in 5" at bounding box center [106, 266] width 78 height 44
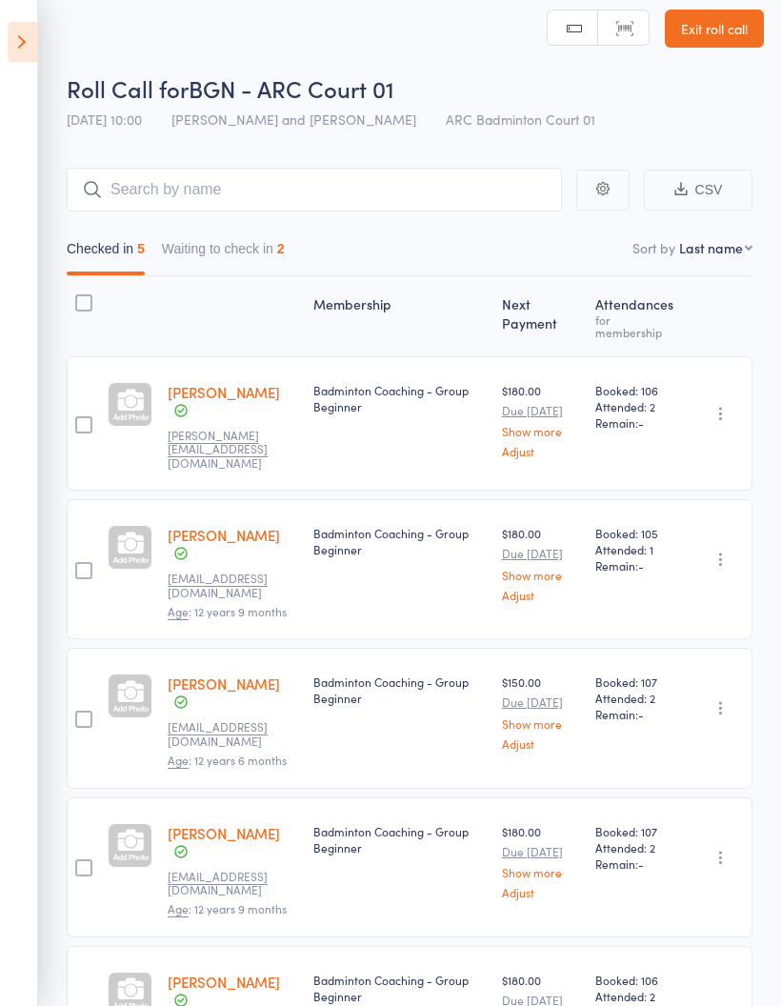
click at [25, 53] on icon at bounding box center [23, 42] width 30 height 40
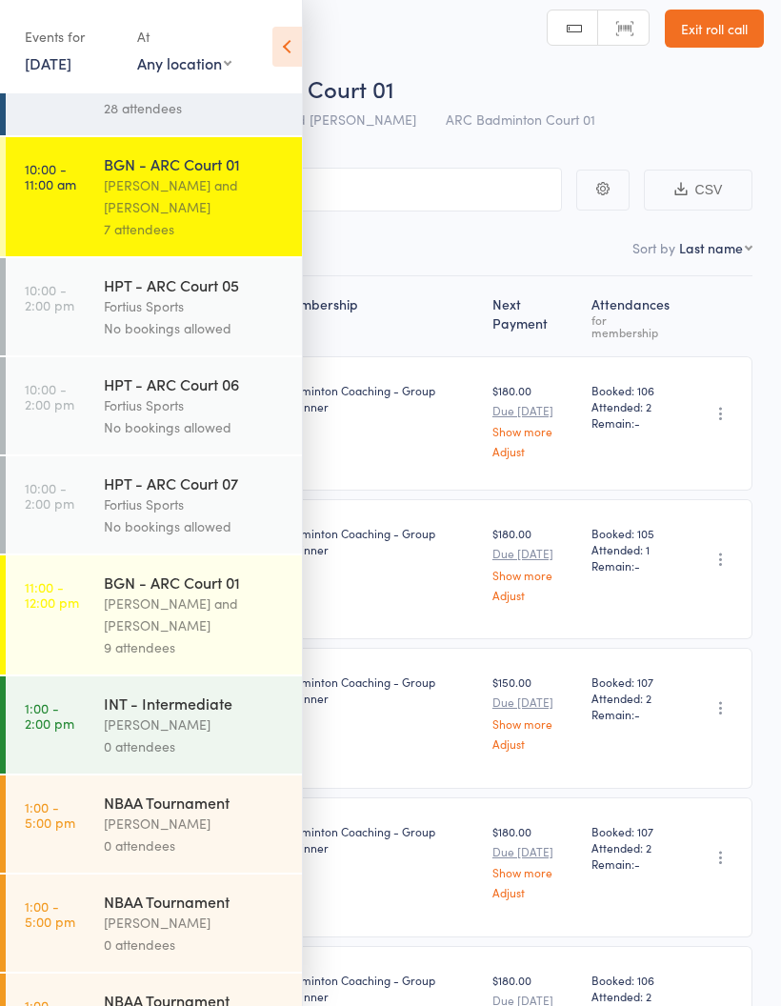
scroll to position [671, 0]
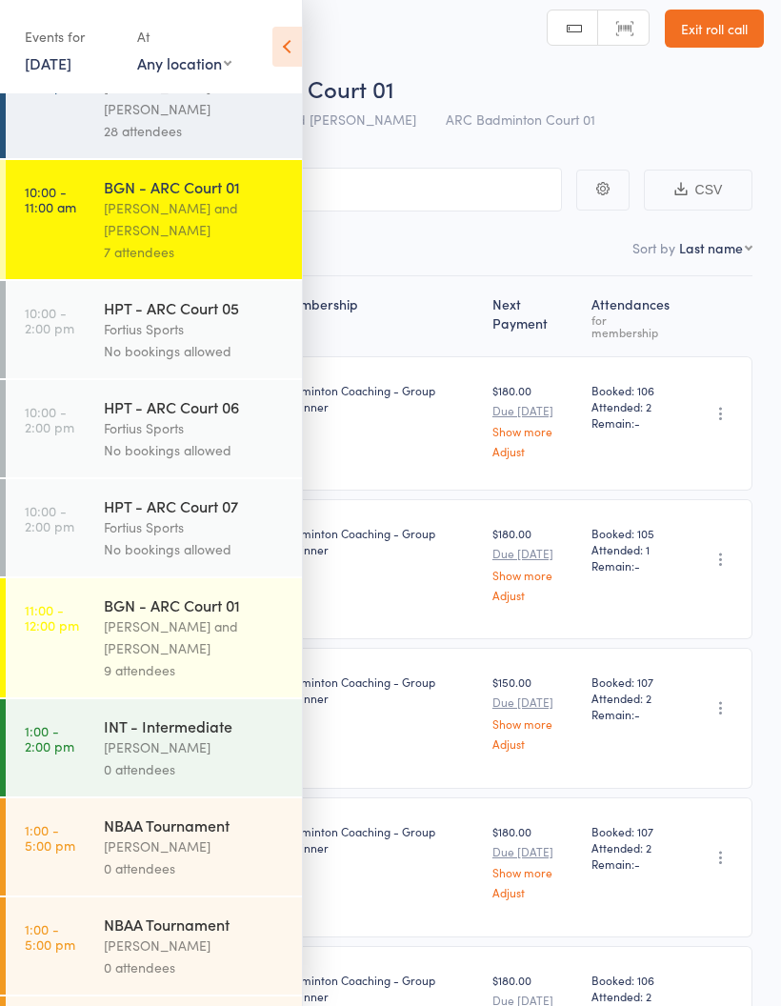
click at [72, 252] on link "10:00 - 11:00 am BGN - ARC Court 01 [PERSON_NAME] and [PERSON_NAME] 7 attendees" at bounding box center [154, 219] width 296 height 119
click at [70, 214] on time "10:00 - 11:00 am" at bounding box center [50, 199] width 51 height 30
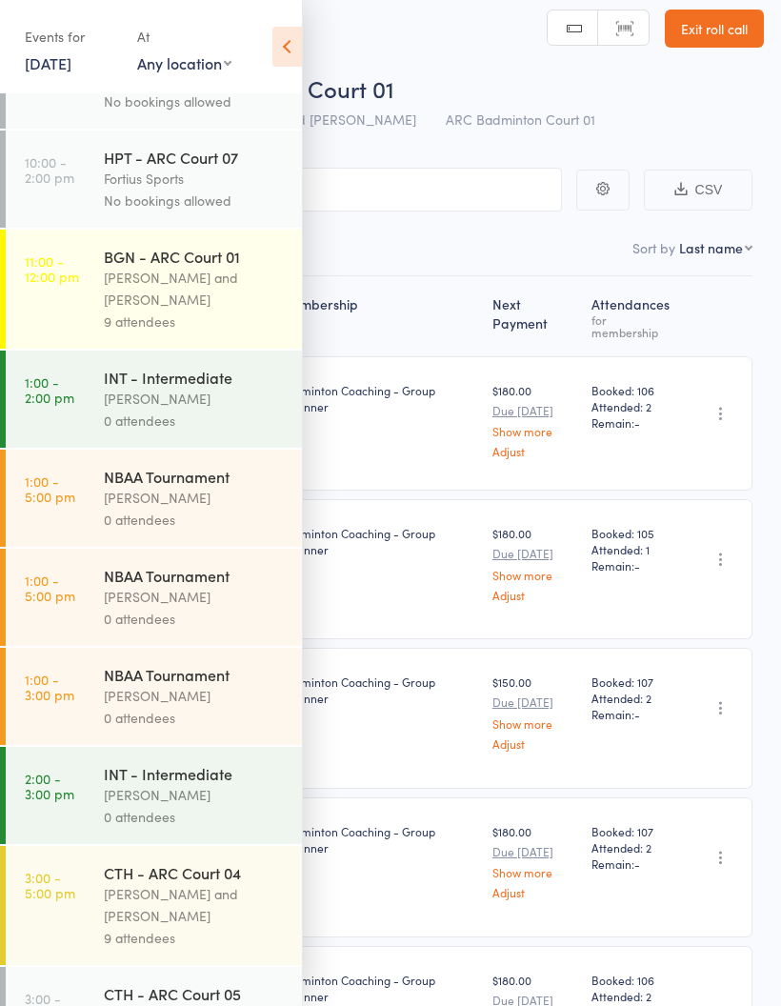
scroll to position [1021, 0]
click at [58, 323] on link "11:00 - 12:00 pm BGN - ARC Court 01 [PERSON_NAME] and [PERSON_NAME] 9 attendees" at bounding box center [154, 287] width 296 height 119
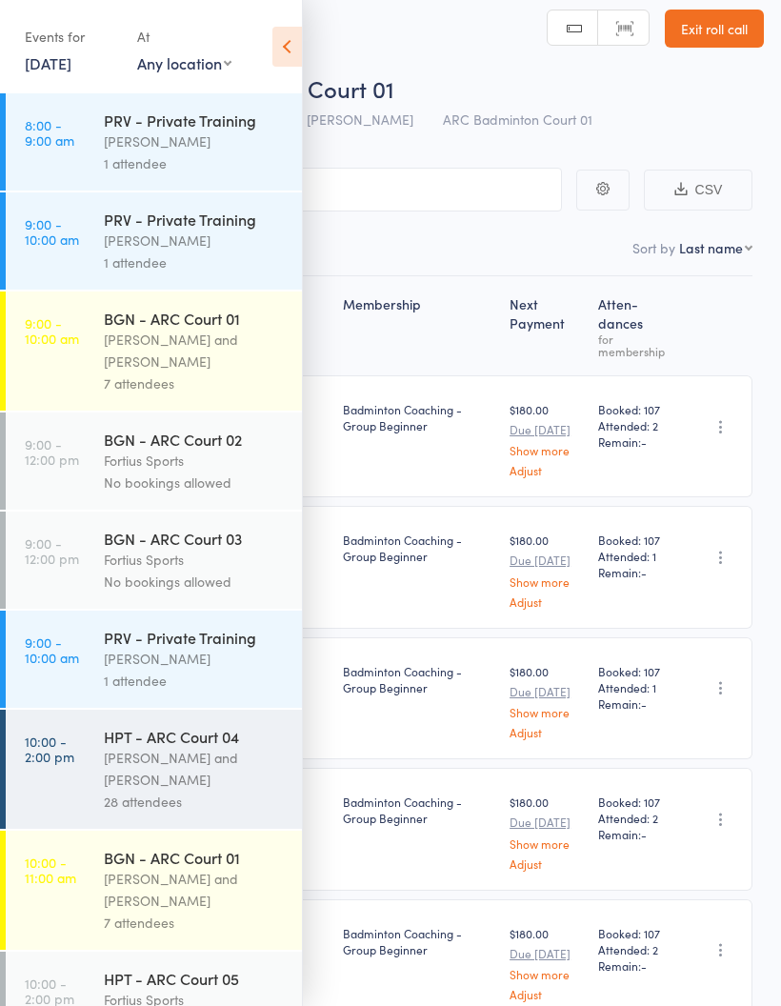
click at [288, 31] on icon at bounding box center [287, 47] width 30 height 40
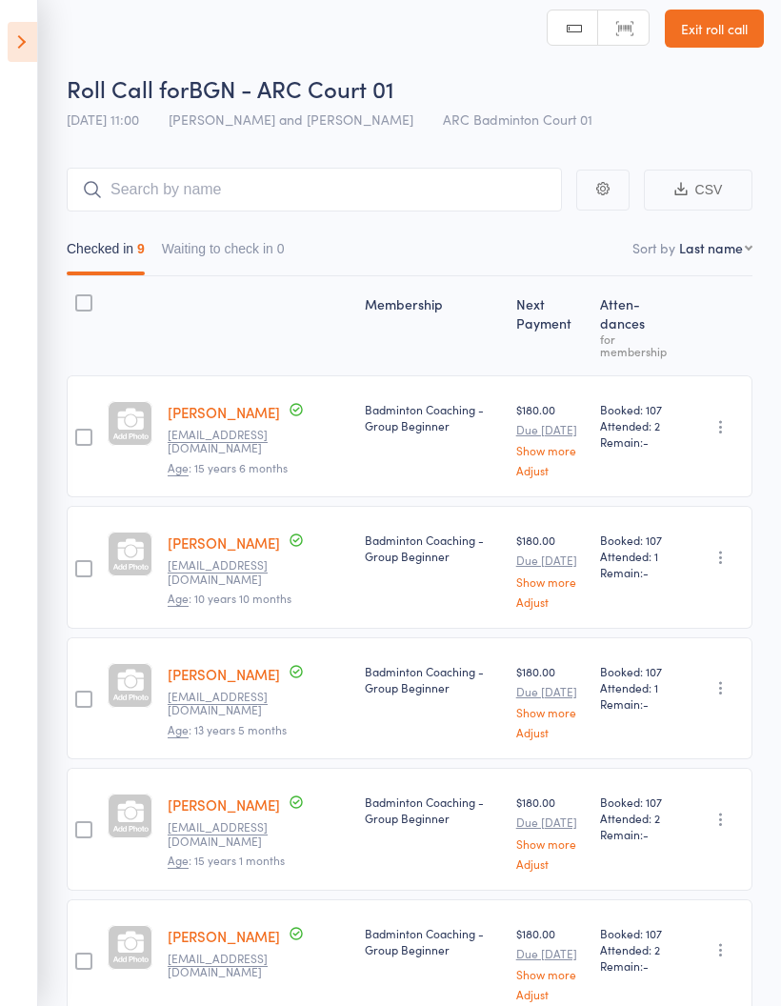
click at [36, 42] on icon at bounding box center [23, 42] width 30 height 40
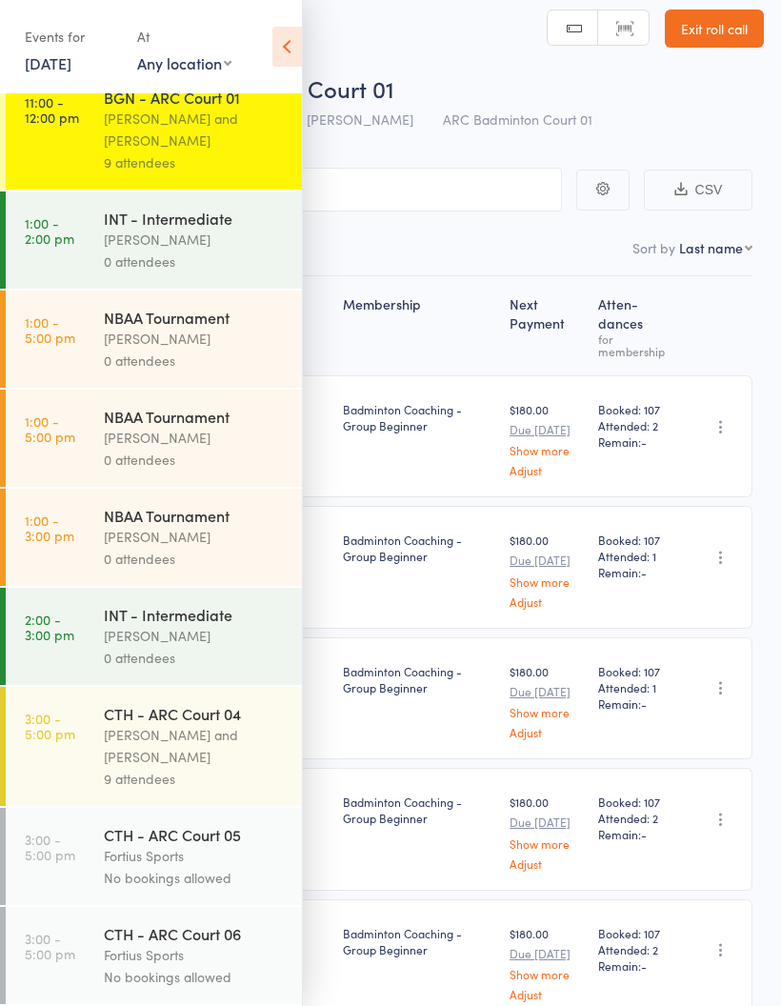
scroll to position [1217, 0]
